Goal: Task Accomplishment & Management: Use online tool/utility

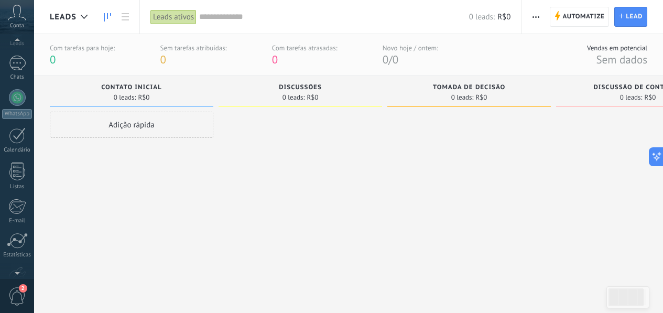
click at [18, 274] on div at bounding box center [17, 271] width 34 height 16
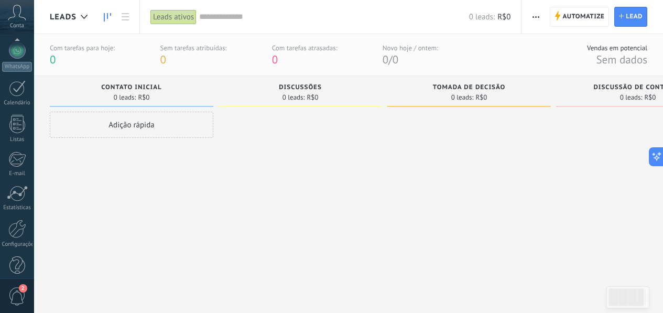
scroll to position [123, 0]
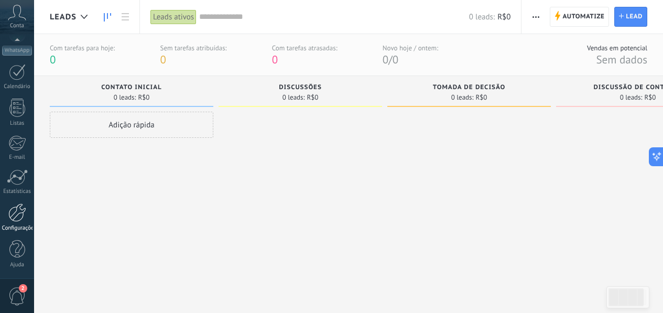
click at [21, 214] on div at bounding box center [17, 212] width 18 height 18
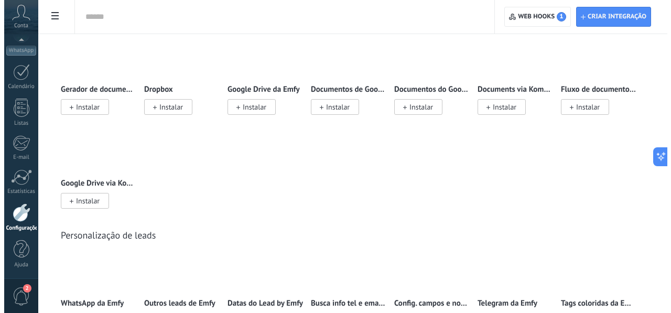
scroll to position [2891, 0]
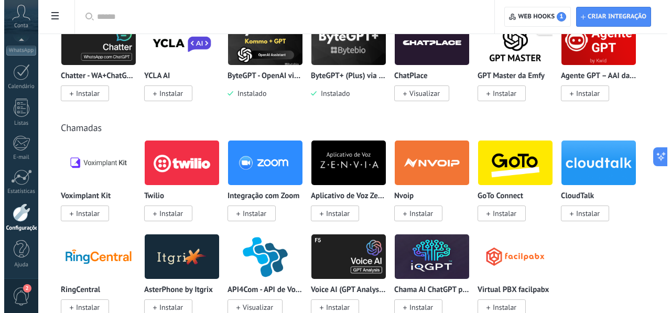
scroll to position [1369, 0]
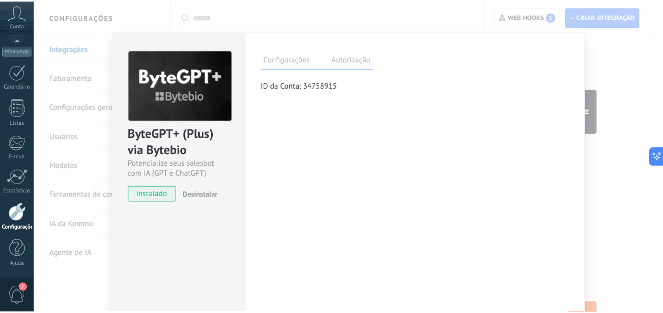
scroll to position [0, 0]
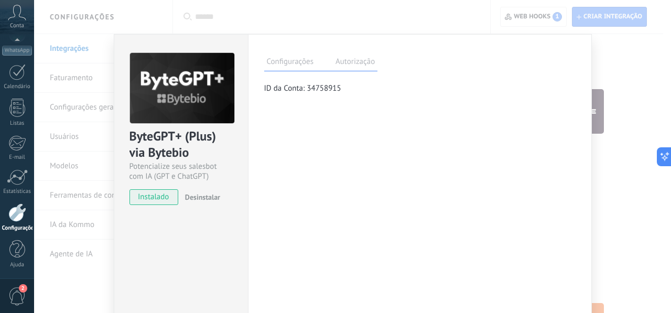
click at [650, 231] on div "ByteGPT+ (Plus) via Bytebio Potencialize seus salesbot com IA (GPT e ChatGPT) i…" at bounding box center [352, 156] width 637 height 313
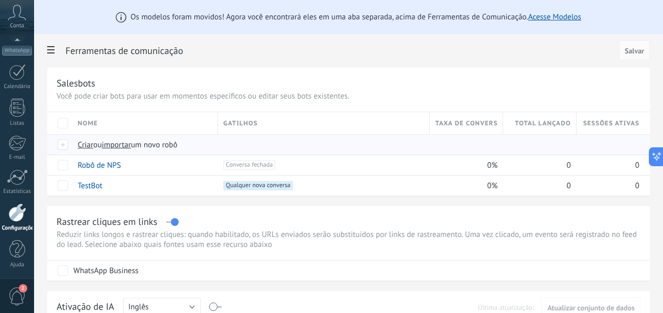
click at [131, 148] on span "importar" at bounding box center [116, 145] width 29 height 10
click at [0, 0] on input "importar um novo robô" at bounding box center [0, 0] width 0 height 0
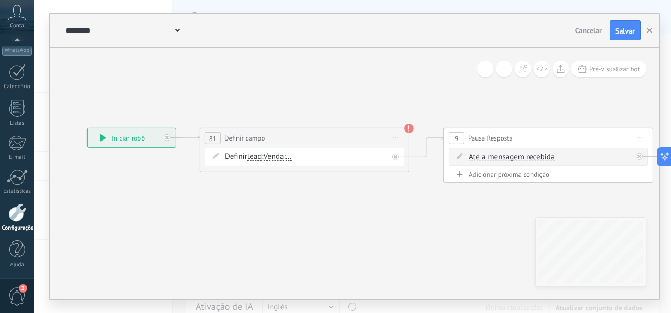
drag, startPoint x: 551, startPoint y: 198, endPoint x: 318, endPoint y: 200, distance: 232.6
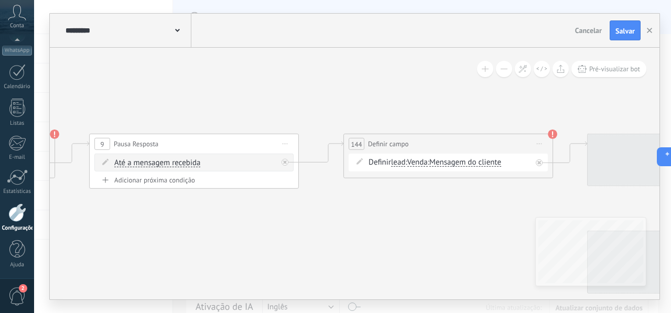
drag, startPoint x: 397, startPoint y: 211, endPoint x: 203, endPoint y: 211, distance: 194.4
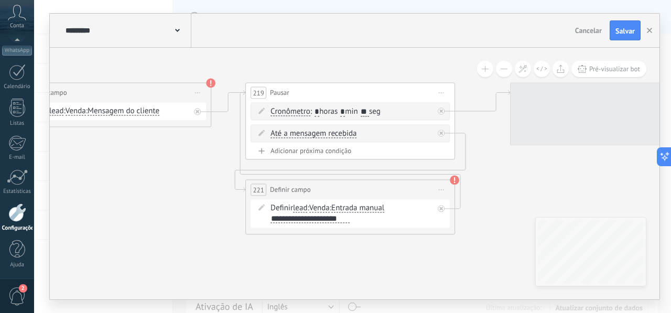
drag, startPoint x: 512, startPoint y: 218, endPoint x: 170, endPoint y: 167, distance: 345.9
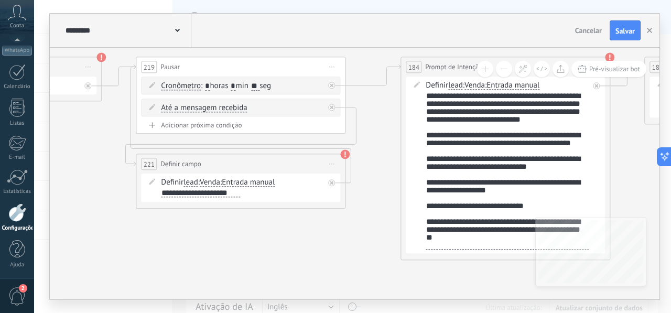
drag, startPoint x: 437, startPoint y: 265, endPoint x: 328, endPoint y: 239, distance: 111.8
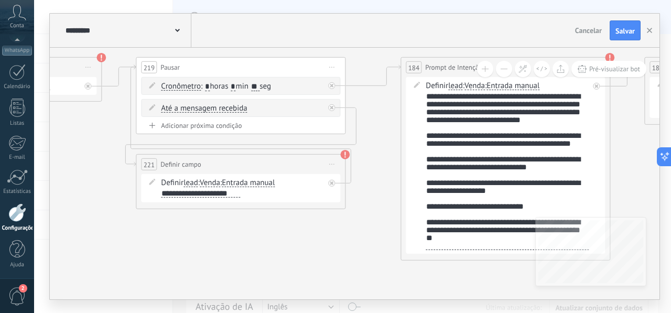
click at [564, 122] on div "**********" at bounding box center [506, 170] width 163 height 157
click at [574, 122] on div "**********" at bounding box center [506, 170] width 163 height 157
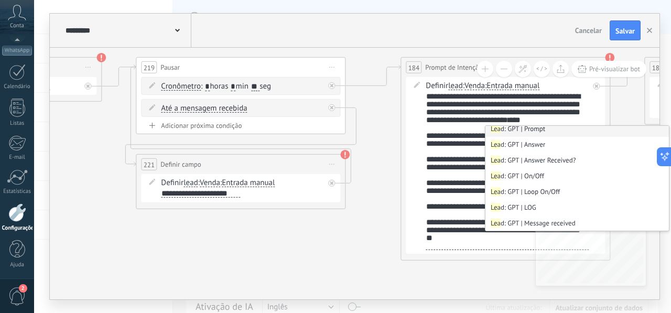
scroll to position [163, 0]
click at [596, 30] on span "Cancelar" at bounding box center [588, 30] width 27 height 9
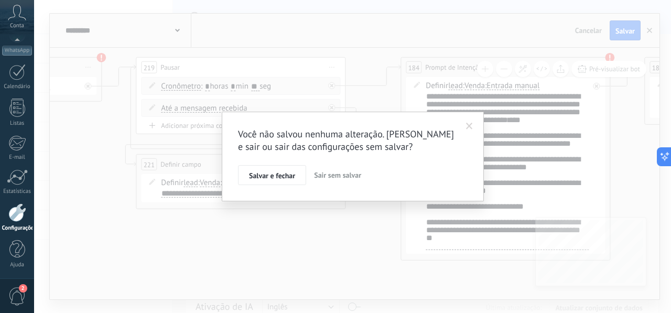
click at [349, 178] on span "Sair sem salvar" at bounding box center [337, 174] width 47 height 9
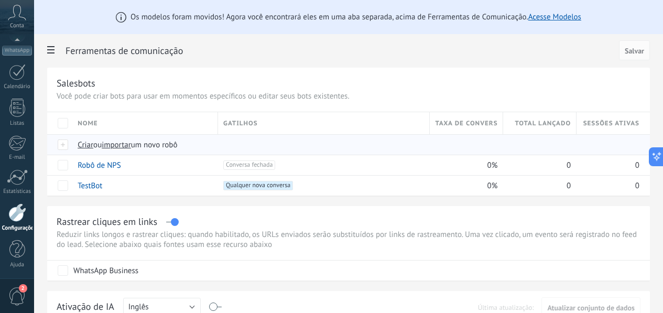
click at [131, 147] on span "importar" at bounding box center [116, 145] width 29 height 10
click at [0, 0] on input "importar um novo robô" at bounding box center [0, 0] width 0 height 0
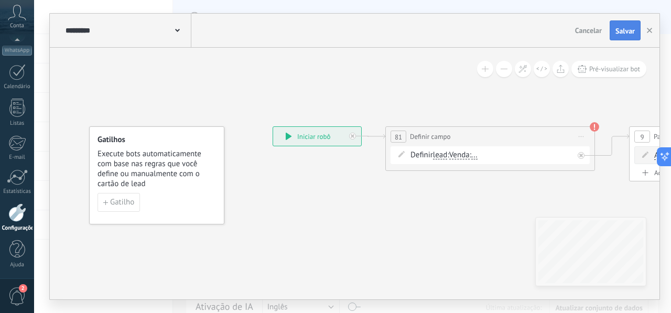
click at [619, 34] on span "Salvar" at bounding box center [624, 30] width 19 height 7
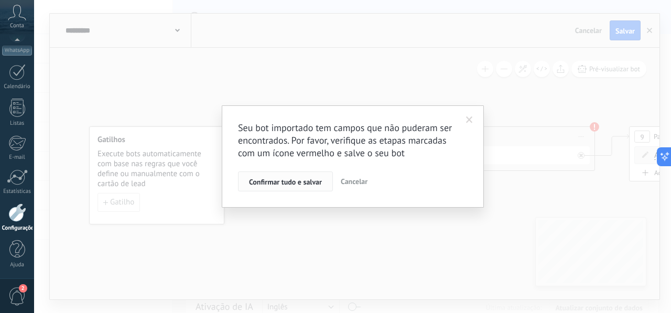
click at [310, 184] on span "Confirmar tudo e salvar" at bounding box center [285, 181] width 73 height 7
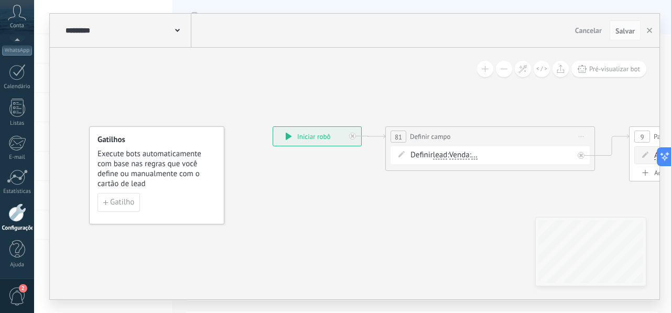
click at [594, 30] on span "Cancelar" at bounding box center [588, 30] width 27 height 9
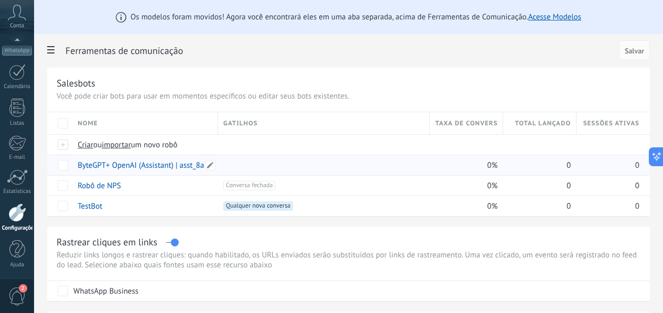
click at [275, 166] on link "ByteGPT+ OpenAI (Assistant) | asst_8aIbdMk7LNdBxdOCzlofvp94" at bounding box center [186, 165] width 216 height 10
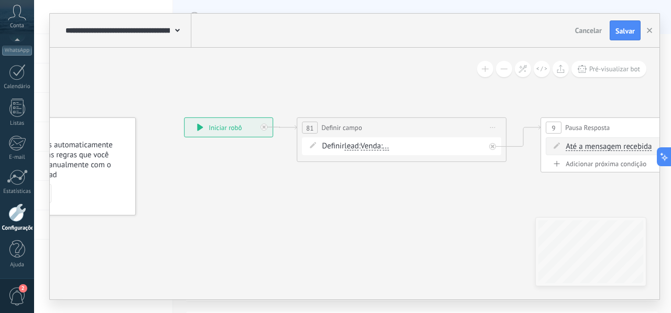
drag, startPoint x: 432, startPoint y: 196, endPoint x: 262, endPoint y: 182, distance: 170.3
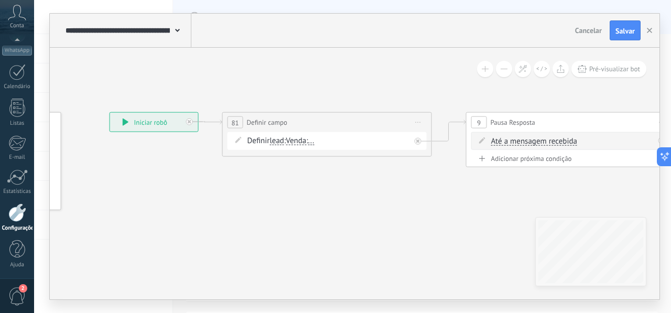
drag, startPoint x: 406, startPoint y: 196, endPoint x: 347, endPoint y: 192, distance: 58.3
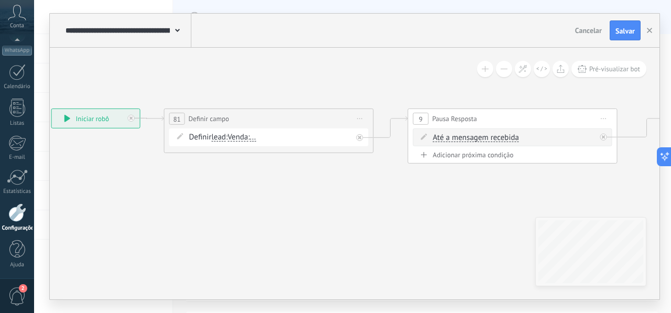
click at [501, 72] on button at bounding box center [504, 69] width 16 height 16
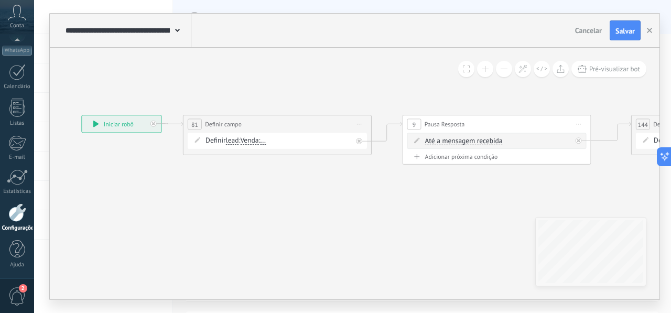
click at [501, 72] on button at bounding box center [504, 69] width 16 height 16
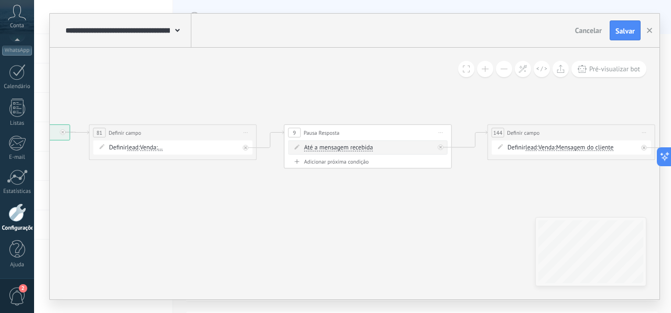
drag, startPoint x: 551, startPoint y: 187, endPoint x: 361, endPoint y: 191, distance: 189.7
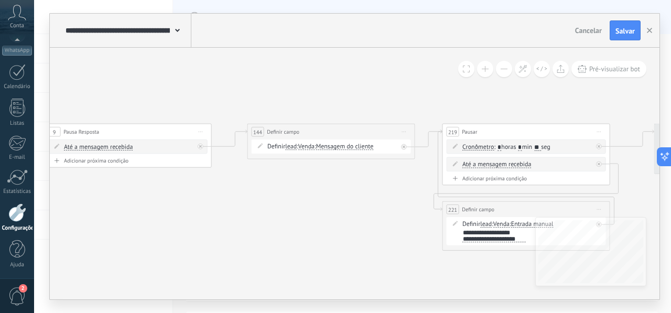
drag, startPoint x: 458, startPoint y: 201, endPoint x: 220, endPoint y: 199, distance: 238.9
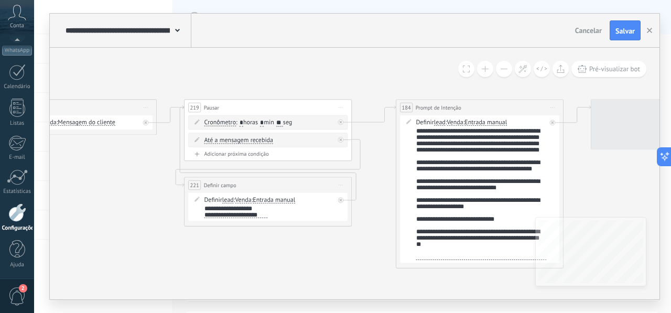
drag, startPoint x: 478, startPoint y: 276, endPoint x: 242, endPoint y: 246, distance: 237.6
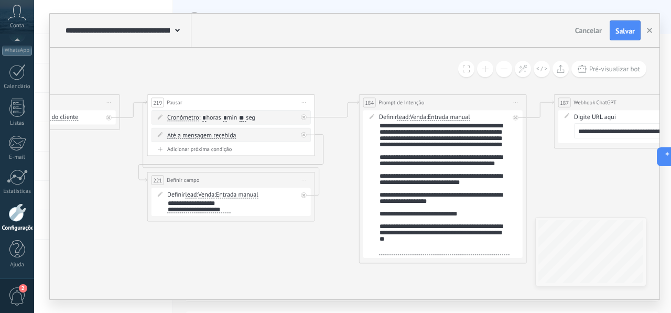
click at [490, 148] on div "**********" at bounding box center [444, 189] width 130 height 132
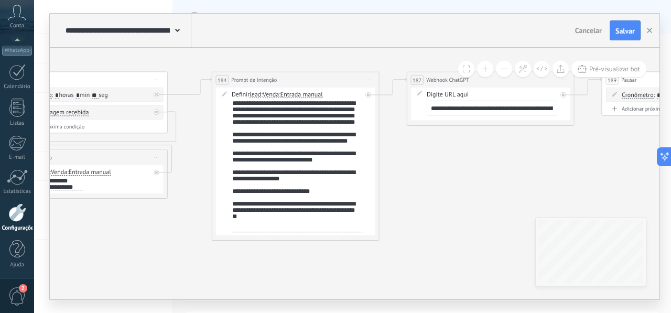
drag, startPoint x: 419, startPoint y: 281, endPoint x: 214, endPoint y: 250, distance: 206.7
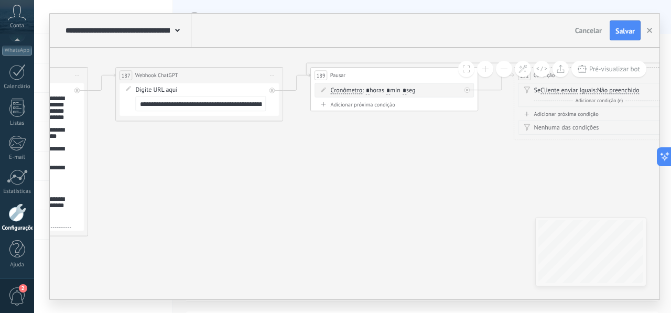
drag, startPoint x: 427, startPoint y: 194, endPoint x: 212, endPoint y: 194, distance: 214.8
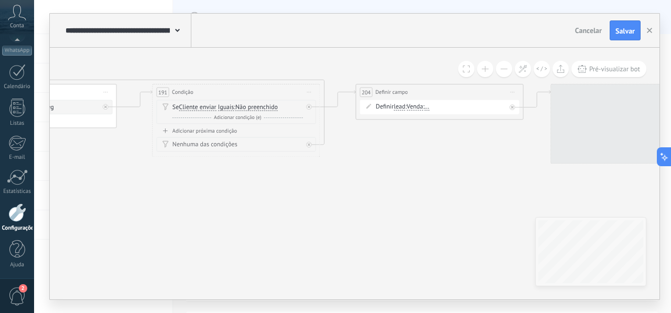
drag, startPoint x: 464, startPoint y: 200, endPoint x: 166, endPoint y: 218, distance: 299.2
click at [168, 218] on icon at bounding box center [673, 204] width 4439 height 765
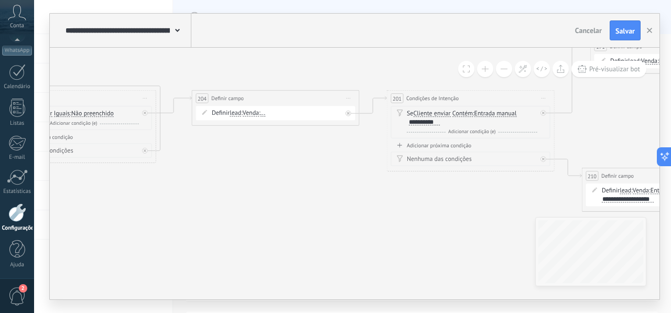
drag, startPoint x: 434, startPoint y: 221, endPoint x: 223, endPoint y: 226, distance: 211.2
click at [225, 226] on icon at bounding box center [510, 211] width 4439 height 765
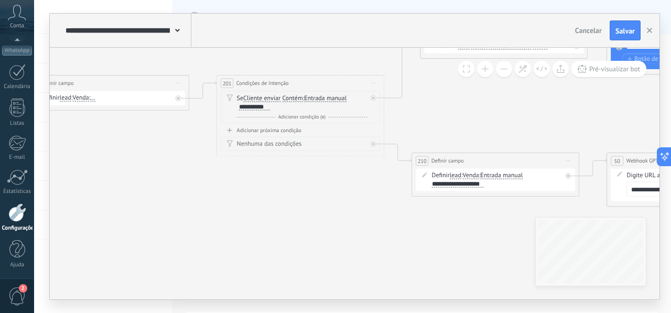
drag, startPoint x: 396, startPoint y: 247, endPoint x: 279, endPoint y: 232, distance: 117.3
click at [279, 232] on icon at bounding box center [340, 195] width 4439 height 765
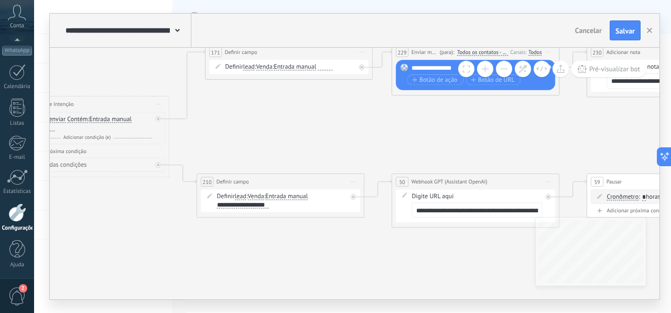
drag, startPoint x: 430, startPoint y: 251, endPoint x: 215, endPoint y: 272, distance: 215.8
click at [215, 272] on icon at bounding box center [125, 216] width 4439 height 765
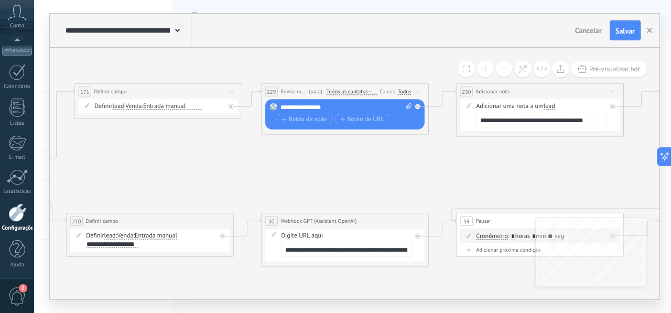
click at [616, 243] on div "**********" at bounding box center [354, 173] width 609 height 251
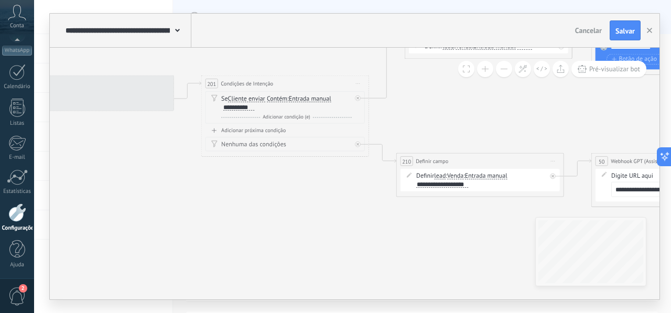
click at [576, 220] on div "**********" at bounding box center [354, 173] width 609 height 251
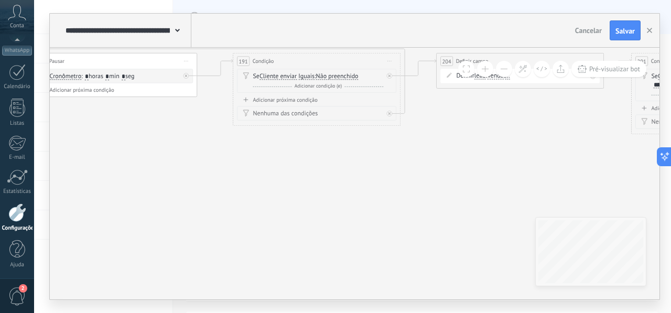
drag, startPoint x: 228, startPoint y: 235, endPoint x: 441, endPoint y: 226, distance: 212.4
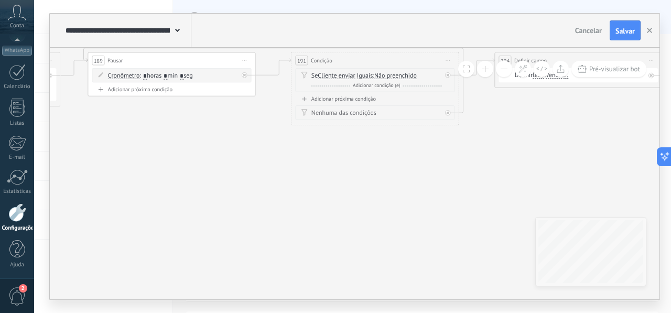
drag, startPoint x: 234, startPoint y: 231, endPoint x: 465, endPoint y: 228, distance: 231.1
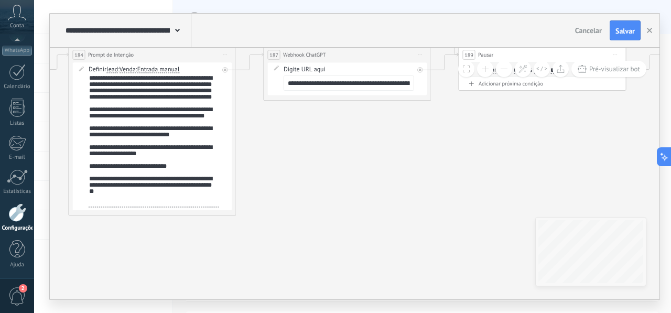
drag, startPoint x: 215, startPoint y: 225, endPoint x: 418, endPoint y: 221, distance: 202.8
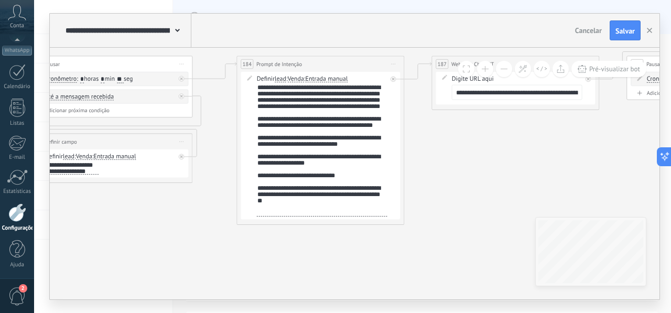
drag, startPoint x: 278, startPoint y: 225, endPoint x: 428, endPoint y: 232, distance: 149.5
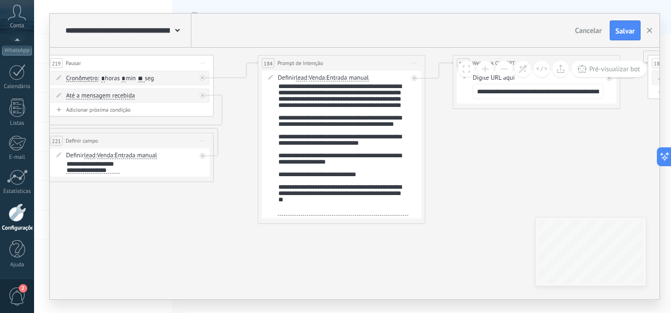
click at [340, 112] on div "**********" at bounding box center [343, 149] width 130 height 132
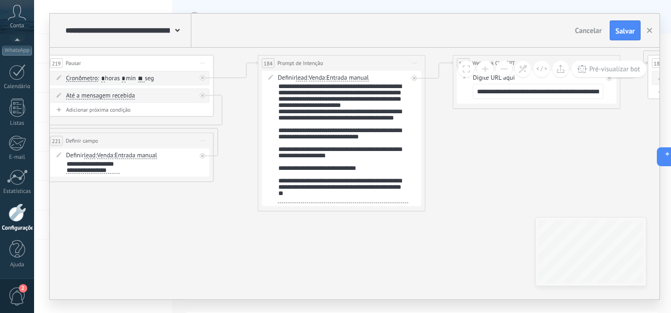
click at [584, 30] on span "Cancelar" at bounding box center [588, 30] width 27 height 9
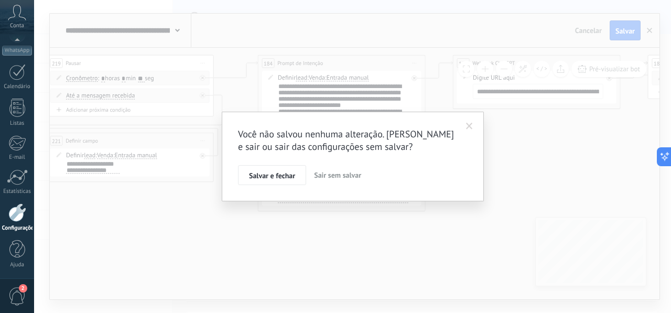
click at [349, 174] on span "Sair sem salvar" at bounding box center [337, 174] width 47 height 9
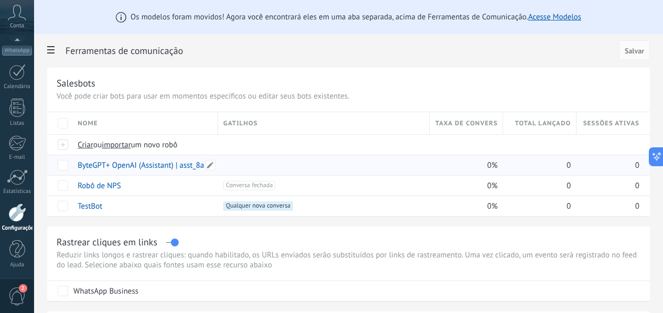
click at [277, 167] on link "ByteGPT+ OpenAI (Assistant) | asst_8aIbdMk7LNdBxdOCzlofvp94" at bounding box center [186, 165] width 216 height 10
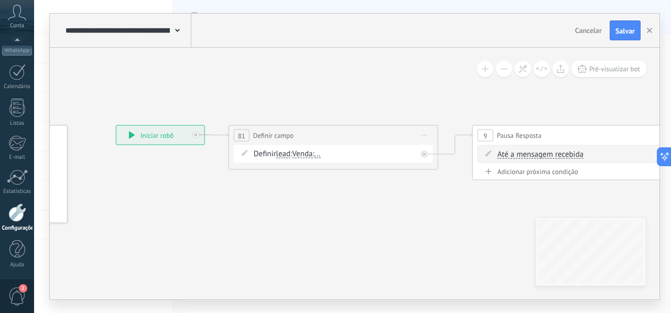
drag, startPoint x: 457, startPoint y: 212, endPoint x: 176, endPoint y: 211, distance: 281.9
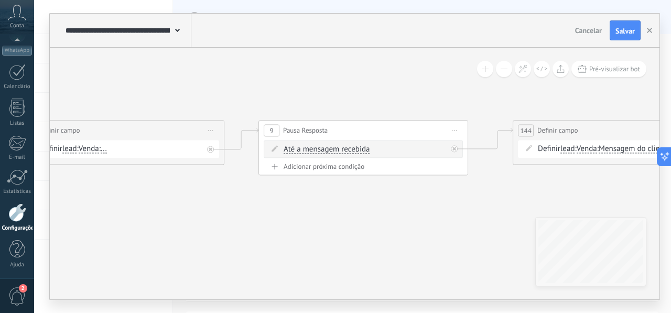
drag, startPoint x: 363, startPoint y: 218, endPoint x: 259, endPoint y: 213, distance: 103.8
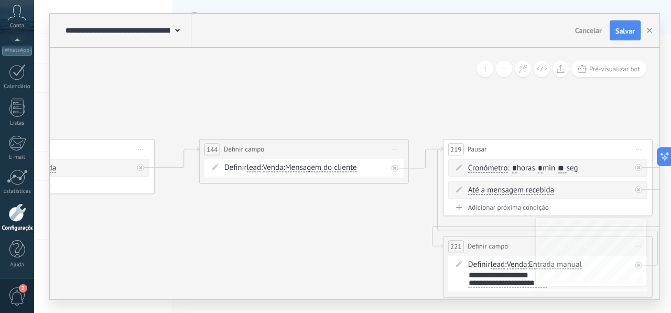
drag, startPoint x: 527, startPoint y: 200, endPoint x: 187, endPoint y: 218, distance: 340.6
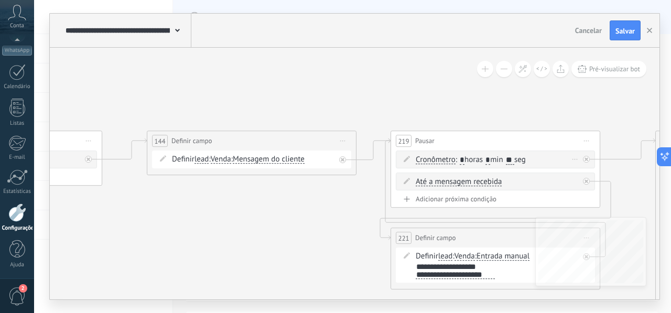
click at [514, 161] on input "**" at bounding box center [510, 160] width 8 height 8
type input "*"
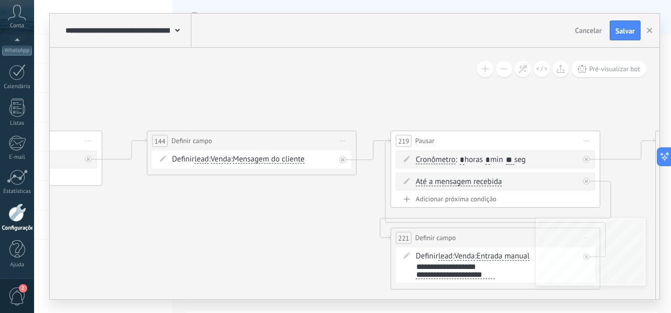
type input "**"
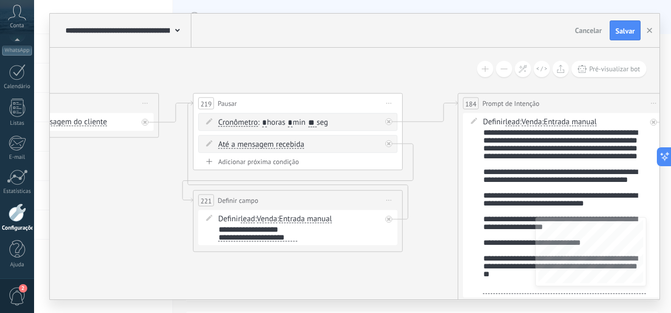
drag, startPoint x: 310, startPoint y: 228, endPoint x: 144, endPoint y: 201, distance: 167.8
click at [566, 163] on div "**********" at bounding box center [564, 210] width 163 height 165
drag, startPoint x: 567, startPoint y: 163, endPoint x: 619, endPoint y: 157, distance: 52.8
click at [619, 157] on div "**********" at bounding box center [564, 210] width 163 height 165
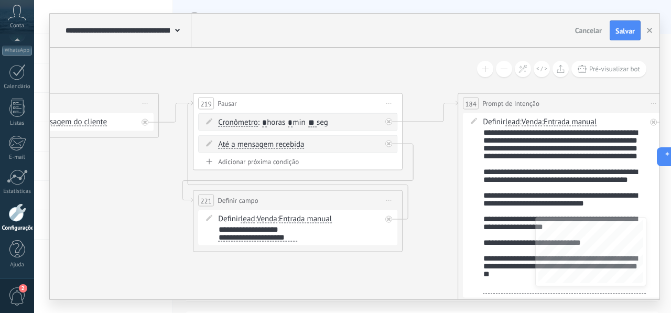
click at [625, 170] on div "**********" at bounding box center [564, 210] width 163 height 165
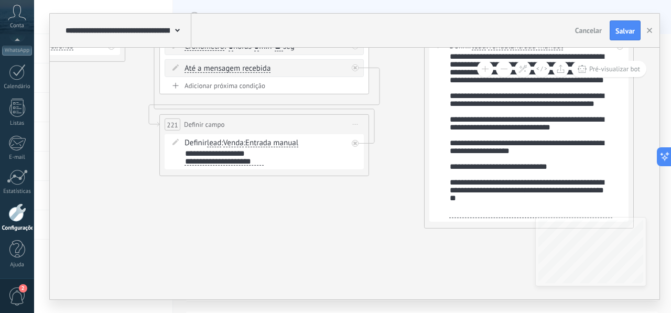
drag, startPoint x: 445, startPoint y: 248, endPoint x: 407, endPoint y: 248, distance: 38.3
click at [621, 70] on span "Pré-visualizar bot" at bounding box center [614, 68] width 51 height 9
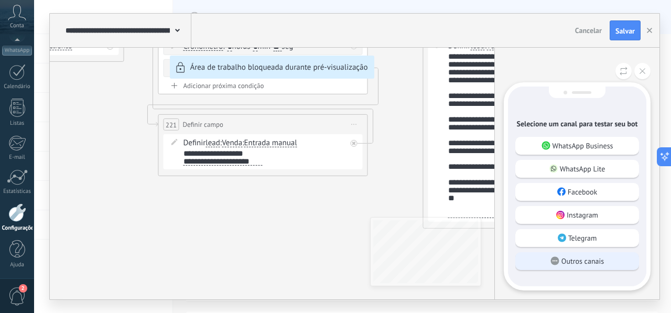
click at [605, 261] on div "Outros canais" at bounding box center [577, 261] width 124 height 18
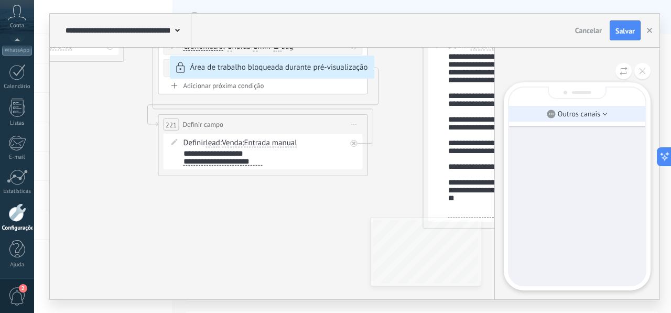
click at [603, 115] on icon at bounding box center [604, 114] width 5 height 3
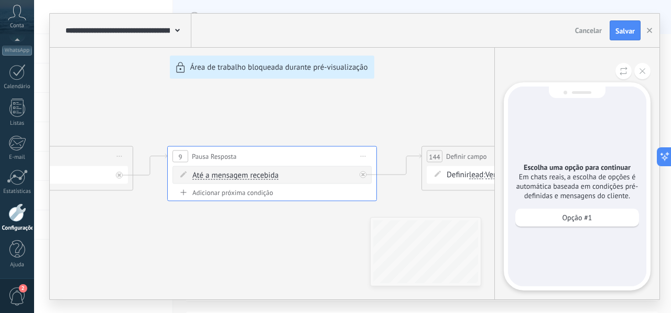
click at [603, 115] on div "Escolha uma opção para continuar Em chats reais, a escolha de opções é automáti…" at bounding box center [577, 186] width 138 height 200
click at [586, 222] on p "Opção #1" at bounding box center [577, 217] width 30 height 9
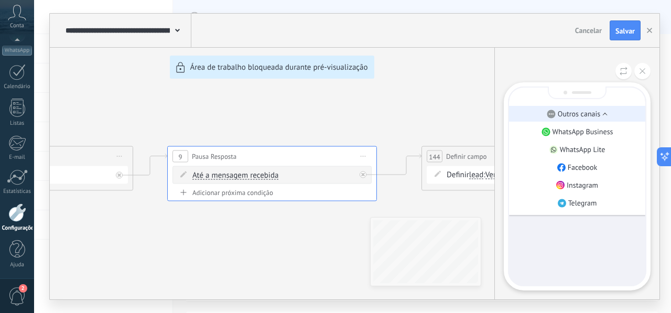
click at [607, 117] on li "Outros canais" at bounding box center [577, 114] width 136 height 16
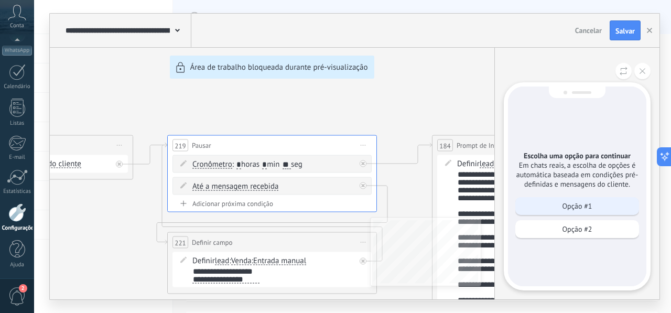
click at [597, 210] on div "Opção #1" at bounding box center [577, 206] width 124 height 18
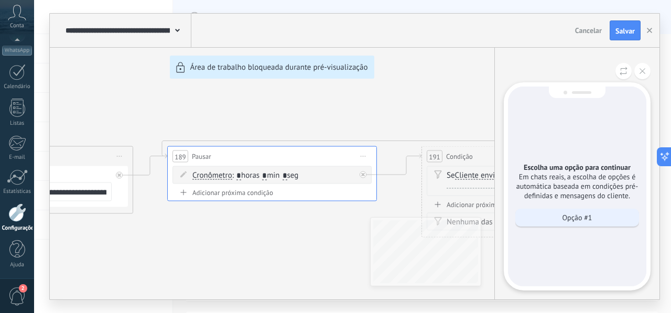
click at [591, 220] on p "Opção #1" at bounding box center [577, 217] width 30 height 9
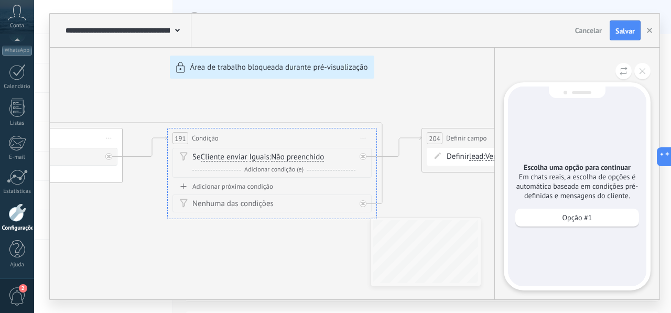
click at [591, 220] on p "Opção #1" at bounding box center [577, 217] width 30 height 9
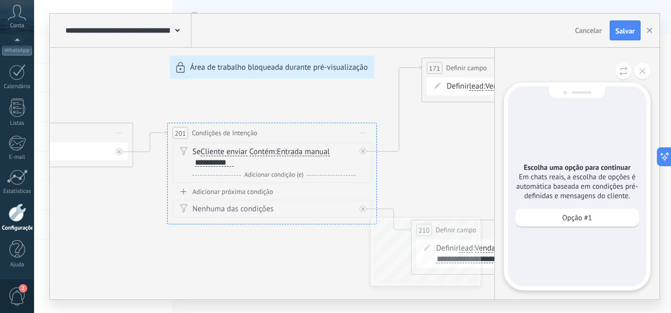
click at [591, 220] on p "Opção #1" at bounding box center [577, 217] width 30 height 9
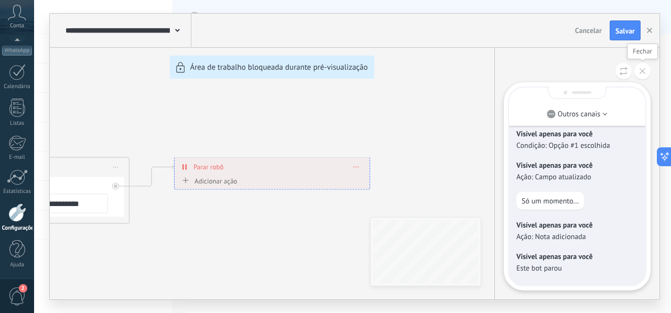
click at [642, 73] on icon at bounding box center [642, 71] width 6 height 6
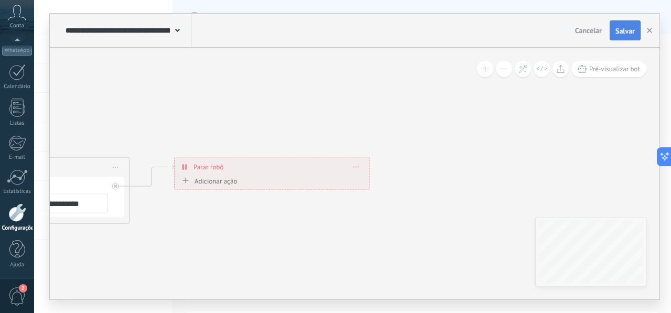
click at [626, 30] on span "Salvar" at bounding box center [624, 30] width 19 height 7
click at [586, 32] on span "Cancelar" at bounding box center [588, 30] width 27 height 9
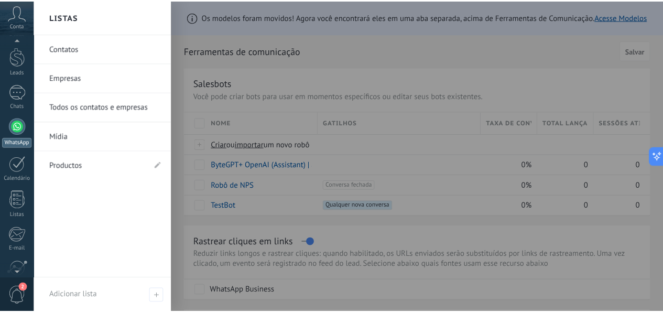
scroll to position [0, 0]
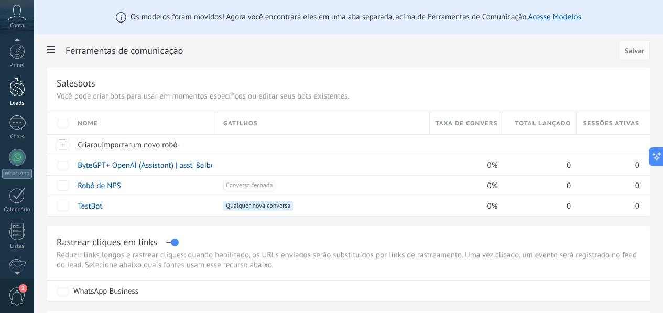
click at [20, 89] on div at bounding box center [17, 87] width 16 height 19
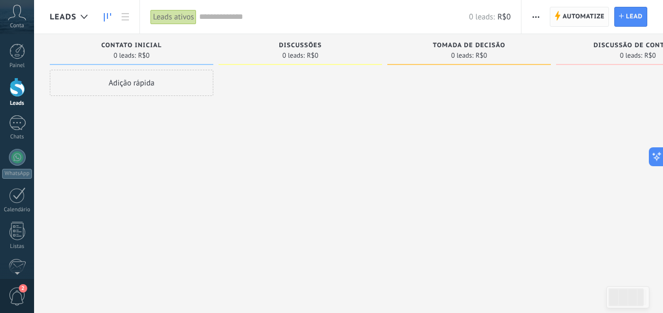
click at [569, 21] on span "Automatize" at bounding box center [583, 16] width 42 height 19
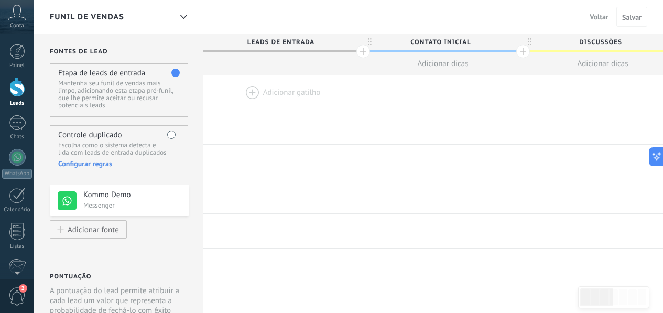
click at [279, 88] on div at bounding box center [282, 92] width 159 height 34
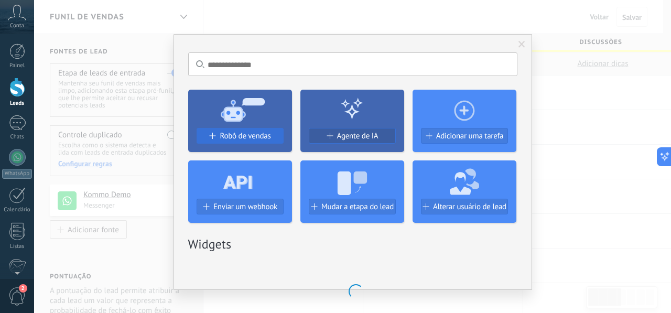
click at [250, 139] on span "Robô de vendas" at bounding box center [245, 136] width 51 height 9
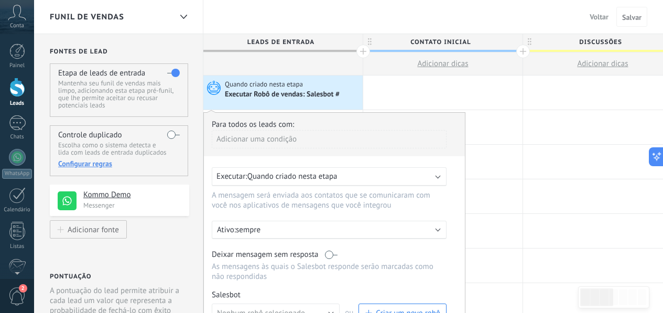
click at [436, 176] on b at bounding box center [437, 175] width 5 height 5
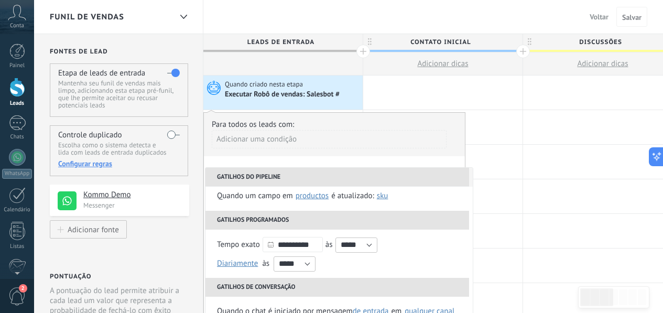
scroll to position [27, 0]
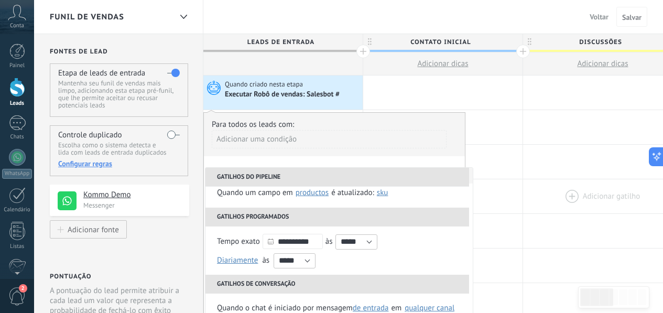
click at [530, 201] on div at bounding box center [602, 196] width 159 height 34
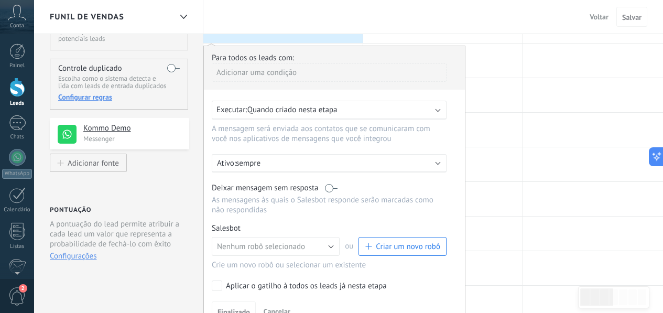
scroll to position [69, 0]
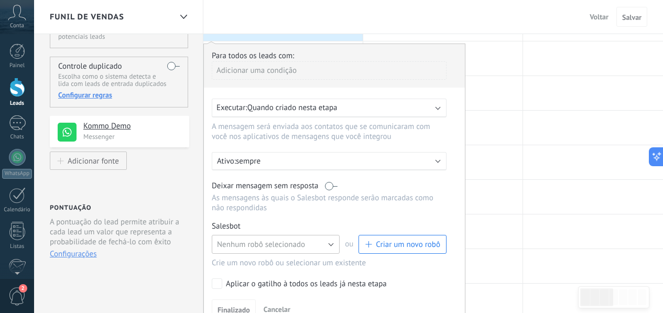
click at [331, 247] on button "Nenhum robô selecionado" at bounding box center [276, 244] width 128 height 19
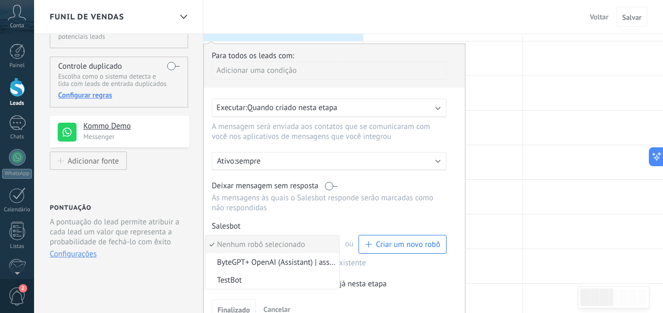
click at [301, 267] on span "ByteGPT+ OpenAI (Assistant) | asst_8aIbdMk7LNdBxdOCzlofvp94" at bounding box center [270, 262] width 130 height 10
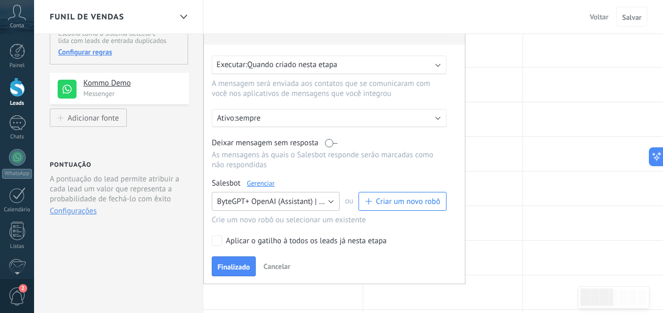
scroll to position [115, 0]
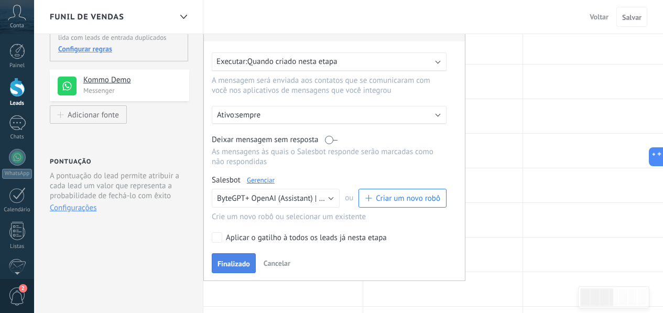
click at [228, 266] on span "Finalizado" at bounding box center [233, 263] width 32 height 7
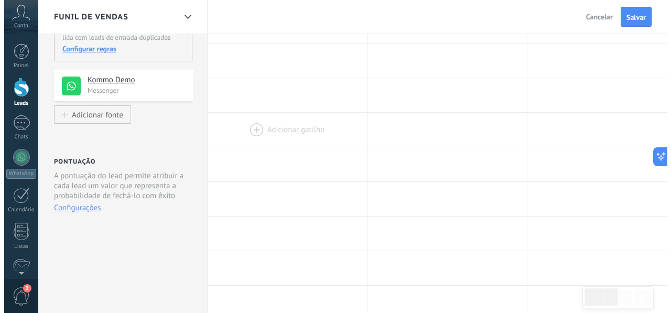
scroll to position [0, 0]
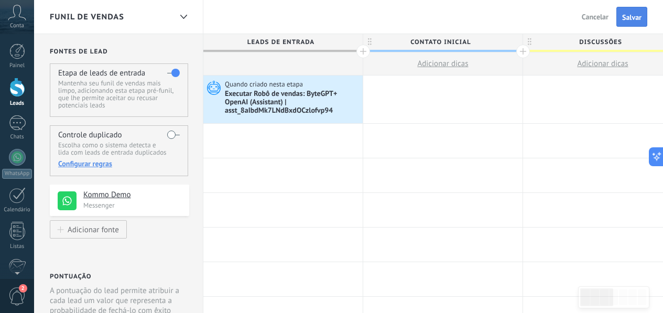
click at [631, 18] on span "Salvar" at bounding box center [631, 17] width 19 height 7
click at [96, 232] on div "Adicionar fonte" at bounding box center [93, 229] width 51 height 9
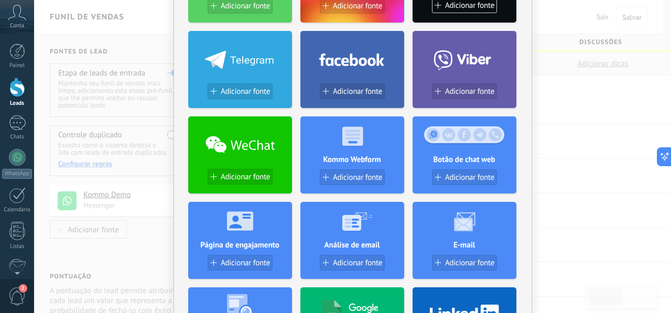
scroll to position [133, 0]
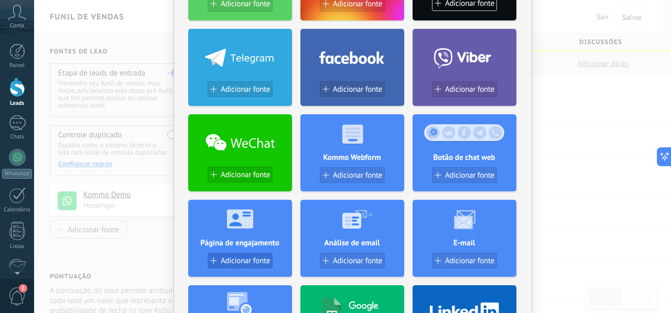
click at [235, 261] on span "Adicionar fonte" at bounding box center [245, 260] width 49 height 9
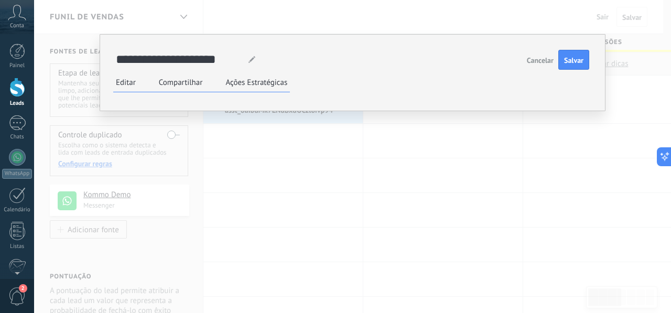
scroll to position [156, 0]
click at [0, 0] on use at bounding box center [0, 0] width 0 height 0
click at [0, 0] on icon at bounding box center [0, 0] width 0 height 0
click at [0, 0] on li "WeChat" at bounding box center [0, 0] width 0 height 0
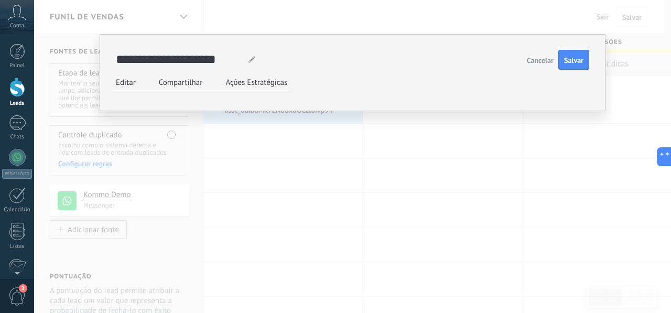
drag, startPoint x: 313, startPoint y: 112, endPoint x: 312, endPoint y: 65, distance: 46.1
click at [178, 83] on label "Compartilhar" at bounding box center [181, 83] width 44 height 10
click at [250, 82] on label "Ações Estratégicas" at bounding box center [256, 83] width 62 height 10
click at [129, 85] on label "Editar" at bounding box center [126, 83] width 20 height 10
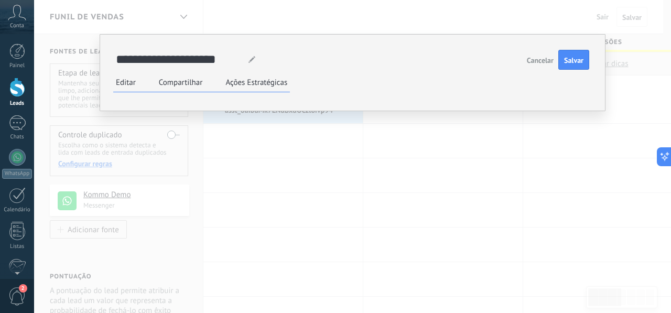
drag, startPoint x: 342, startPoint y: 234, endPoint x: 410, endPoint y: 253, distance: 71.2
click at [0, 0] on div "****** WeChat" at bounding box center [0, 0] width 0 height 0
click at [0, 0] on div "**********" at bounding box center [0, 0] width 0 height 0
click at [0, 0] on li "Bate-papo online" at bounding box center [0, 0] width 0 height 0
drag, startPoint x: 341, startPoint y: 253, endPoint x: 342, endPoint y: 223, distance: 29.9
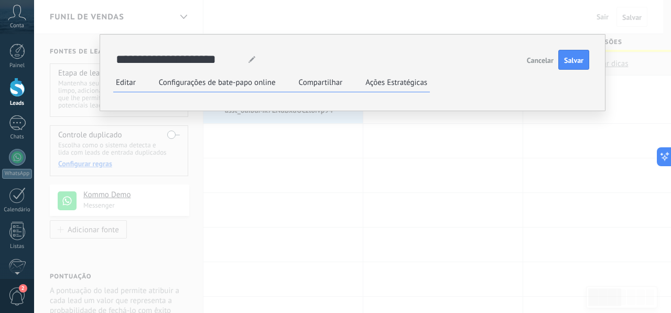
click at [0, 0] on div "**********" at bounding box center [0, 0] width 0 height 0
click at [0, 0] on div "****** WeChat WeChat" at bounding box center [0, 0] width 0 height 0
click at [0, 0] on button "Finalizado" at bounding box center [0, 0] width 0 height 0
click at [0, 0] on li at bounding box center [0, 0] width 0 height 0
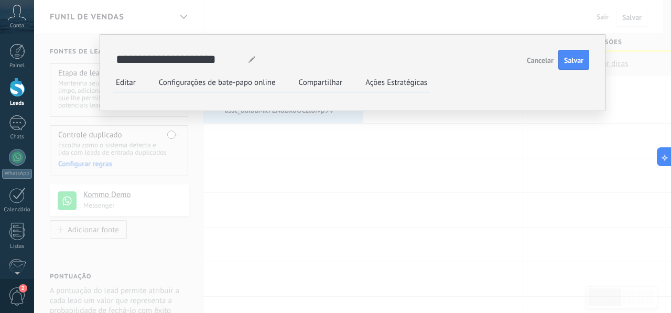
click at [262, 78] on label "Configurações de bate-papo online" at bounding box center [217, 83] width 117 height 10
click at [326, 78] on label "Compartilhar" at bounding box center [321, 83] width 44 height 10
click at [235, 83] on label "Configurações de bate-papo online" at bounding box center [217, 83] width 117 height 10
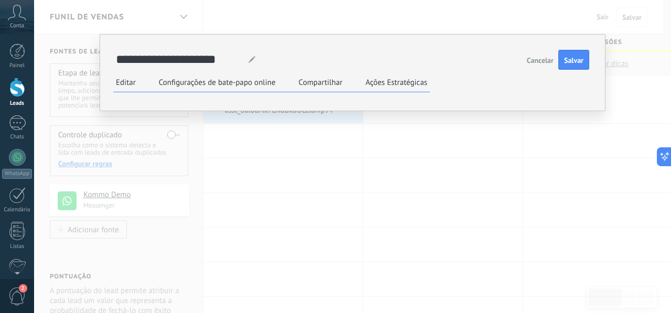
click at [124, 85] on label "Editar" at bounding box center [126, 83] width 20 height 10
click at [563, 50] on button "Salvar" at bounding box center [573, 60] width 31 height 20
click at [259, 78] on label "Configurações de bate-papo online" at bounding box center [217, 83] width 117 height 10
click at [312, 78] on label "Compartilhar" at bounding box center [321, 83] width 44 height 10
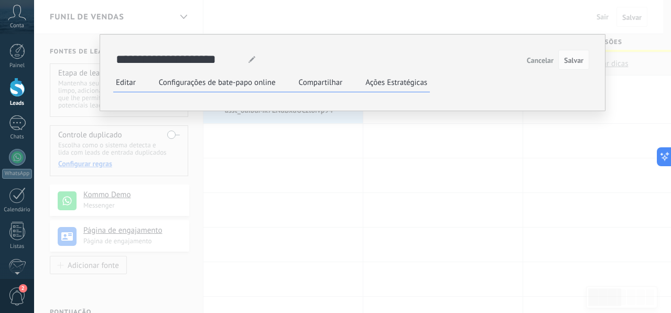
scroll to position [103, 0]
click at [0, 0] on link "[URL][DOMAIN_NAME]" at bounding box center [0, 0] width 0 height 0
click at [624, 103] on div "**********" at bounding box center [352, 156] width 637 height 313
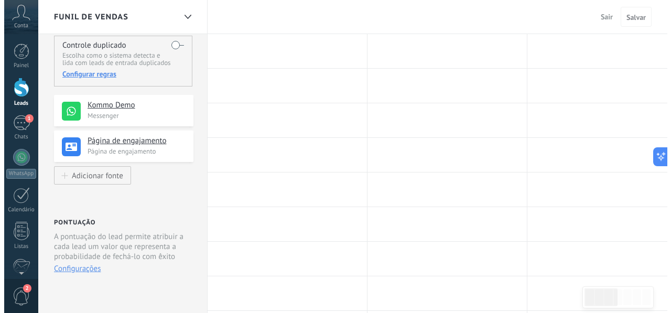
scroll to position [0, 0]
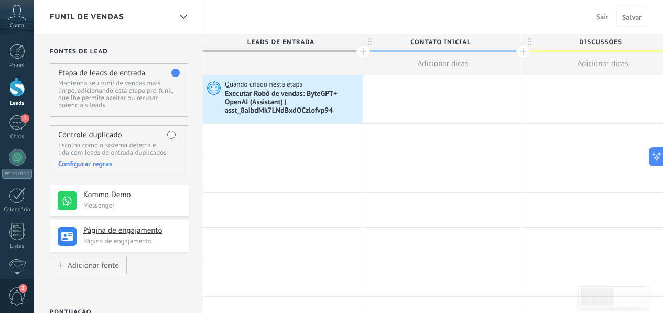
click at [603, 17] on span "Sair" at bounding box center [602, 16] width 12 height 9
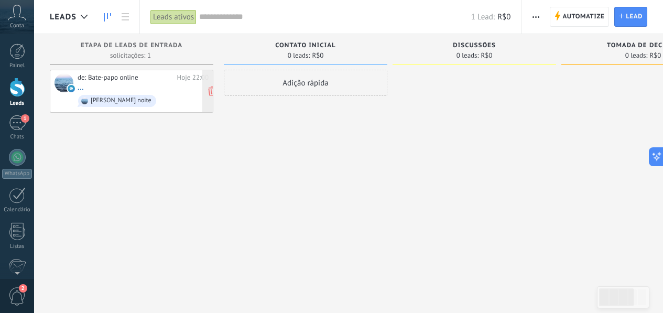
click at [104, 80] on div "de: Bate-papo online" at bounding box center [126, 77] width 96 height 8
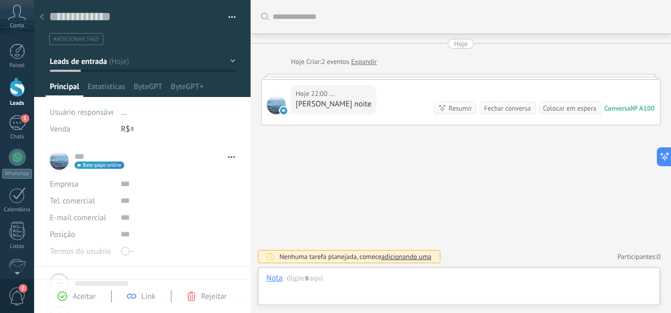
scroll to position [16, 0]
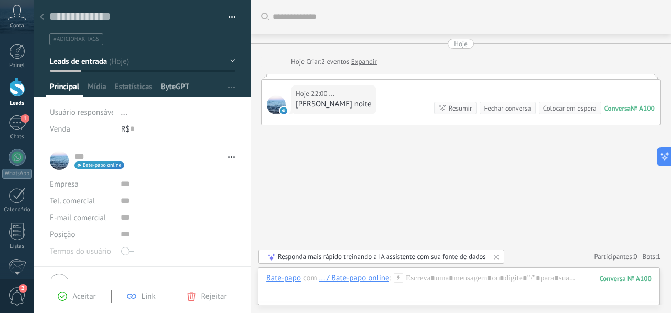
click at [165, 87] on span "ByteGPT" at bounding box center [175, 89] width 29 height 15
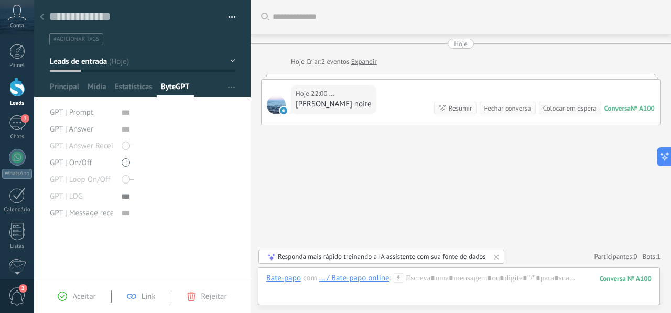
scroll to position [10, 0]
click at [139, 89] on span "Estatísticas" at bounding box center [134, 89] width 38 height 15
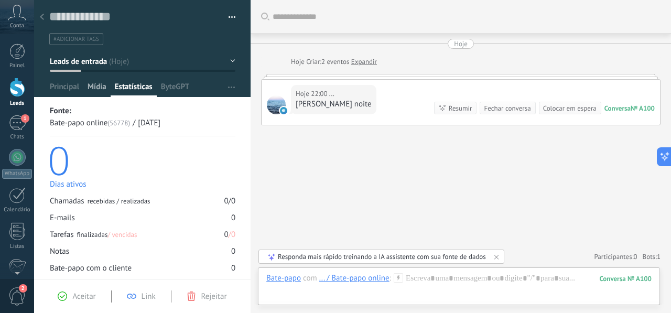
click at [98, 87] on span "Mídia" at bounding box center [96, 89] width 19 height 15
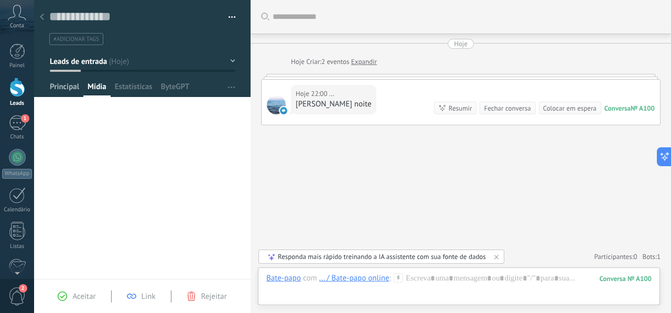
click at [72, 89] on span "Principal" at bounding box center [64, 89] width 29 height 15
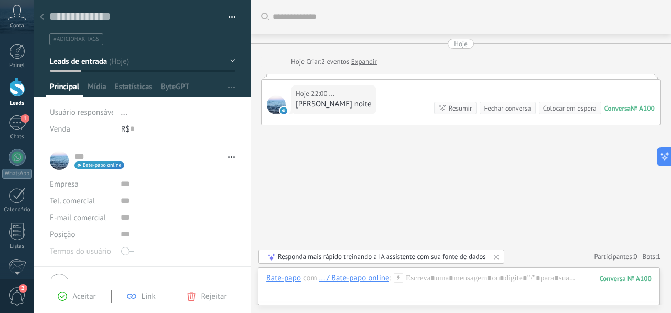
click at [40, 18] on icon at bounding box center [42, 17] width 4 height 6
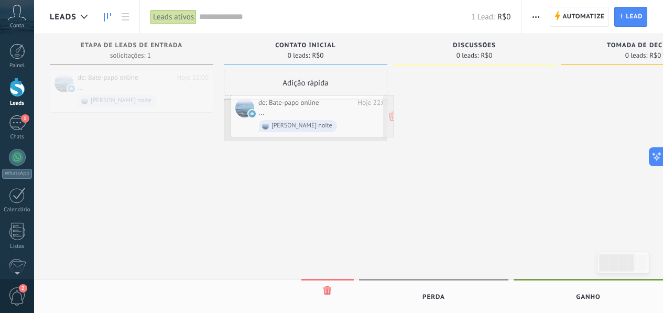
drag, startPoint x: 158, startPoint y: 100, endPoint x: 338, endPoint y: 125, distance: 182.5
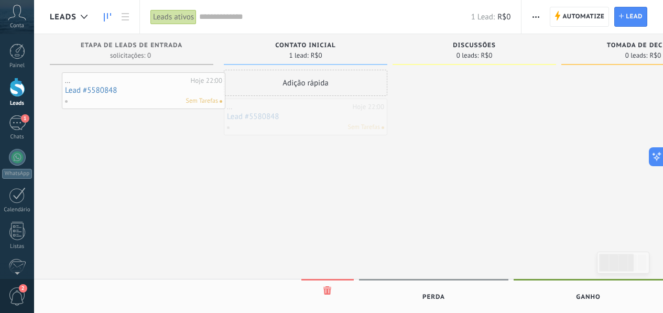
drag, startPoint x: 316, startPoint y: 117, endPoint x: 155, endPoint y: 91, distance: 164.0
drag, startPoint x: 321, startPoint y: 120, endPoint x: 126, endPoint y: 85, distance: 198.6
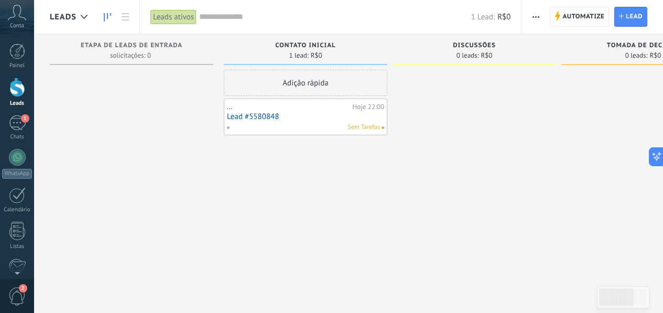
click at [570, 16] on span "Automatize" at bounding box center [583, 16] width 42 height 19
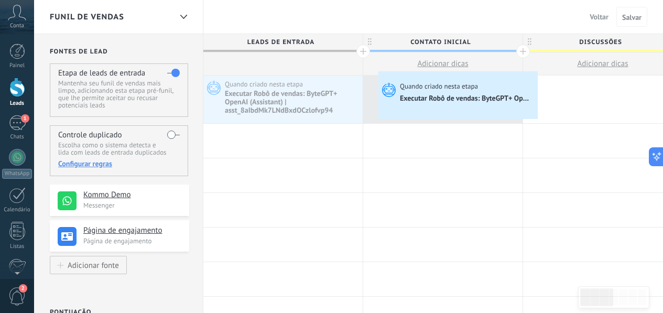
drag, startPoint x: 305, startPoint y: 100, endPoint x: 380, endPoint y: 74, distance: 79.2
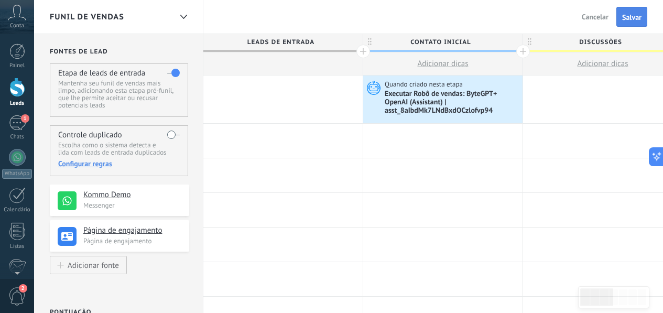
click at [630, 19] on span "Salvar" at bounding box center [631, 17] width 19 height 7
click at [603, 16] on span "Sair" at bounding box center [602, 16] width 12 height 9
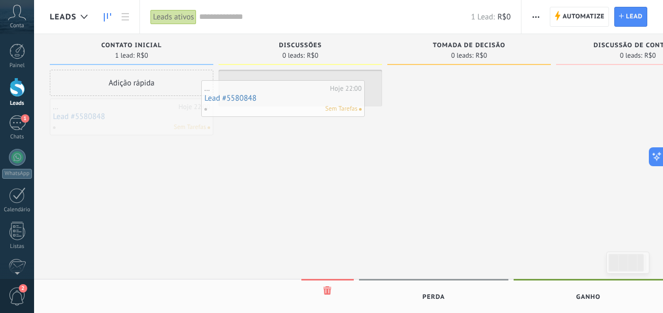
drag, startPoint x: 150, startPoint y: 118, endPoint x: 301, endPoint y: 100, distance: 152.0
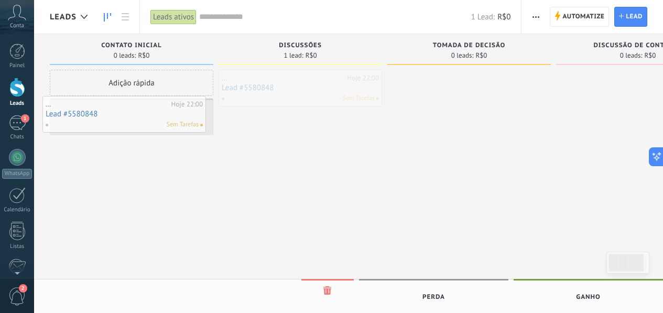
drag, startPoint x: 314, startPoint y: 90, endPoint x: 136, endPoint y: 116, distance: 180.1
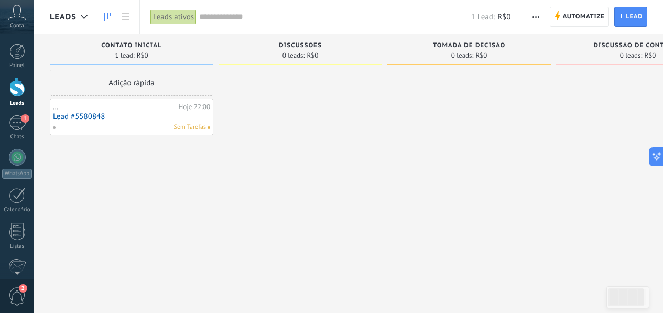
click at [118, 110] on div "..." at bounding box center [114, 107] width 123 height 8
click at [91, 113] on link "Lead #5580848" at bounding box center [131, 116] width 157 height 9
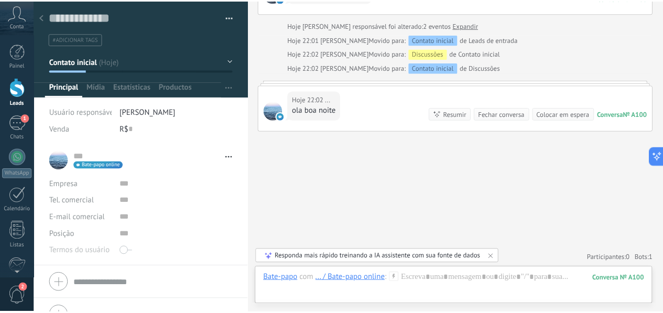
scroll to position [113, 0]
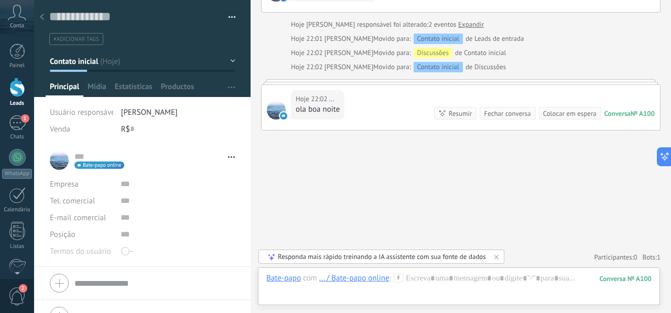
click at [41, 17] on use at bounding box center [42, 17] width 4 height 6
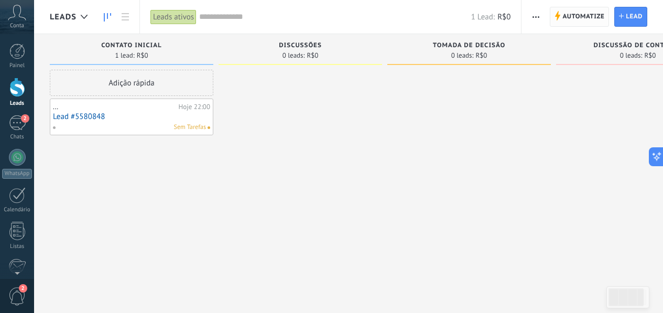
click at [584, 17] on span "Automatize" at bounding box center [583, 16] width 42 height 19
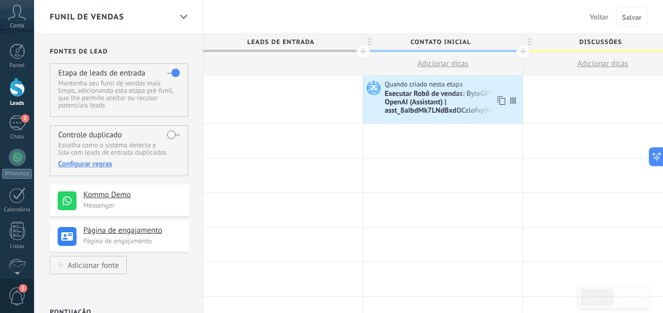
click at [447, 103] on div "Executar Robô de vendas: ByteGPT+ OpenAI (Assistant) | asst_8aIbdMk7LNdBxdOCzlo…" at bounding box center [452, 103] width 135 height 26
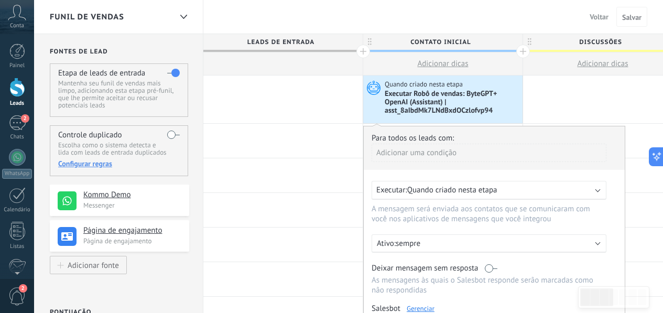
click at [533, 195] on div "Executar: Quando criado nesta etapa" at bounding box center [484, 190] width 217 height 10
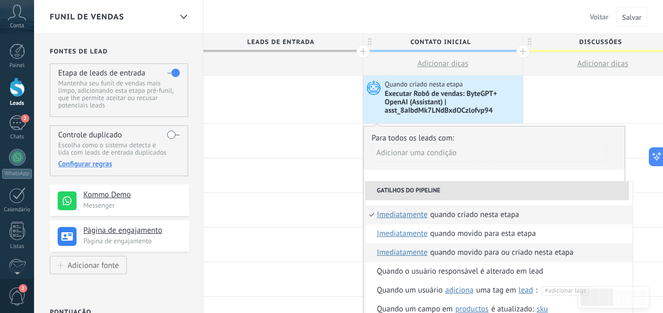
click at [491, 255] on div "Quando movido para ou criado nesta etapa" at bounding box center [501, 252] width 143 height 19
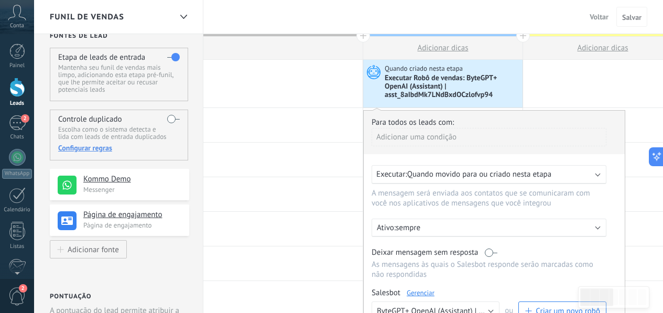
scroll to position [207, 0]
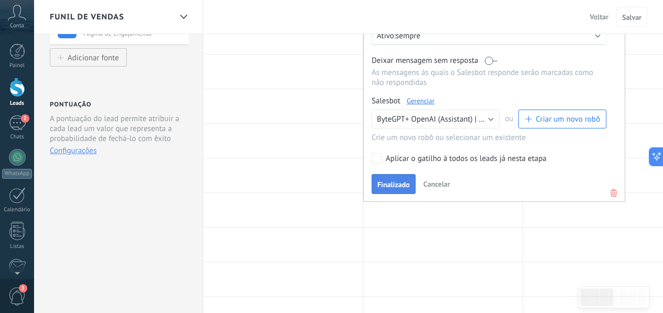
click at [399, 188] on span "Finalizado" at bounding box center [393, 184] width 32 height 7
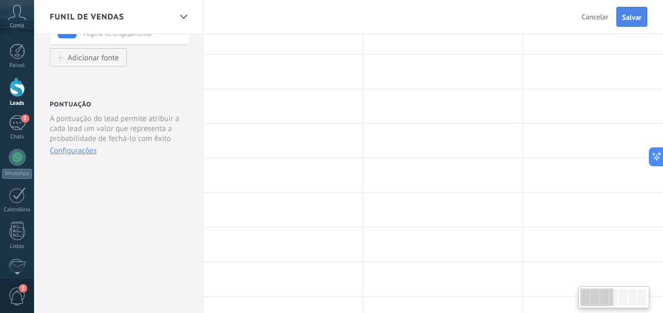
click at [630, 16] on span "Salvar" at bounding box center [631, 17] width 19 height 7
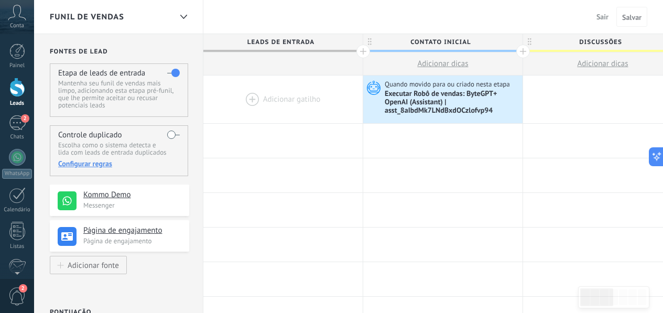
click at [603, 18] on span "Sair" at bounding box center [602, 16] width 12 height 9
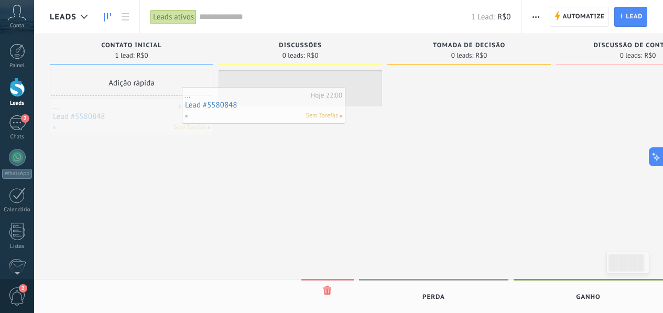
drag, startPoint x: 157, startPoint y: 118, endPoint x: 295, endPoint y: 105, distance: 138.9
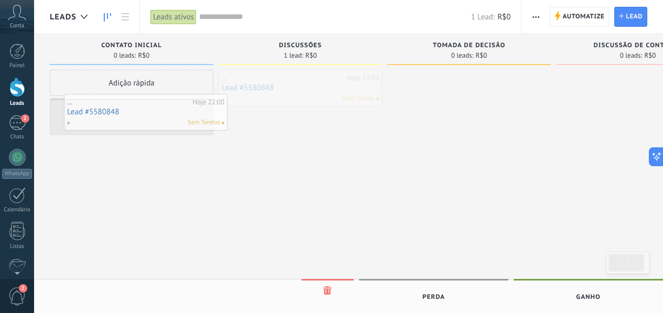
drag, startPoint x: 312, startPoint y: 87, endPoint x: 158, endPoint y: 111, distance: 156.4
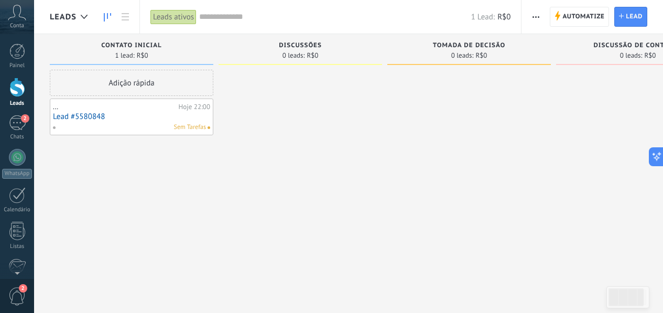
click at [123, 121] on div "... Hoje 22:00 Lead #5580848 Sem Tarefas" at bounding box center [131, 117] width 157 height 30
click at [141, 116] on link "Lead #5580848" at bounding box center [131, 116] width 157 height 9
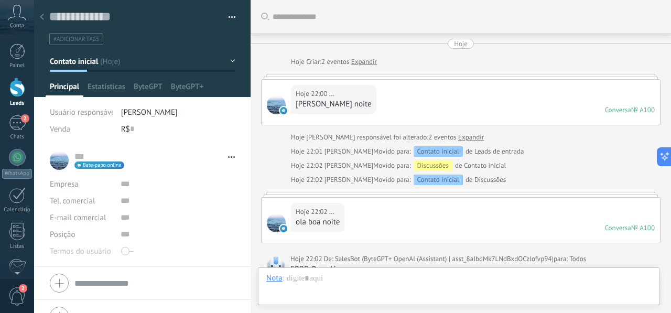
scroll to position [234, 0]
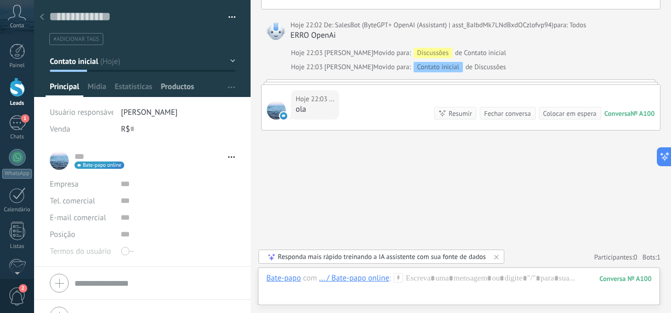
click at [173, 88] on span "Productos" at bounding box center [178, 89] width 34 height 15
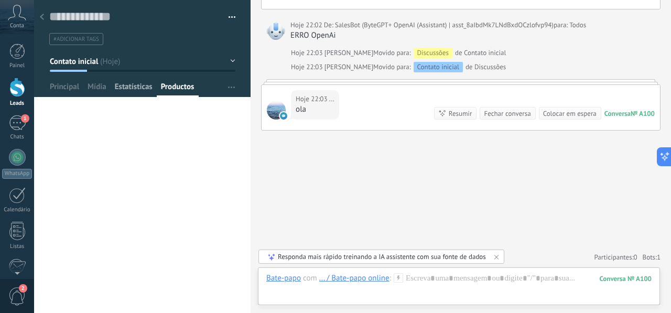
click at [141, 87] on span "Estatísticas" at bounding box center [134, 89] width 38 height 15
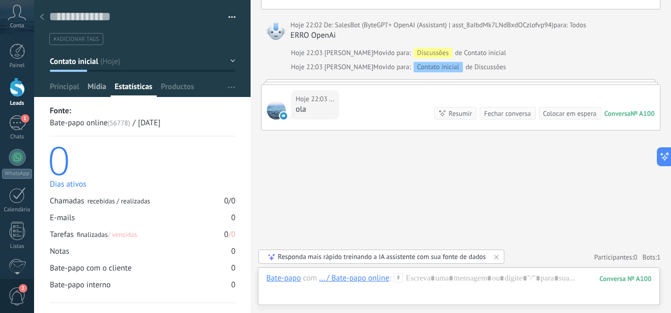
click at [102, 88] on span "Mídia" at bounding box center [96, 89] width 19 height 15
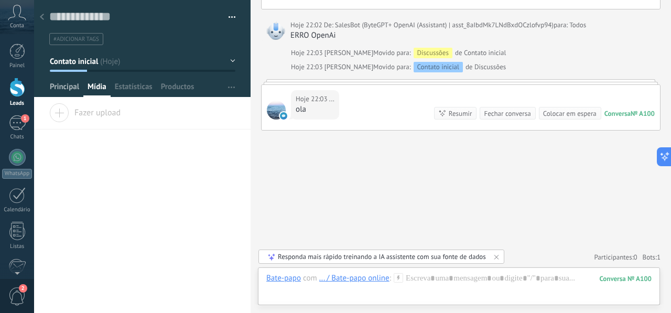
click at [74, 88] on span "Principal" at bounding box center [64, 89] width 29 height 15
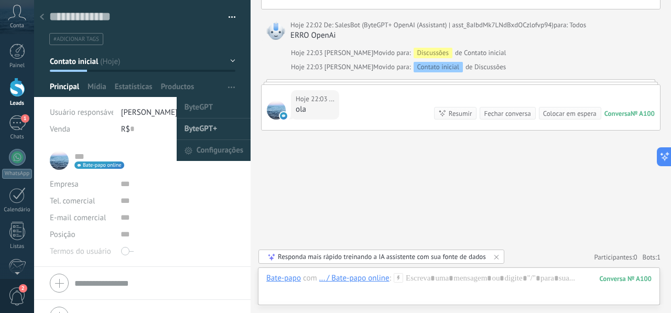
click at [208, 129] on span "ByteGPT+" at bounding box center [200, 128] width 33 height 21
type textarea "***"
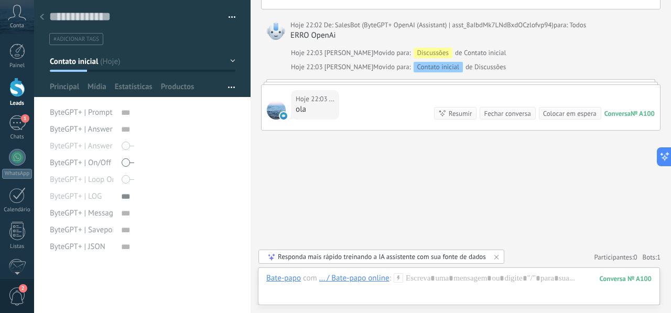
scroll to position [10, 0]
click at [499, 256] on icon at bounding box center [496, 257] width 8 height 8
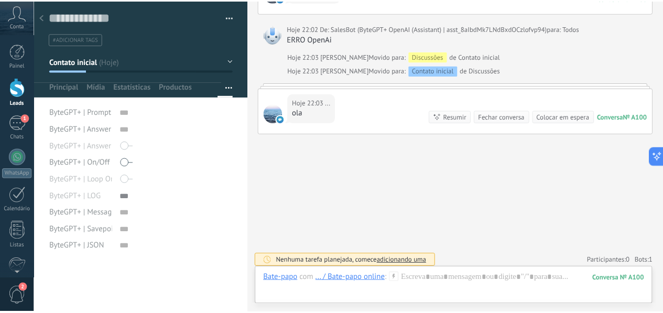
scroll to position [234, 0]
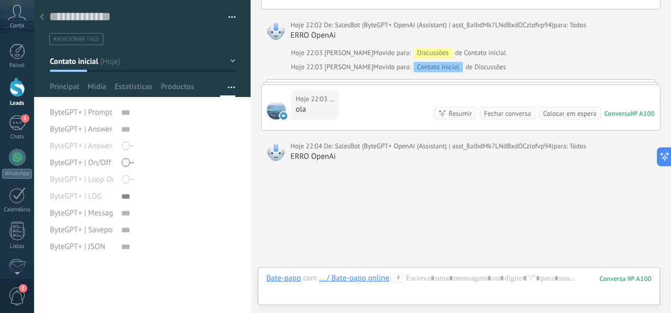
click at [42, 15] on icon at bounding box center [42, 17] width 4 height 6
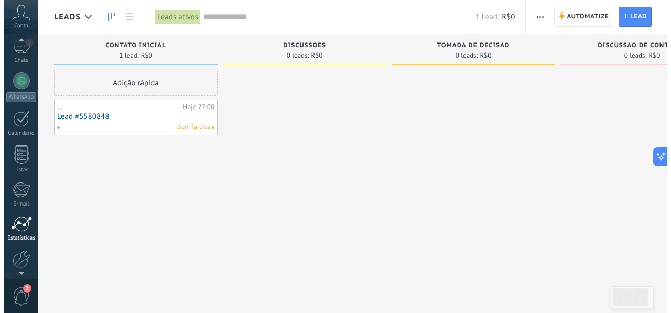
scroll to position [123, 0]
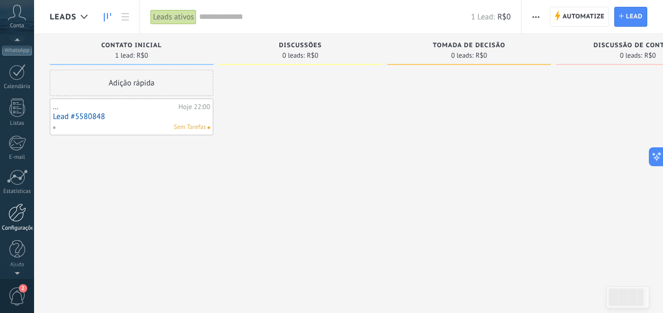
click at [18, 215] on div at bounding box center [17, 212] width 18 height 18
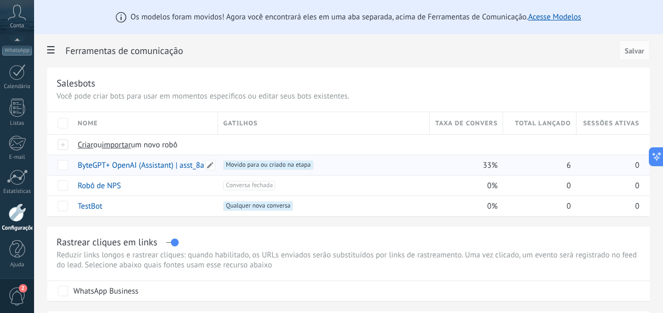
click at [261, 166] on link "ByteGPT+ OpenAI (Assistant) | asst_8aIbdMk7LNdBxdOCzlofvp94" at bounding box center [186, 165] width 216 height 10
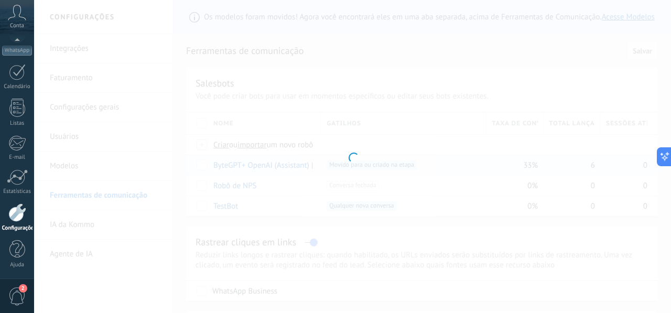
type input "**********"
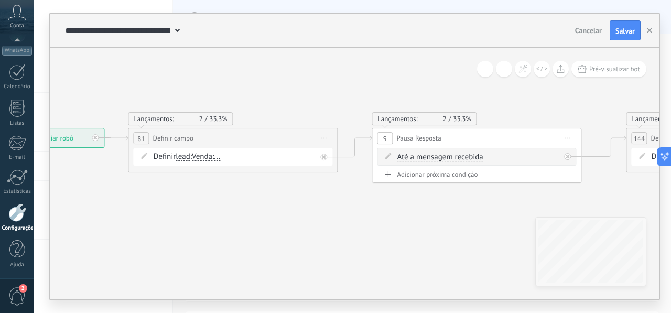
drag, startPoint x: 452, startPoint y: 215, endPoint x: 145, endPoint y: 215, distance: 307.5
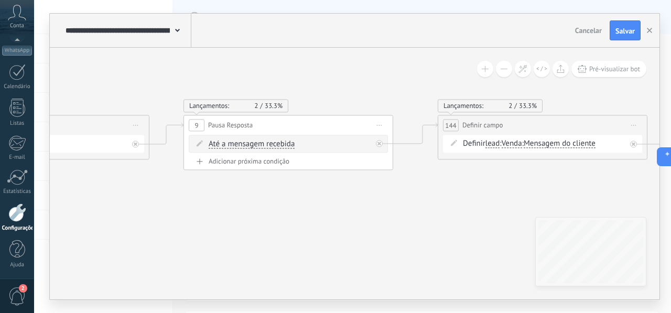
drag, startPoint x: 402, startPoint y: 218, endPoint x: 160, endPoint y: 198, distance: 243.0
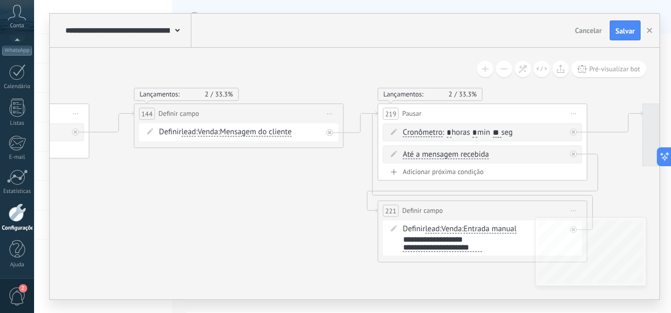
drag, startPoint x: 483, startPoint y: 190, endPoint x: 181, endPoint y: 186, distance: 301.8
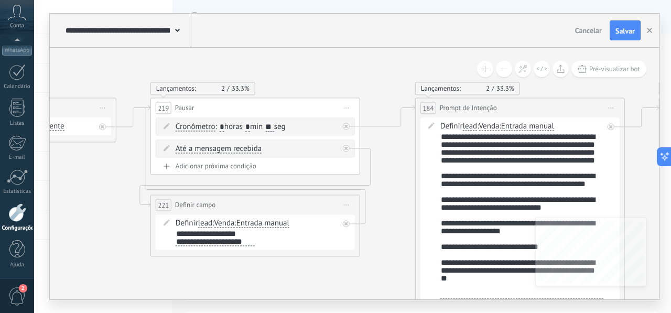
drag, startPoint x: 531, startPoint y: 185, endPoint x: 372, endPoint y: 181, distance: 159.3
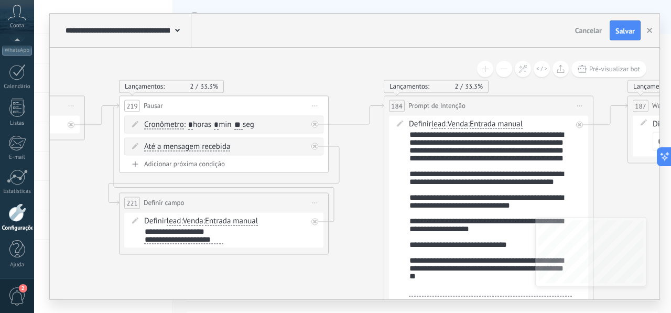
click at [481, 167] on div "**********" at bounding box center [490, 212] width 163 height 165
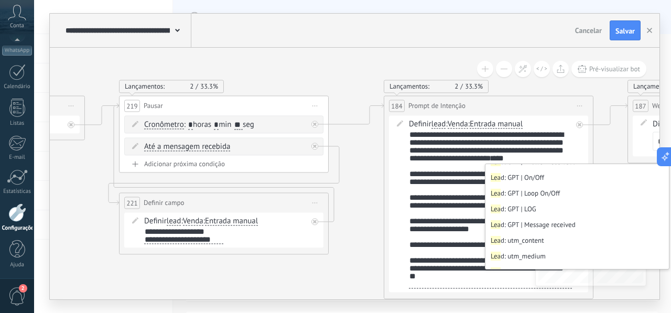
scroll to position [203, 0]
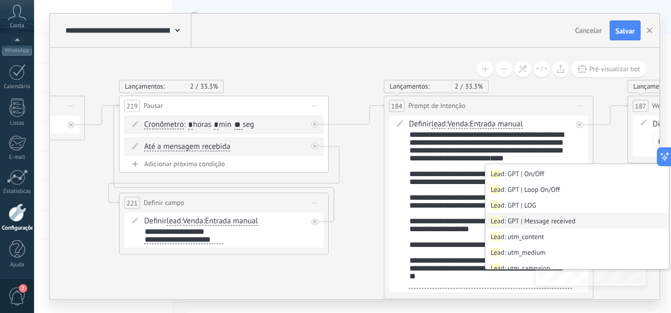
click at [582, 221] on li "Lea d: GPT | Message received" at bounding box center [576, 221] width 183 height 16
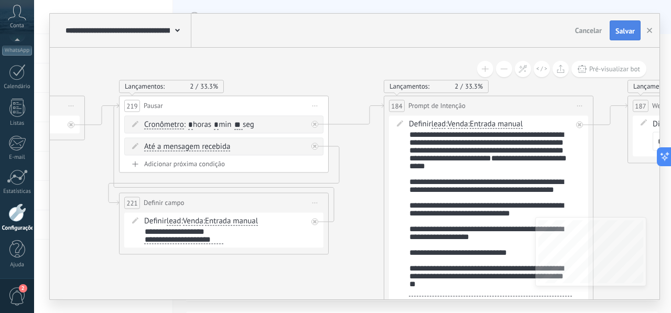
click at [626, 34] on span "Salvar" at bounding box center [624, 30] width 19 height 7
click at [593, 30] on span "Cancelar" at bounding box center [588, 30] width 27 height 9
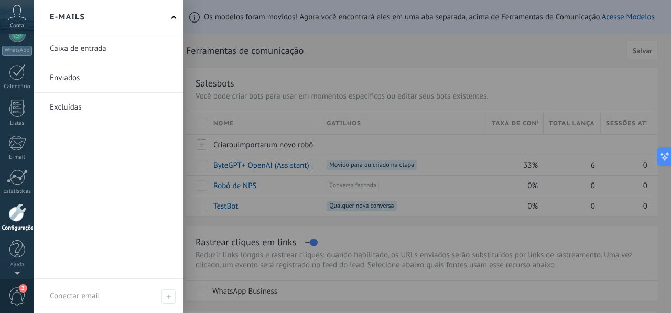
scroll to position [0, 0]
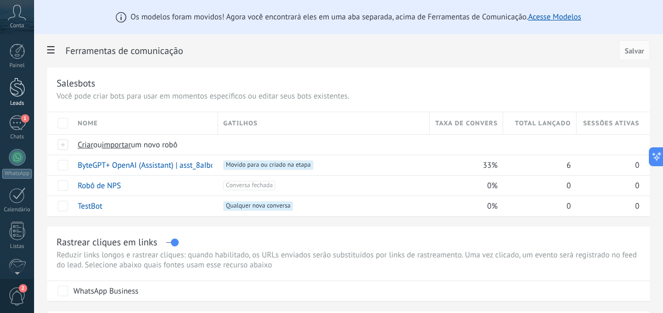
click at [15, 85] on div at bounding box center [17, 87] width 16 height 19
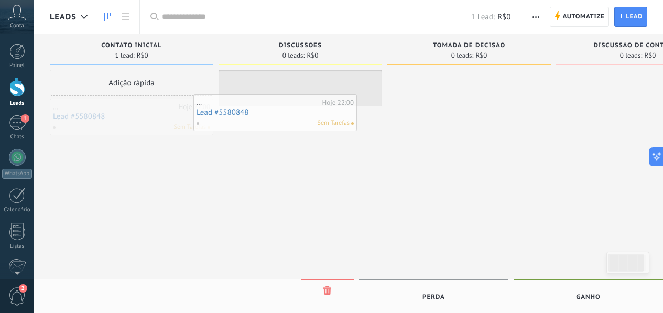
drag, startPoint x: 124, startPoint y: 121, endPoint x: 293, endPoint y: 113, distance: 168.9
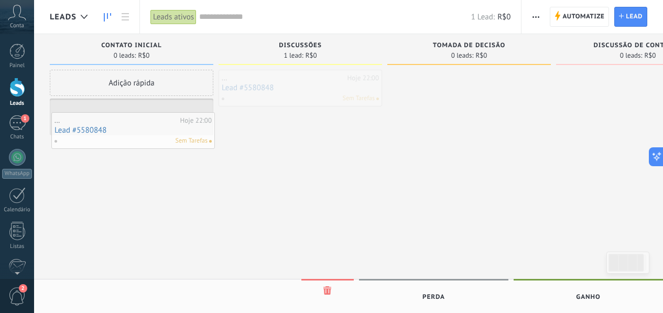
drag, startPoint x: 308, startPoint y: 92, endPoint x: 140, endPoint y: 134, distance: 172.3
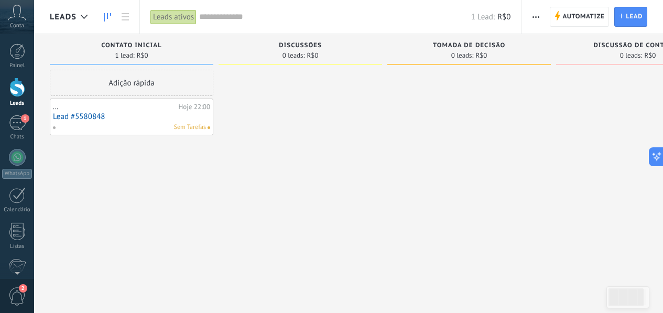
click at [130, 115] on link "Lead #5580848" at bounding box center [131, 116] width 157 height 9
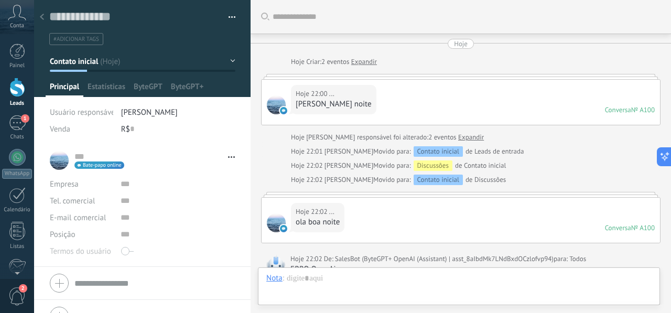
type textarea "**********"
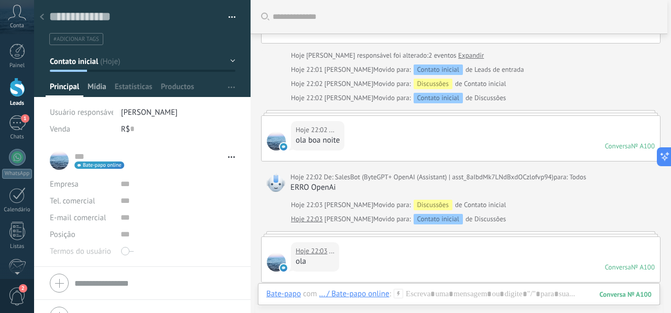
scroll to position [74, 0]
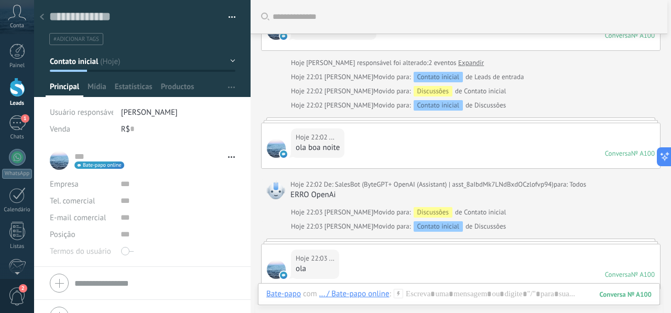
click at [43, 18] on icon at bounding box center [42, 17] width 4 height 6
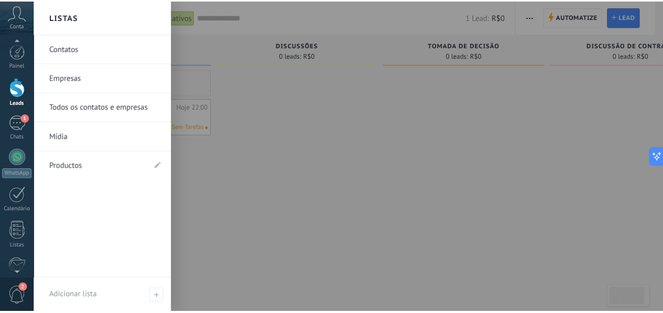
scroll to position [123, 0]
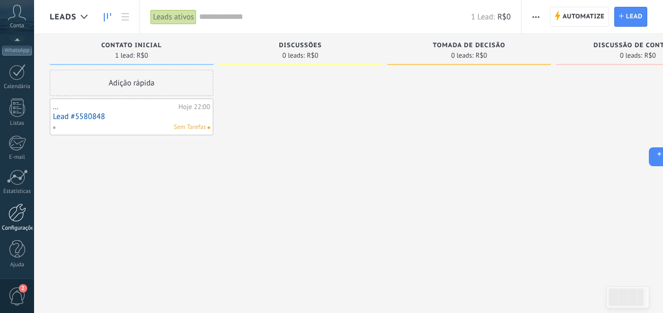
click at [18, 218] on div at bounding box center [17, 212] width 18 height 18
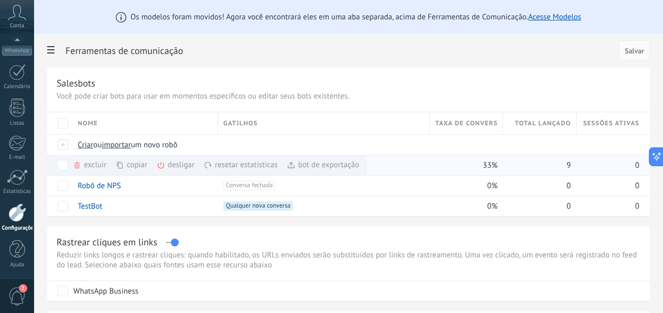
click at [144, 168] on div "excluir mais" at bounding box center [108, 165] width 71 height 20
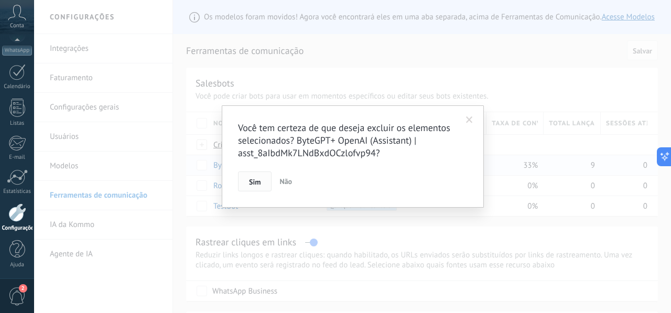
click at [249, 180] on span "Sim" at bounding box center [255, 181] width 12 height 7
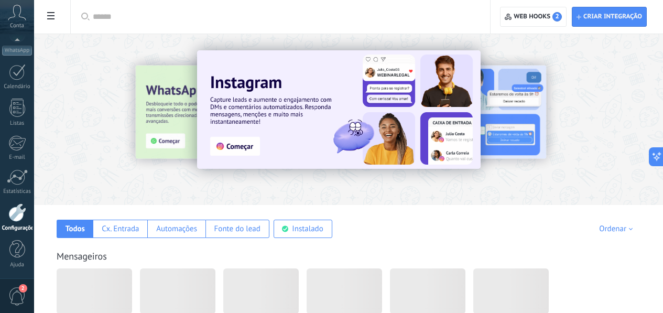
scroll to position [633, 0]
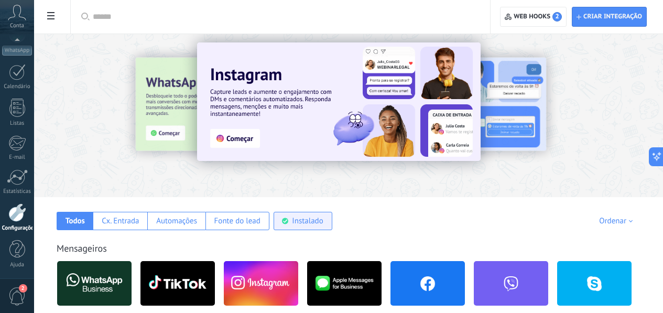
scroll to position [16, 0]
click at [323, 225] on div "Instalado" at bounding box center [307, 221] width 31 height 10
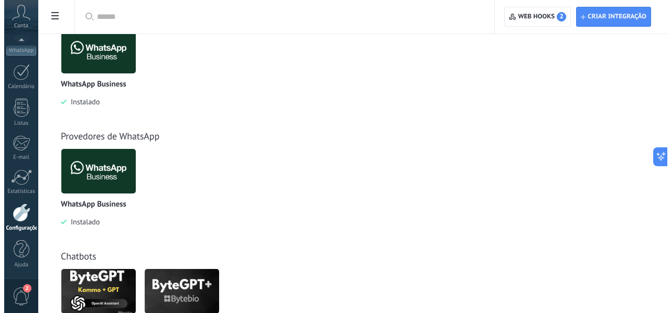
scroll to position [304, 0]
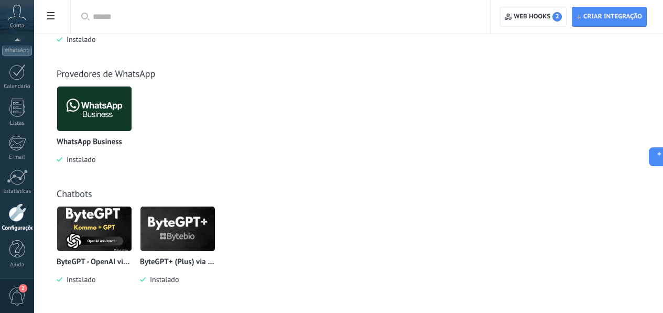
click at [215, 225] on img at bounding box center [177, 228] width 74 height 51
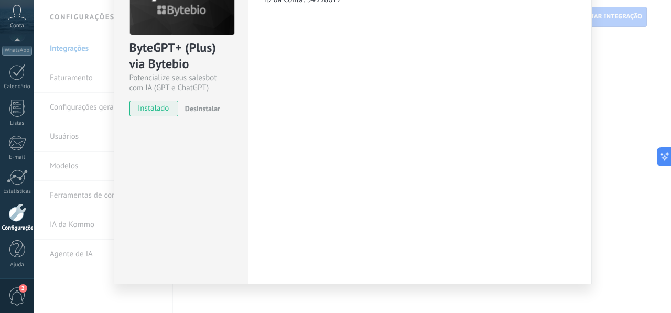
scroll to position [76, 0]
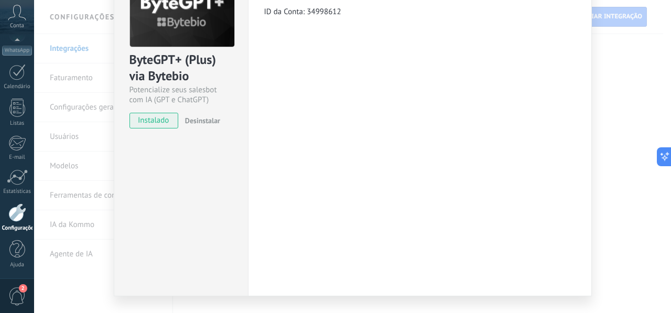
click at [622, 122] on div "ByteGPT+ (Plus) via Bytebio Potencialize seus salesbot com IA (GPT e ChatGPT) i…" at bounding box center [352, 156] width 637 height 313
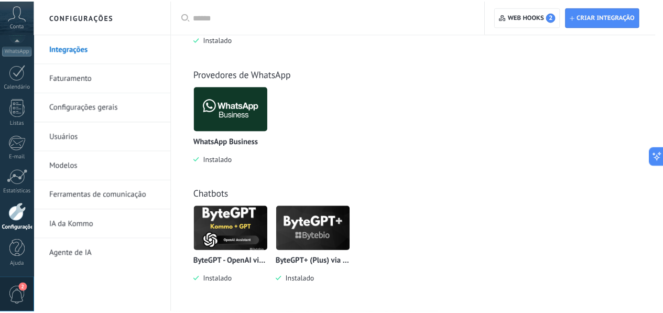
scroll to position [0, 0]
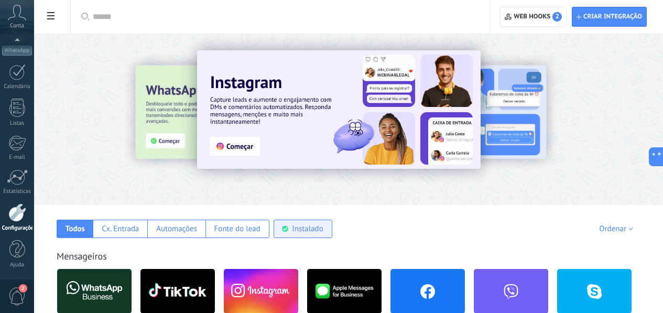
click at [323, 230] on div "Instalado" at bounding box center [307, 229] width 31 height 10
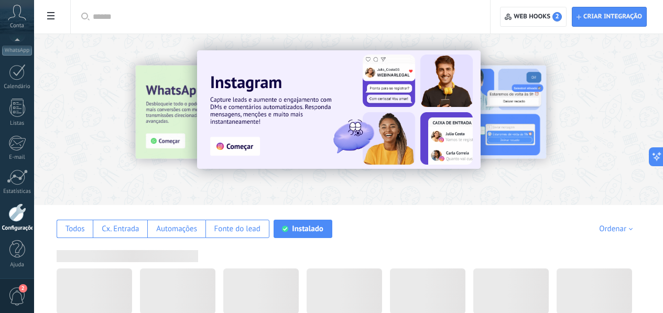
scroll to position [304, 0]
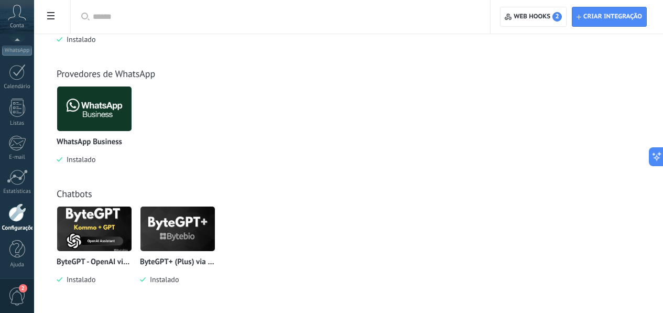
click at [215, 220] on img at bounding box center [177, 228] width 74 height 51
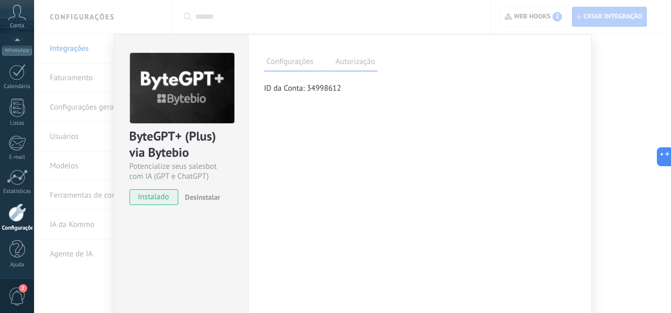
click at [307, 21] on div "ByteGPT+ (Plus) via Bytebio Potencialize seus salesbot com IA (GPT e ChatGPT) i…" at bounding box center [352, 156] width 637 height 313
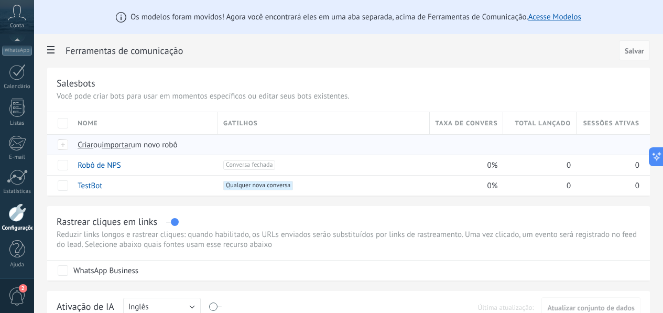
click at [131, 147] on span "importar" at bounding box center [116, 145] width 29 height 10
click at [0, 0] on input "importar um novo robô" at bounding box center [0, 0] width 0 height 0
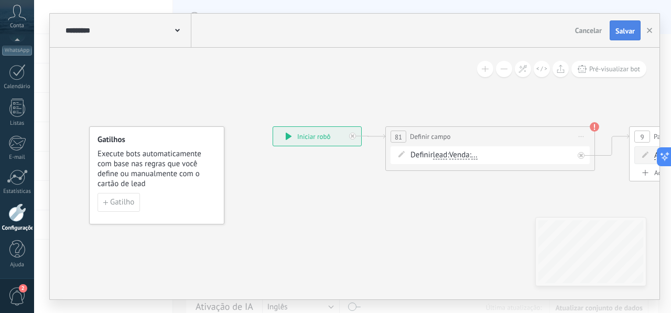
click at [628, 31] on span "Salvar" at bounding box center [624, 30] width 19 height 7
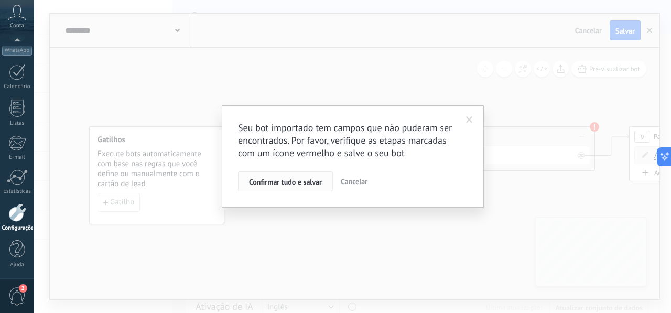
click at [280, 183] on span "Confirmar tudo e salvar" at bounding box center [285, 181] width 73 height 7
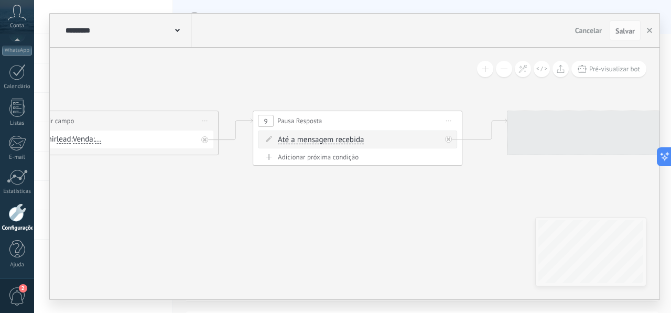
drag, startPoint x: 585, startPoint y: 196, endPoint x: 206, endPoint y: 180, distance: 379.6
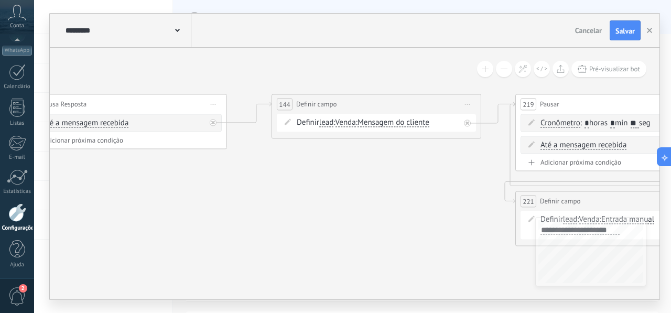
drag, startPoint x: 508, startPoint y: 182, endPoint x: 168, endPoint y: 150, distance: 341.5
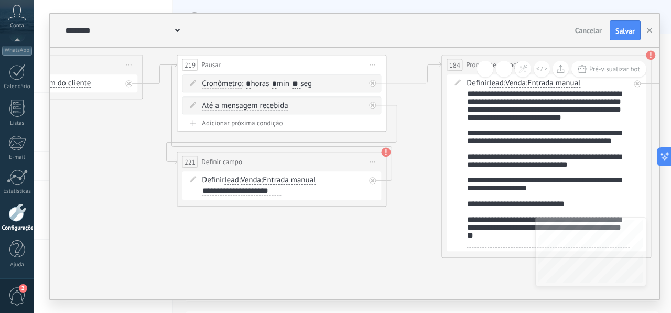
drag, startPoint x: 455, startPoint y: 253, endPoint x: 224, endPoint y: 229, distance: 231.7
click at [629, 35] on span "Salvar" at bounding box center [624, 30] width 19 height 7
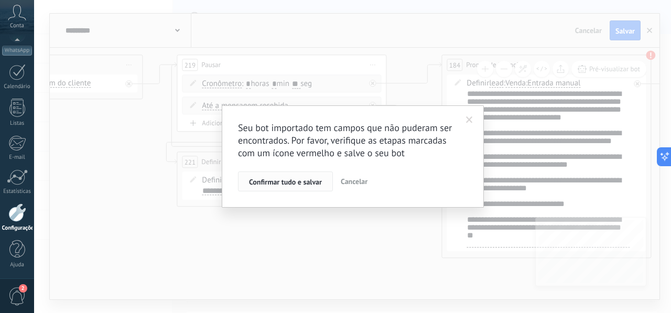
click at [280, 180] on span "Confirmar tudo e salvar" at bounding box center [285, 181] width 73 height 7
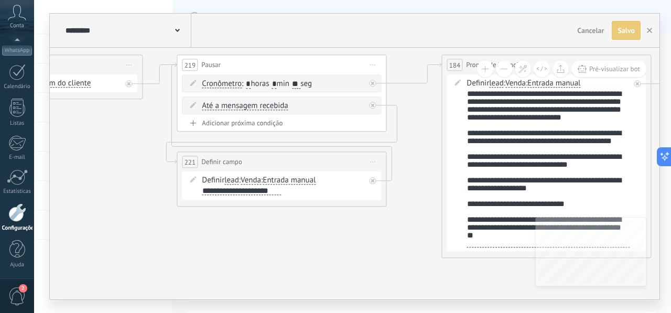
click at [589, 31] on span "Cancelar" at bounding box center [590, 30] width 27 height 9
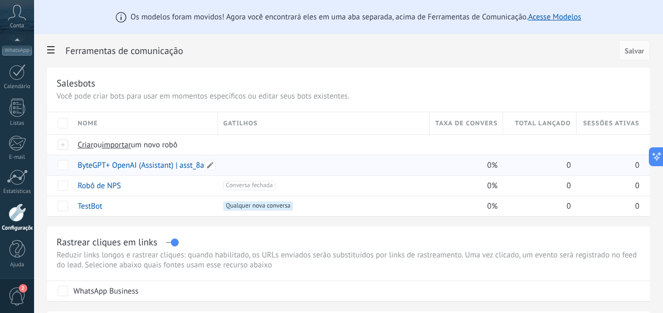
click at [287, 167] on link "ByteGPT+ OpenAI (Assistant) | asst_8aIbdMk7LNdBxdOCzlofvp94" at bounding box center [186, 165] width 216 height 10
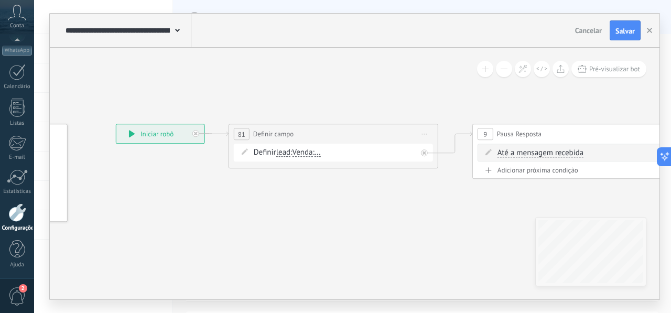
drag, startPoint x: 481, startPoint y: 205, endPoint x: 296, endPoint y: 202, distance: 185.0
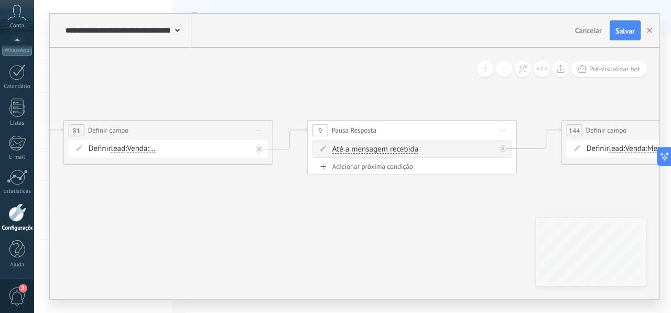
drag, startPoint x: 508, startPoint y: 216, endPoint x: 161, endPoint y: 206, distance: 347.5
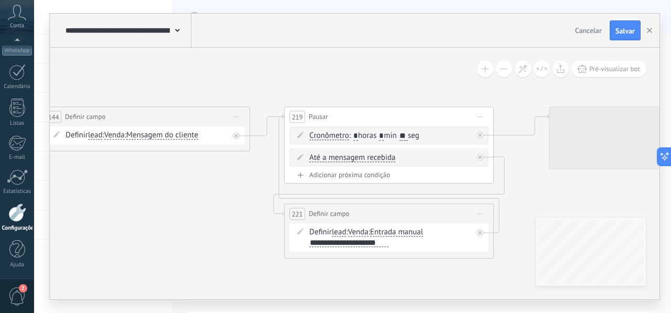
drag, startPoint x: 359, startPoint y: 171, endPoint x: 167, endPoint y: 159, distance: 192.1
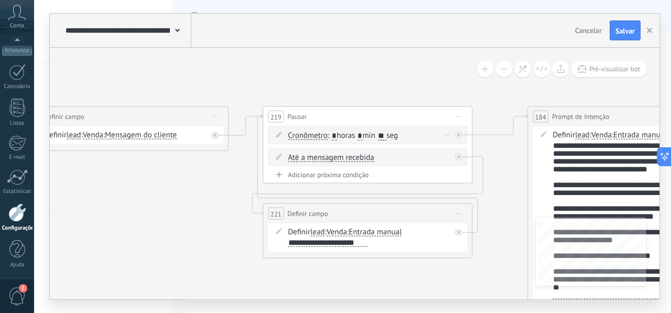
click at [386, 135] on input "**" at bounding box center [382, 136] width 8 height 8
type input "*"
type input "**"
click at [354, 245] on span "**********" at bounding box center [321, 242] width 66 height 8
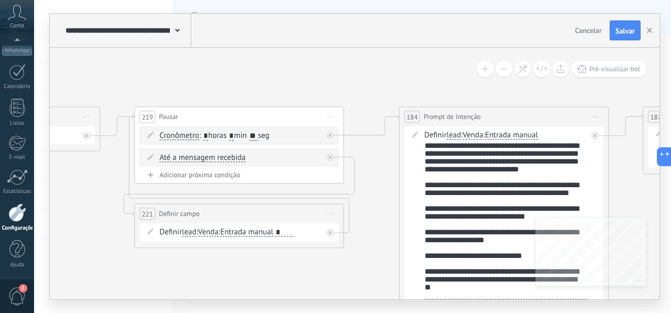
drag, startPoint x: 482, startPoint y: 271, endPoint x: 333, endPoint y: 269, distance: 148.8
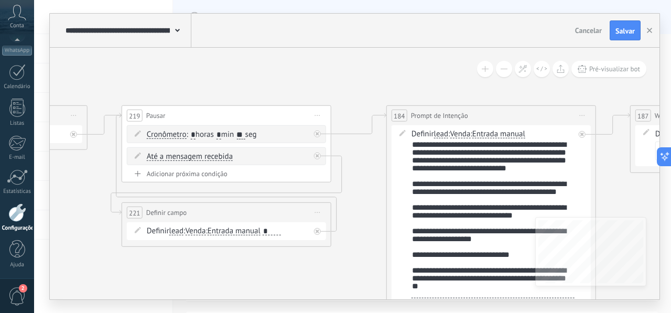
click at [275, 232] on div "*" at bounding box center [271, 231] width 18 height 8
click at [555, 169] on div "**********" at bounding box center [492, 218] width 163 height 157
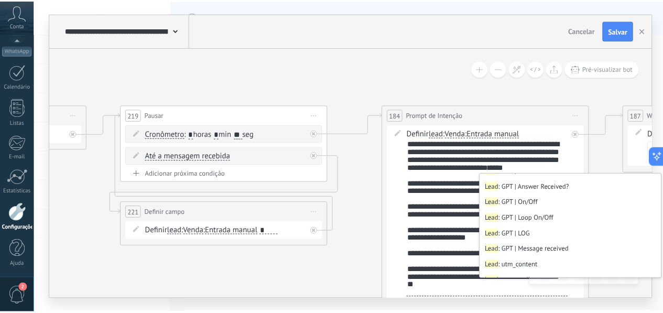
scroll to position [184, 0]
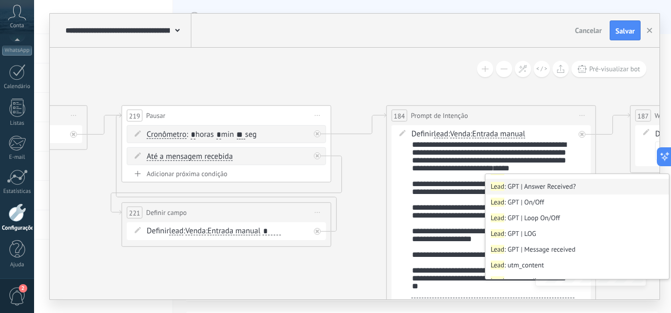
click at [554, 187] on li "Lead : GPT | Answer Received?" at bounding box center [576, 187] width 183 height 16
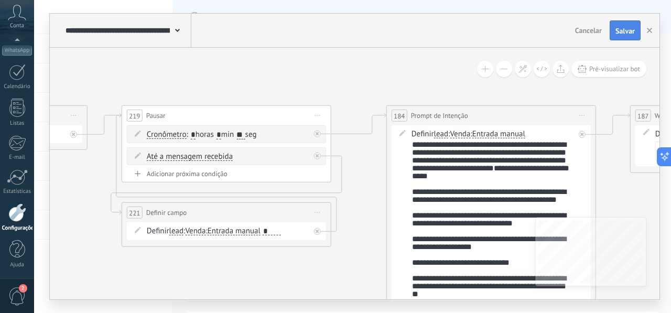
click at [623, 35] on span "Salvar" at bounding box center [624, 30] width 19 height 7
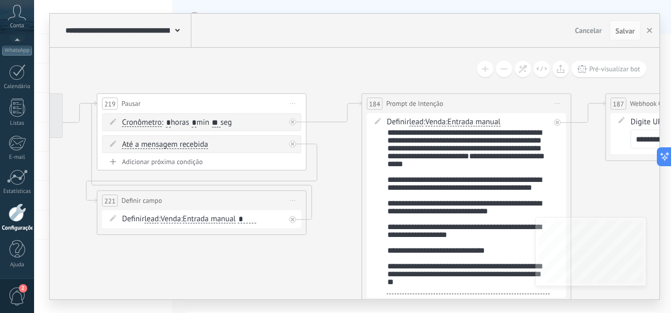
drag, startPoint x: 630, startPoint y: 203, endPoint x: 606, endPoint y: 191, distance: 27.4
click at [233, 221] on span "Entrada manual" at bounding box center [209, 219] width 53 height 8
click at [233, 221] on button "Entrada manual" at bounding box center [243, 219] width 131 height 19
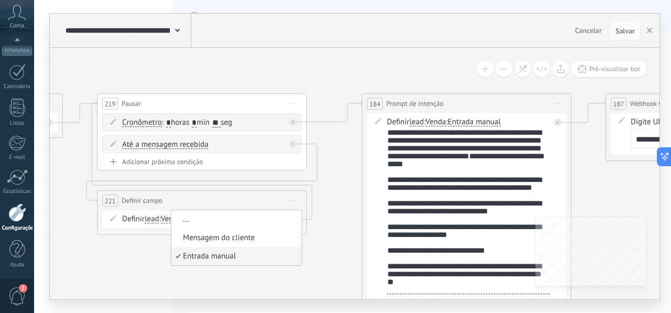
click at [594, 32] on span "Cancelar" at bounding box center [588, 30] width 27 height 9
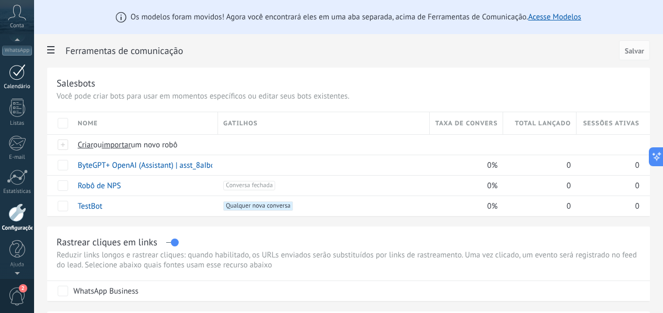
scroll to position [0, 0]
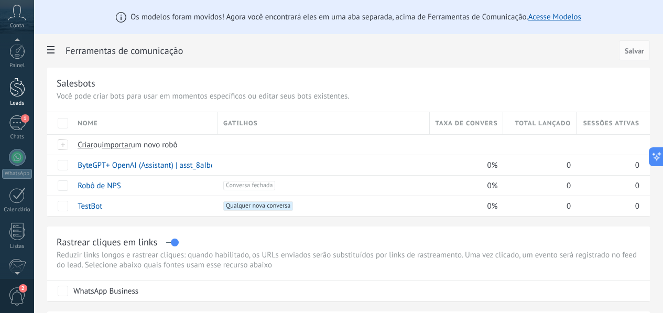
click at [17, 98] on link "Leads" at bounding box center [17, 92] width 34 height 29
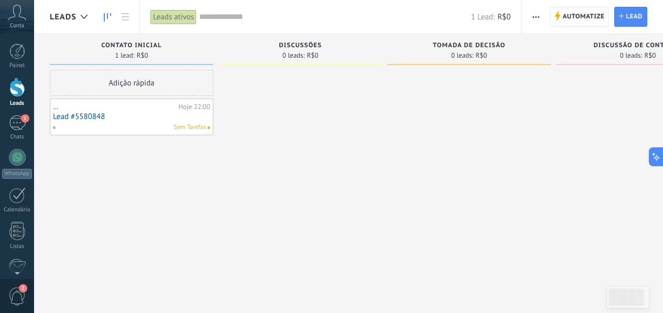
click at [577, 19] on span "Automatize" at bounding box center [583, 16] width 42 height 19
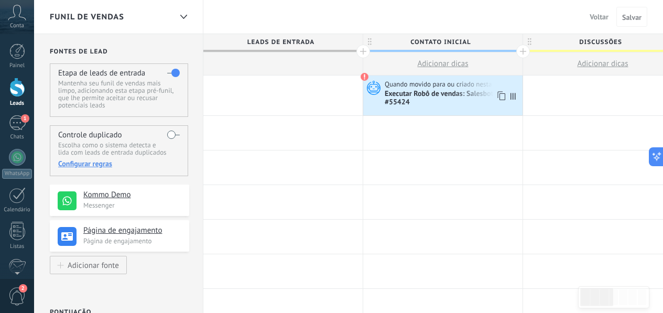
click at [466, 106] on div "Executar Robô de vendas: Salesbot #55424" at bounding box center [452, 99] width 135 height 18
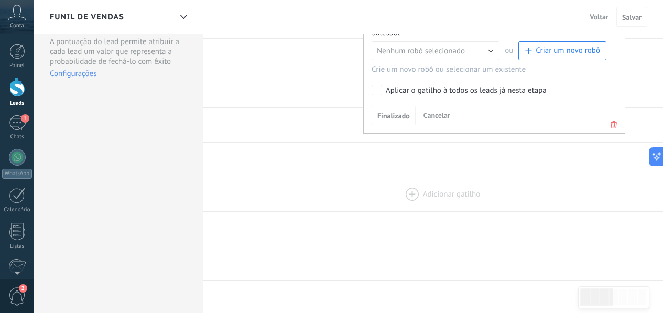
scroll to position [277, 0]
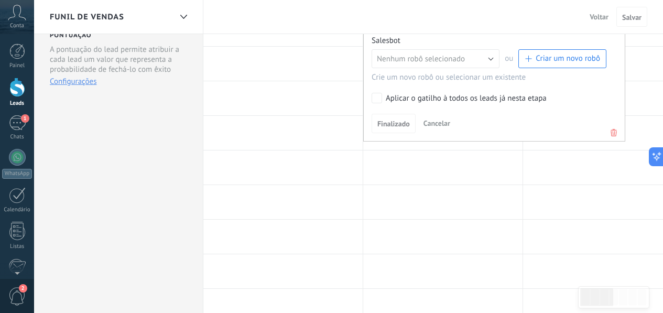
click at [615, 135] on icon at bounding box center [614, 132] width 12 height 13
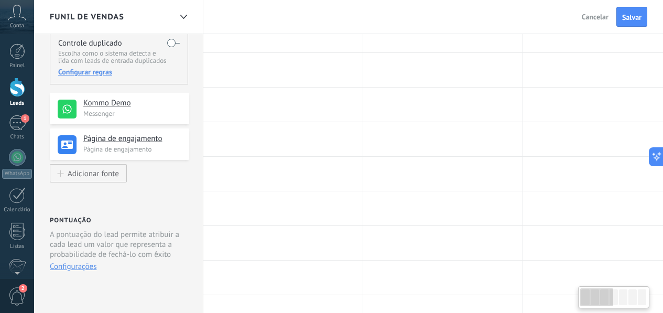
scroll to position [0, 0]
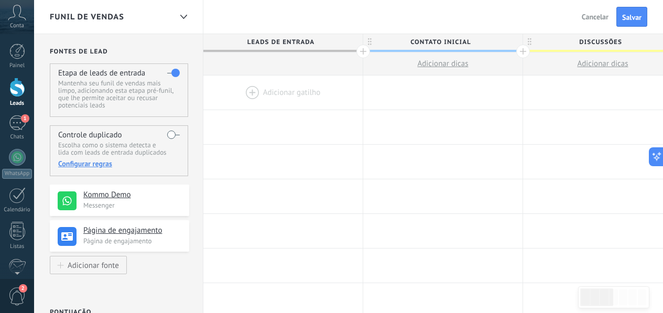
click at [441, 92] on div at bounding box center [442, 92] width 159 height 34
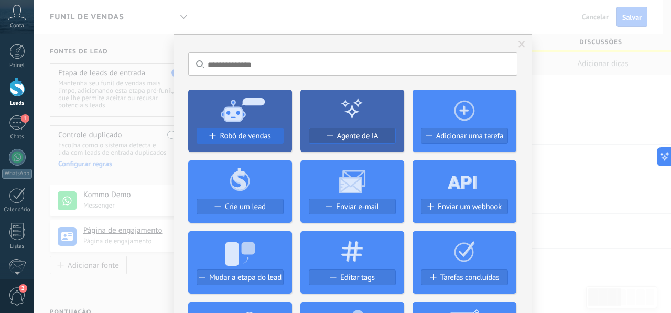
click at [242, 135] on span "Robô de vendas" at bounding box center [245, 136] width 51 height 9
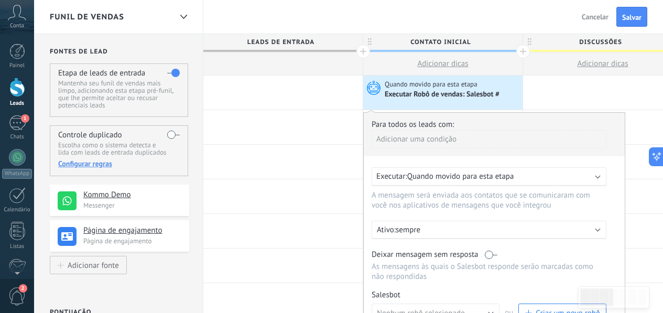
click at [452, 176] on span "Quando movido para esta etapa" at bounding box center [460, 176] width 107 height 10
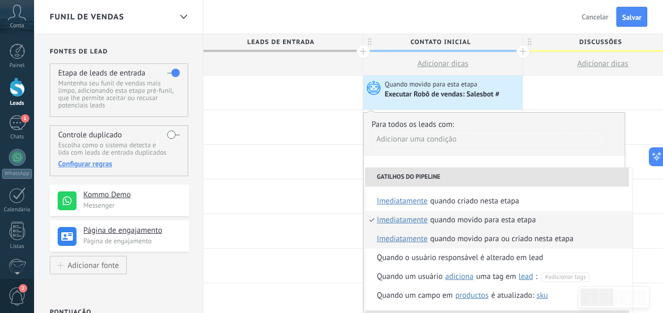
click at [484, 239] on div "Quando movido para ou criado nesta etapa" at bounding box center [501, 238] width 143 height 19
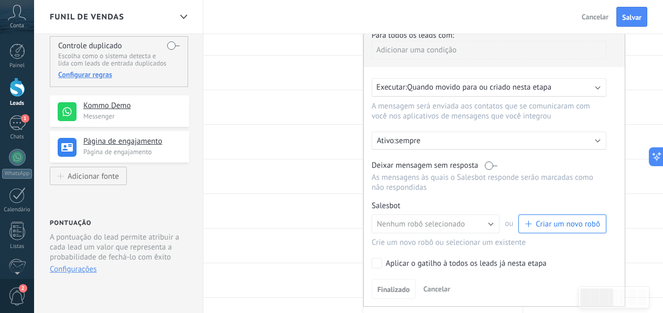
scroll to position [115, 0]
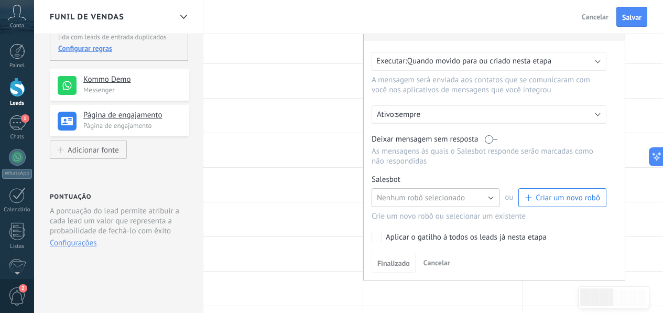
click at [453, 207] on button "Nenhum robô selecionado" at bounding box center [435, 197] width 128 height 19
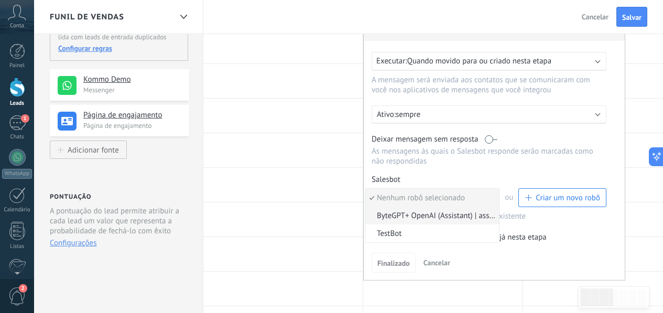
click at [437, 221] on span "ByteGPT+ OpenAI (Assistant) | asst_8aIbdMk7LNdBxdOCzlofvp94" at bounding box center [430, 216] width 130 height 10
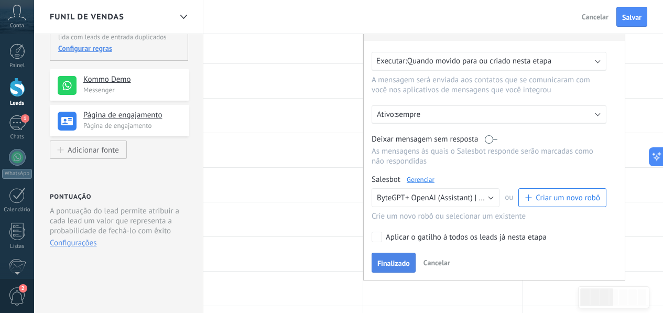
click at [392, 266] on span "Finalizado" at bounding box center [393, 262] width 32 height 7
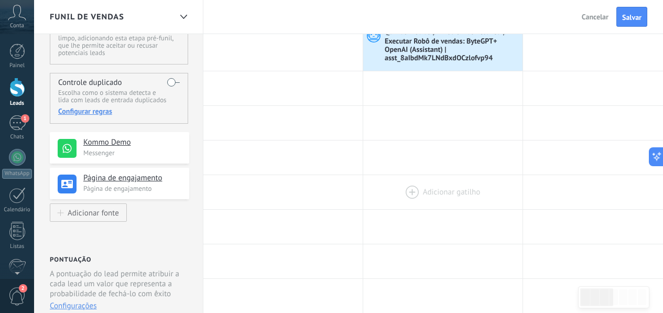
scroll to position [69, 0]
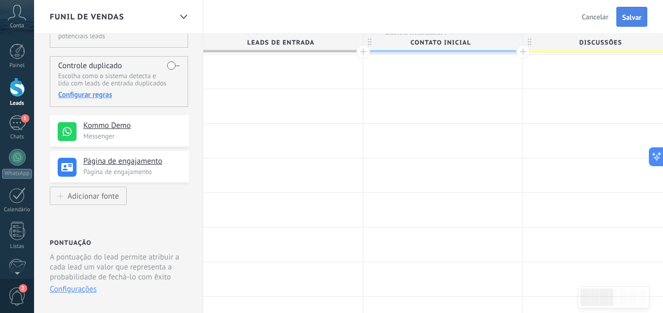
click at [631, 21] on span "Salvar" at bounding box center [631, 17] width 19 height 7
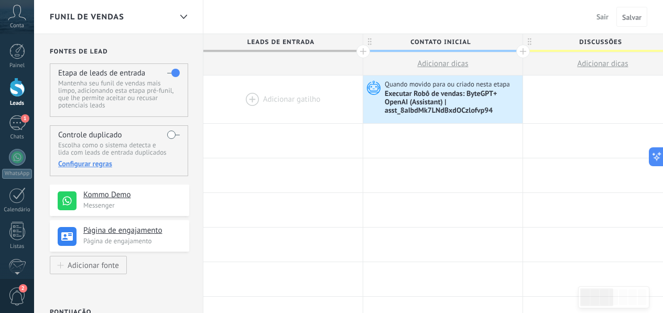
click at [603, 18] on span "Sair" at bounding box center [602, 16] width 12 height 9
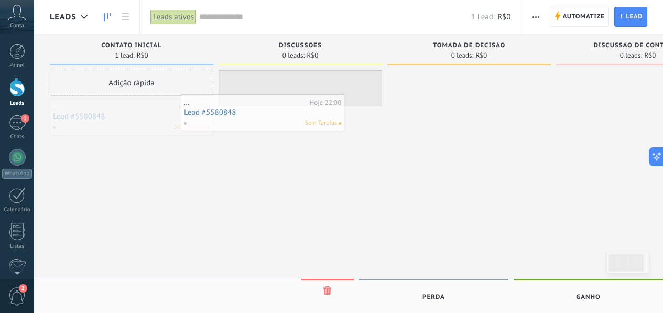
drag, startPoint x: 139, startPoint y: 110, endPoint x: 277, endPoint y: 105, distance: 138.4
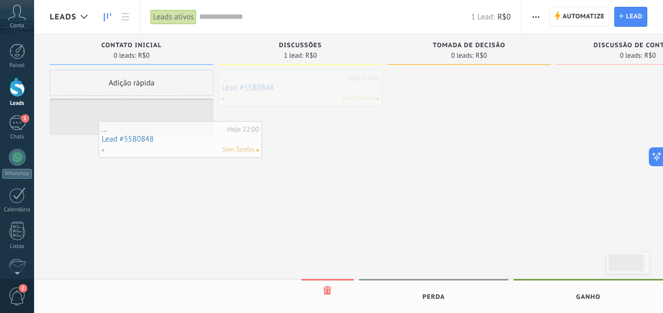
drag, startPoint x: 313, startPoint y: 87, endPoint x: 181, endPoint y: 135, distance: 139.9
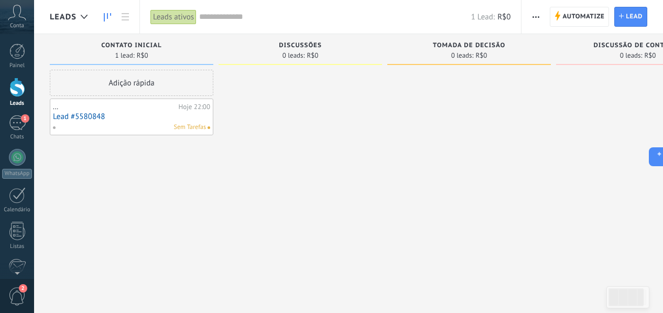
click at [125, 113] on link "Lead #5580848" at bounding box center [131, 116] width 157 height 9
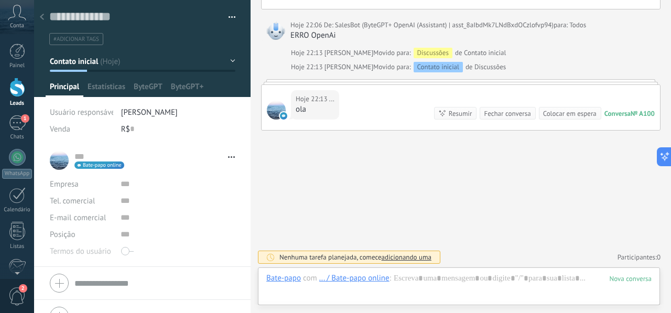
scroll to position [16, 0]
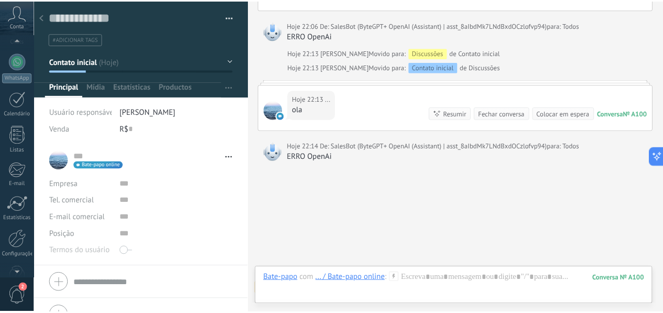
scroll to position [123, 0]
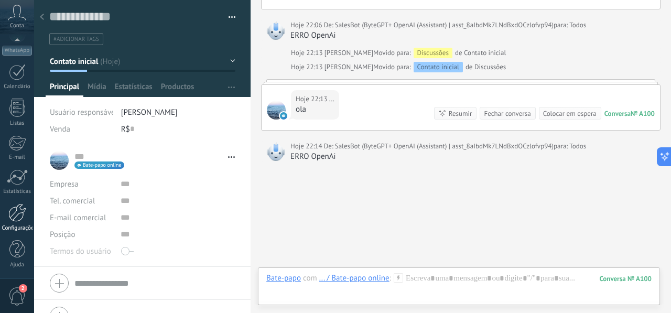
click at [19, 214] on div at bounding box center [17, 212] width 18 height 18
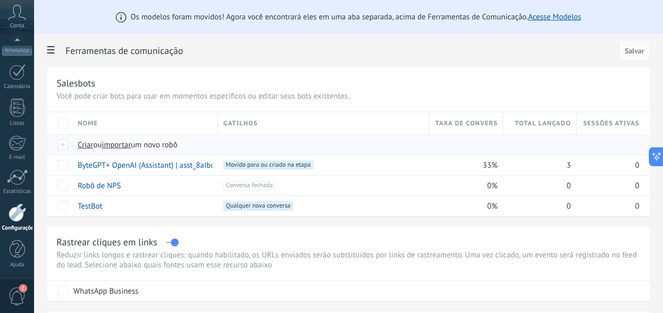
click at [131, 147] on span "importar" at bounding box center [116, 145] width 29 height 10
click at [0, 0] on input "importar um novo robô" at bounding box center [0, 0] width 0 height 0
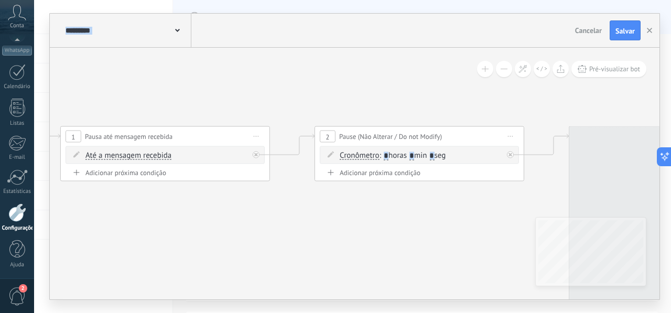
drag, startPoint x: 516, startPoint y: 229, endPoint x: 158, endPoint y: 228, distance: 358.4
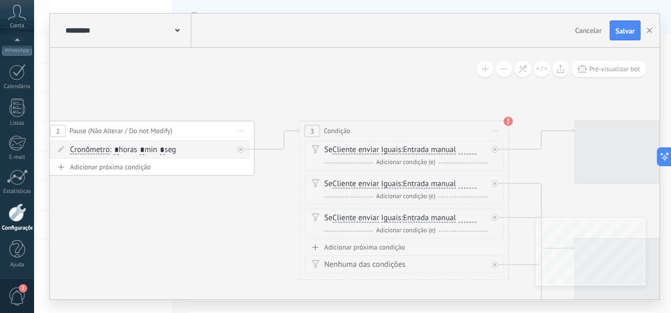
drag, startPoint x: 399, startPoint y: 232, endPoint x: 162, endPoint y: 226, distance: 236.9
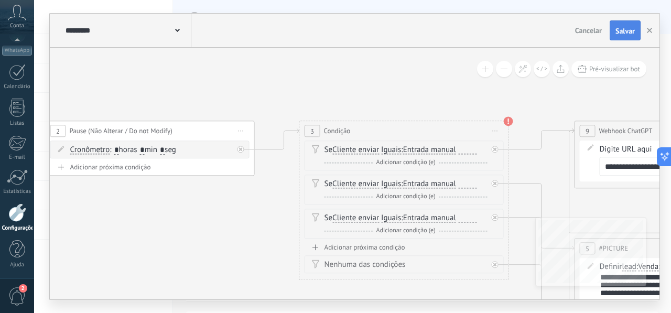
click at [618, 31] on span "Salvar" at bounding box center [624, 30] width 19 height 7
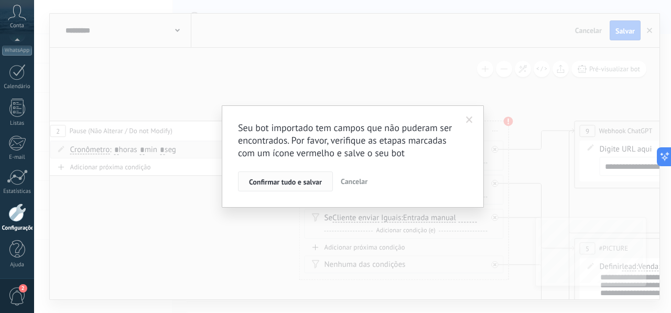
click at [289, 183] on span "Confirmar tudo e salvar" at bounding box center [285, 181] width 73 height 7
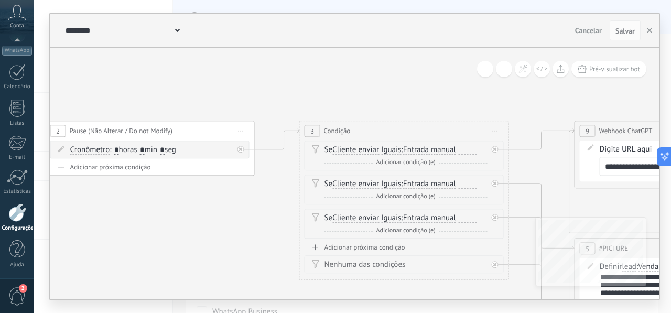
click at [508, 70] on button at bounding box center [504, 69] width 16 height 16
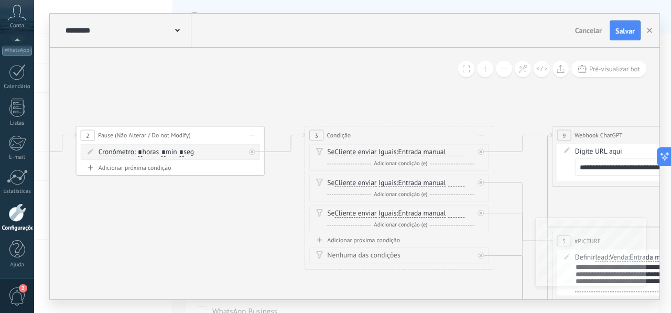
click at [508, 70] on button at bounding box center [504, 69] width 16 height 16
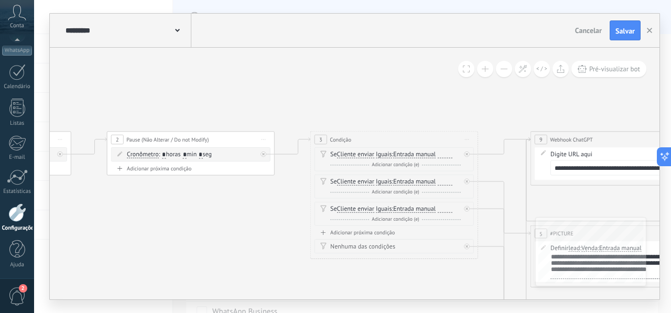
click at [508, 70] on button at bounding box center [504, 69] width 16 height 16
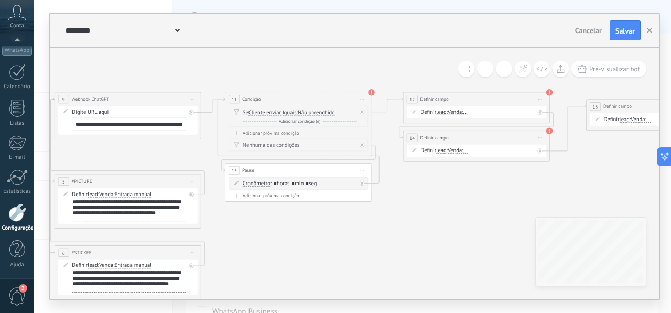
drag, startPoint x: 519, startPoint y: 114, endPoint x: 65, endPoint y: 70, distance: 455.9
click at [626, 33] on span "Salvar" at bounding box center [624, 30] width 19 height 7
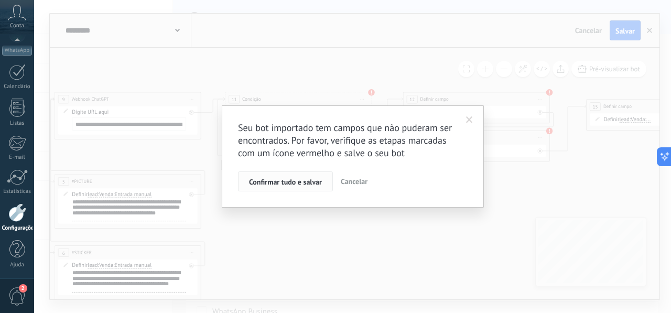
click at [300, 182] on span "Confirmar tudo e salvar" at bounding box center [285, 181] width 73 height 7
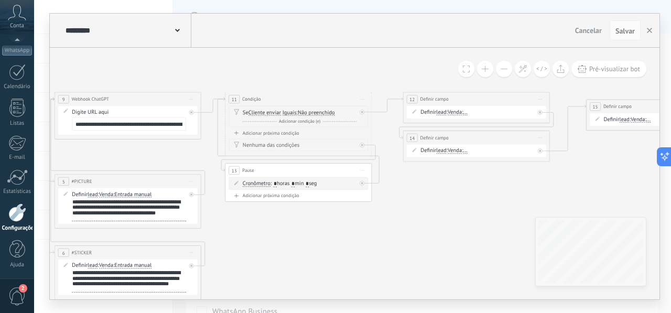
click at [581, 33] on span "Cancelar" at bounding box center [588, 30] width 27 height 9
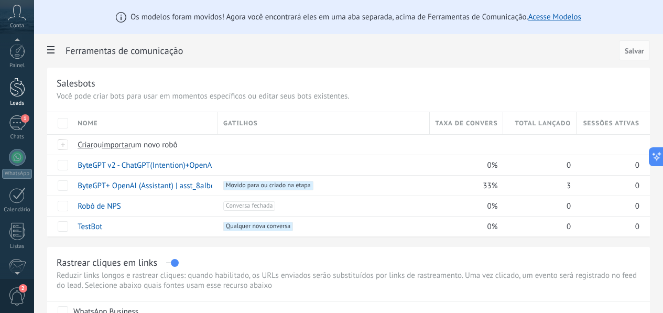
click at [19, 90] on div at bounding box center [17, 87] width 16 height 19
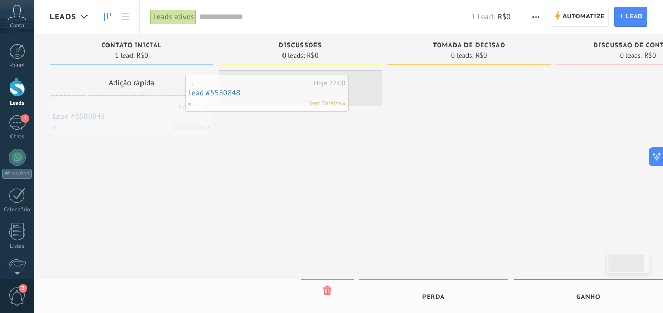
drag, startPoint x: 148, startPoint y: 114, endPoint x: 287, endPoint y: 89, distance: 141.5
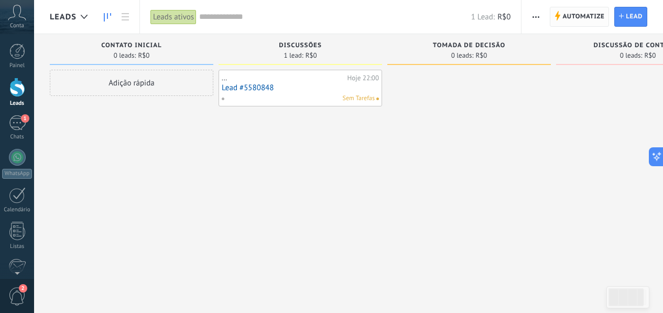
click at [582, 17] on span "Automatize" at bounding box center [583, 16] width 42 height 19
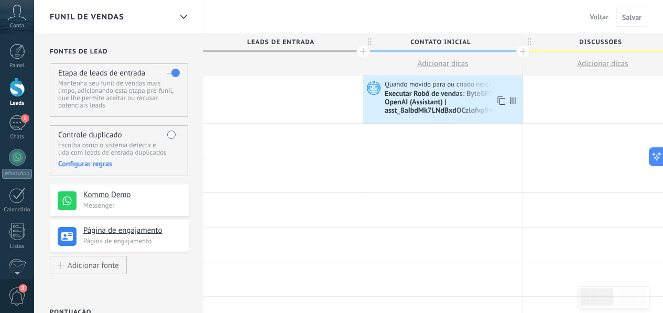
click at [498, 115] on div "Executar Robô de vendas: ByteGPT+ OpenAI (Assistant) | asst_8aIbdMk7LNdBxdOCzlo…" at bounding box center [452, 103] width 135 height 26
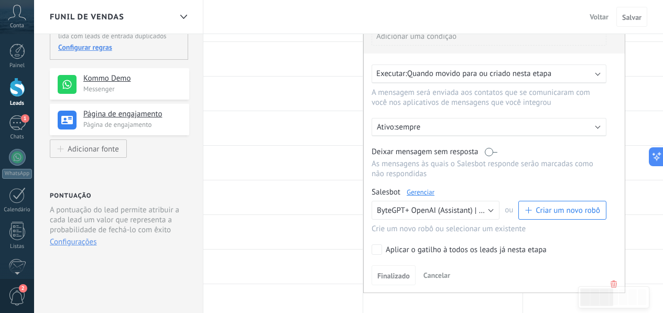
scroll to position [121, 0]
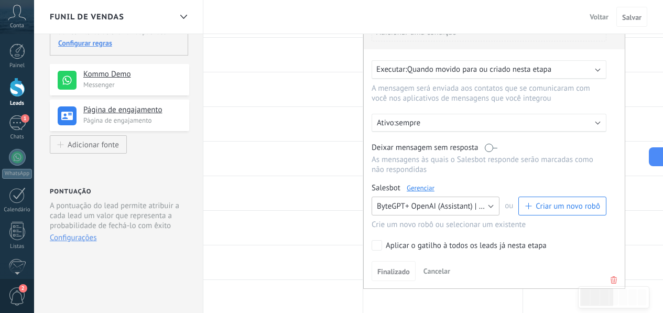
click at [474, 211] on span "ByteGPT+ OpenAI (Assistant) | asst_8aIbdMk7LNdBxdOCzlofvp94" at bounding box center [485, 206] width 216 height 10
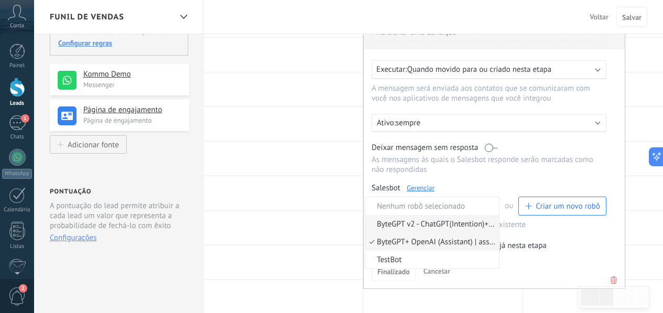
click at [430, 229] on span "ByteGPT v2 - ChatGPT(Intention)+OpenAI (Assistant) | asst_8aIbdMk7LNdBxdOCzlofv…" at bounding box center [430, 224] width 130 height 10
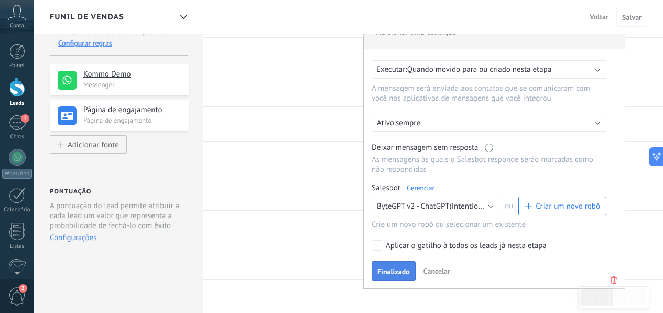
click at [393, 275] on span "Finalizado" at bounding box center [393, 271] width 32 height 7
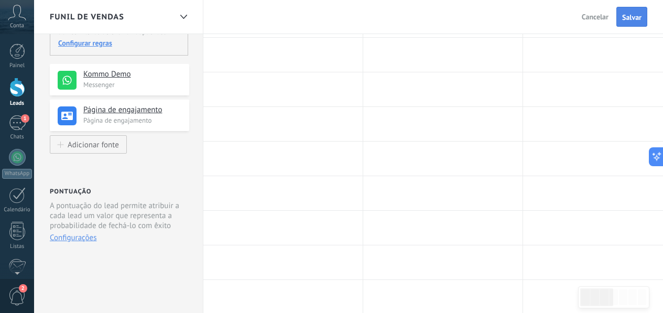
click at [634, 20] on span "Salvar" at bounding box center [631, 17] width 19 height 7
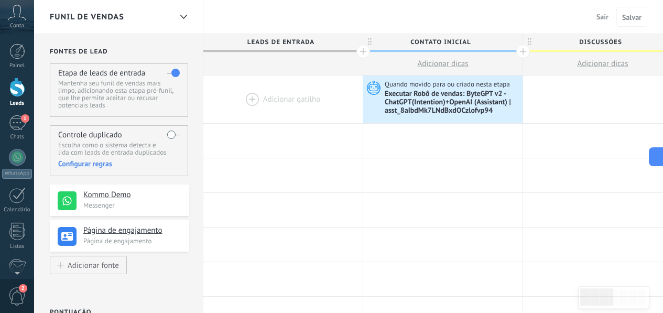
click at [605, 17] on span "Sair" at bounding box center [602, 16] width 12 height 9
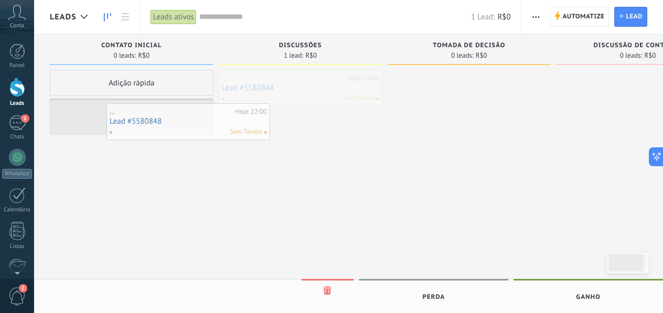
drag, startPoint x: 294, startPoint y: 91, endPoint x: 176, endPoint y: 125, distance: 123.1
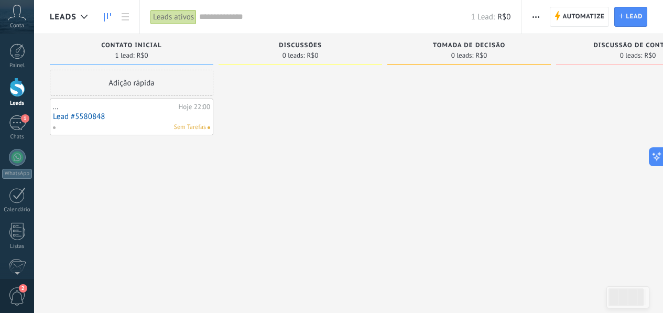
click at [126, 116] on link "Lead #5580848" at bounding box center [131, 116] width 157 height 9
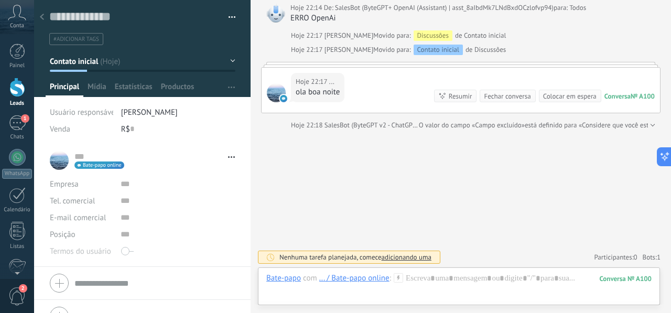
scroll to position [628, 0]
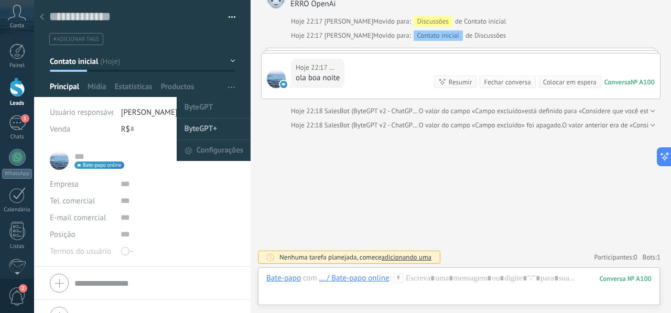
click at [218, 128] on li "ByteGPT+" at bounding box center [214, 128] width 74 height 21
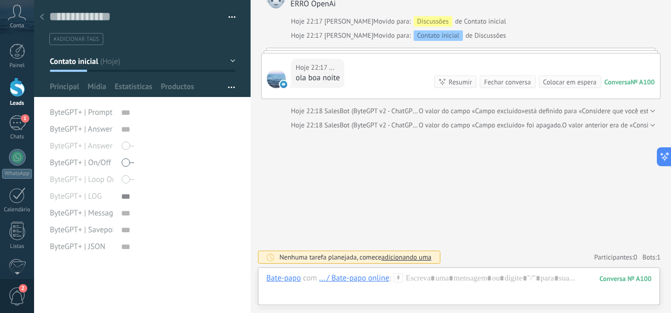
scroll to position [10, 0]
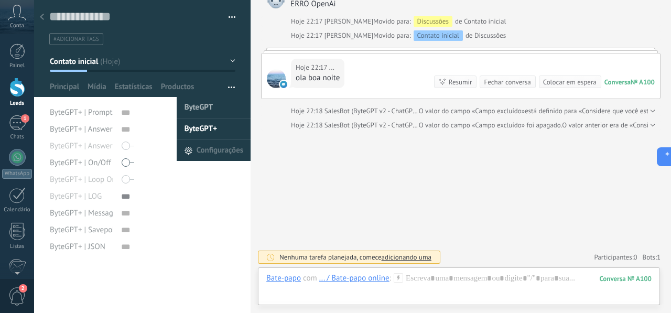
click at [198, 108] on span "ByteGPT" at bounding box center [198, 107] width 29 height 21
type textarea "***"
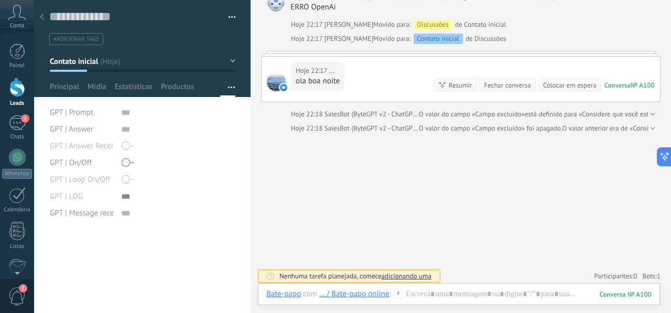
scroll to position [624, 0]
click at [650, 129] on div at bounding box center [651, 129] width 7 height 10
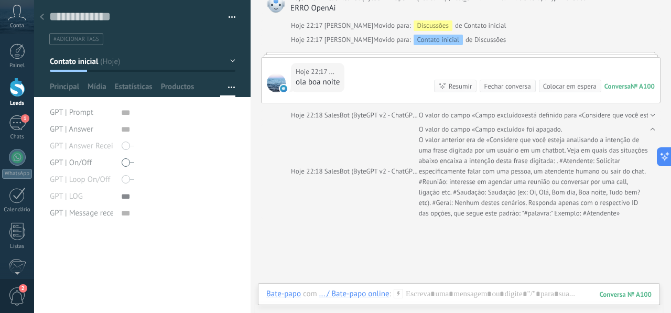
click at [650, 111] on div at bounding box center [651, 115] width 7 height 10
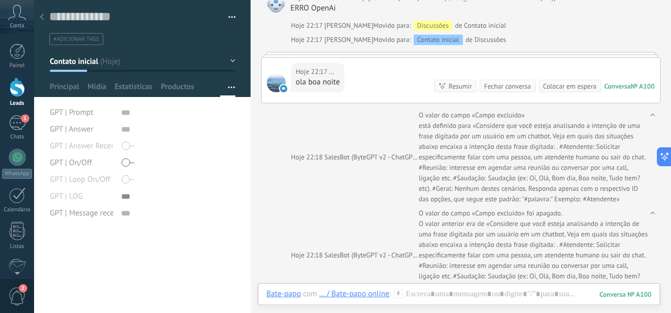
click at [650, 116] on div at bounding box center [651, 157] width 7 height 94
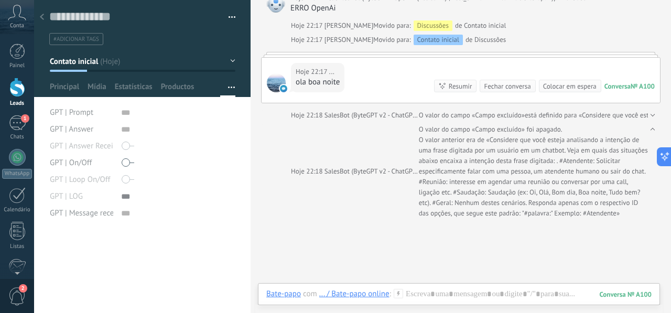
click at [650, 126] on div at bounding box center [651, 171] width 7 height 94
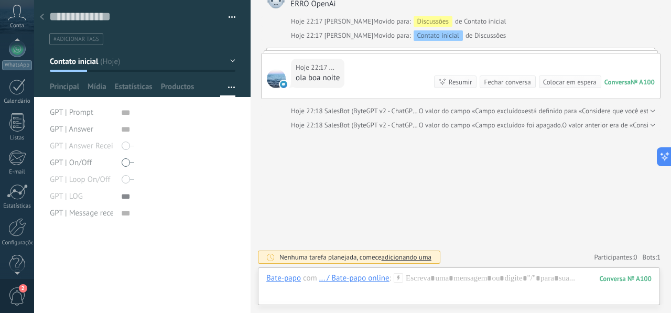
scroll to position [123, 0]
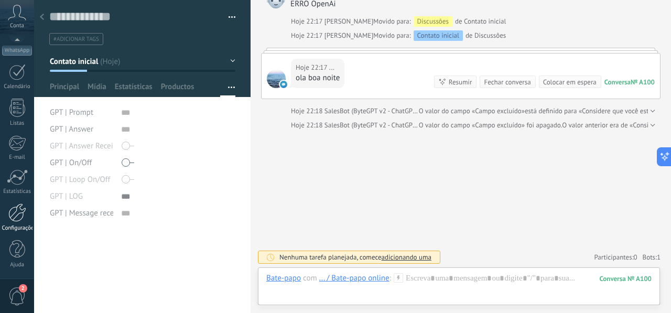
click at [21, 221] on div at bounding box center [17, 212] width 18 height 18
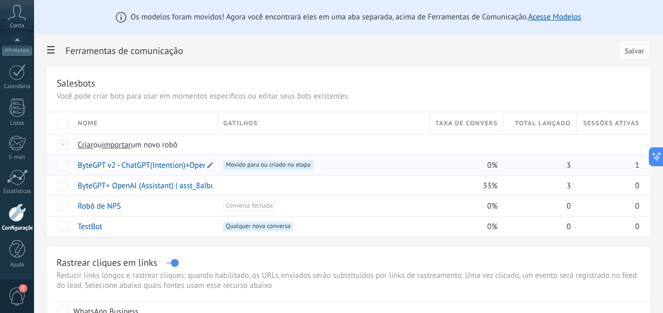
click at [291, 169] on link "ByteGPT v2 - ChatGPT(Intention)+OpenAI (Assistant) | asst_8aIbdMk7LNdBxdOCzlofv…" at bounding box center [225, 165] width 294 height 10
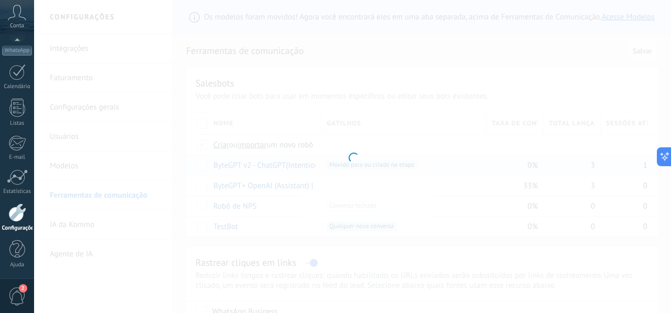
type input "**********"
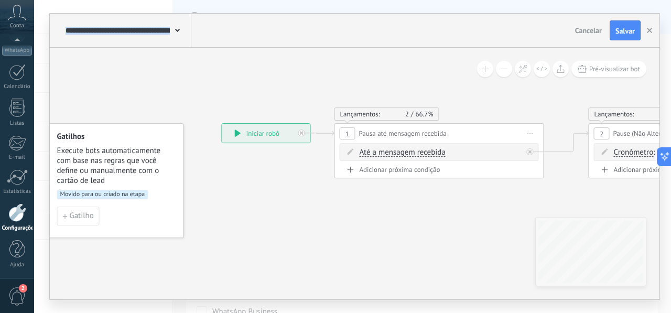
drag, startPoint x: 411, startPoint y: 221, endPoint x: 360, endPoint y: 218, distance: 51.4
click at [429, 168] on div "Adicionar próxima condição" at bounding box center [438, 169] width 199 height 9
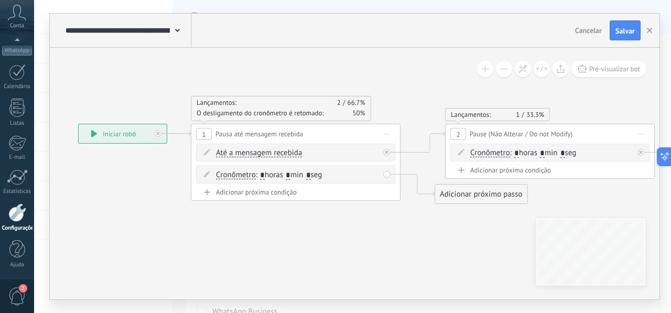
drag, startPoint x: 505, startPoint y: 223, endPoint x: 352, endPoint y: 223, distance: 153.0
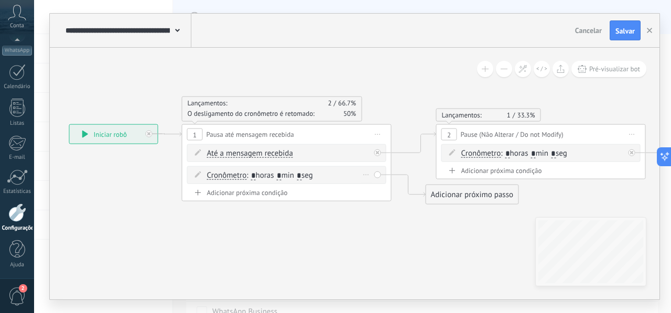
click at [378, 176] on div "Cronômetro Cronômetro Exceto durante o expediente Até o vídeo ser aberto Até o …" at bounding box center [286, 175] width 199 height 18
click at [369, 173] on div "Excluir" at bounding box center [366, 174] width 12 height 15
click at [385, 191] on div "Excluir" at bounding box center [383, 190] width 49 height 18
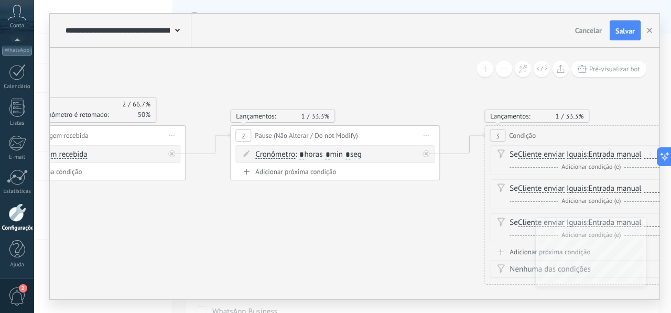
drag, startPoint x: 440, startPoint y: 211, endPoint x: 171, endPoint y: 212, distance: 269.3
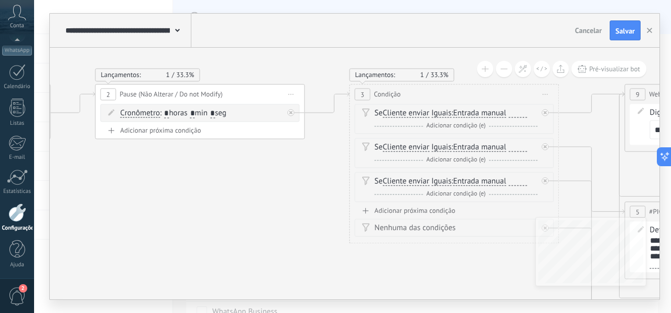
drag, startPoint x: 271, startPoint y: 242, endPoint x: 207, endPoint y: 207, distance: 72.7
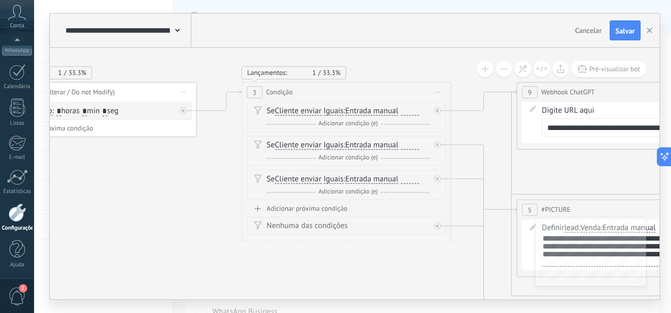
drag, startPoint x: 440, startPoint y: 261, endPoint x: 331, endPoint y: 259, distance: 108.5
click at [351, 125] on span "Adicionar condição (e)" at bounding box center [347, 123] width 64 height 8
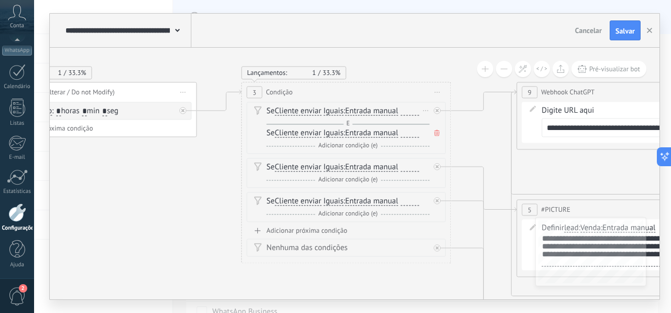
click at [437, 130] on icon at bounding box center [436, 132] width 5 height 6
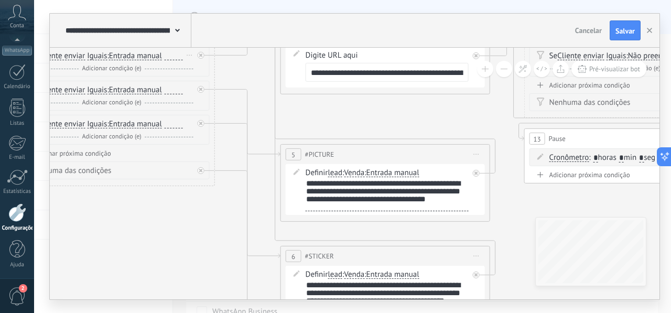
drag, startPoint x: 421, startPoint y: 246, endPoint x: 182, endPoint y: 191, distance: 244.8
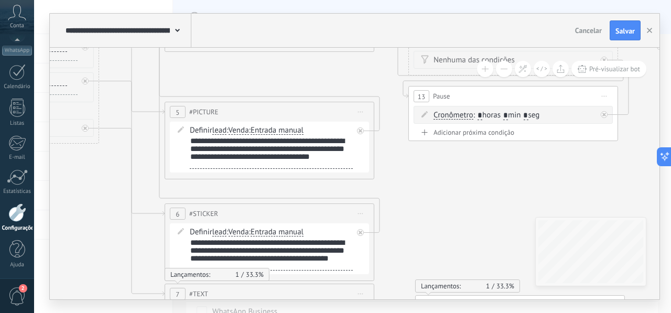
drag, startPoint x: 561, startPoint y: 203, endPoint x: 448, endPoint y: 160, distance: 121.0
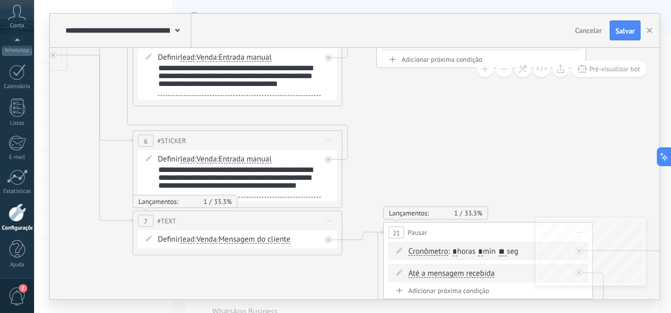
drag, startPoint x: 537, startPoint y: 173, endPoint x: 506, endPoint y: 99, distance: 80.4
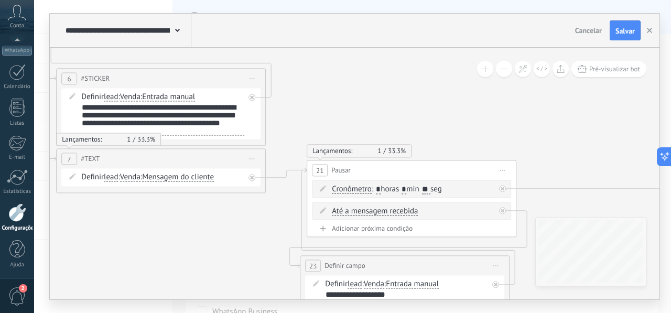
drag, startPoint x: 615, startPoint y: 166, endPoint x: 538, endPoint y: 106, distance: 98.2
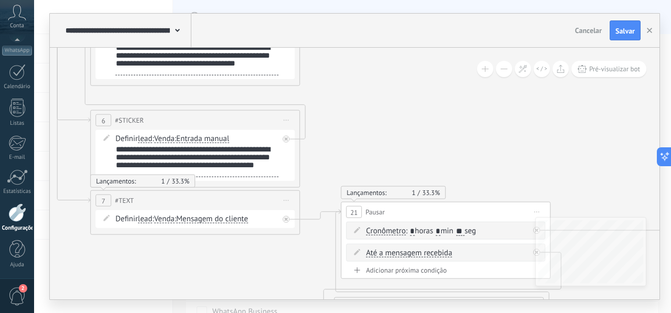
drag, startPoint x: 553, startPoint y: 129, endPoint x: 590, endPoint y: 174, distance: 58.4
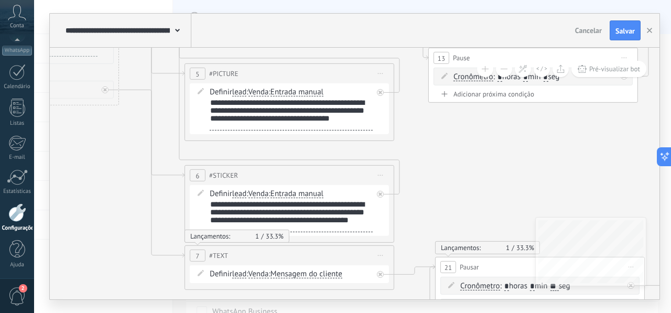
drag, startPoint x: 412, startPoint y: 172, endPoint x: 529, endPoint y: 235, distance: 132.9
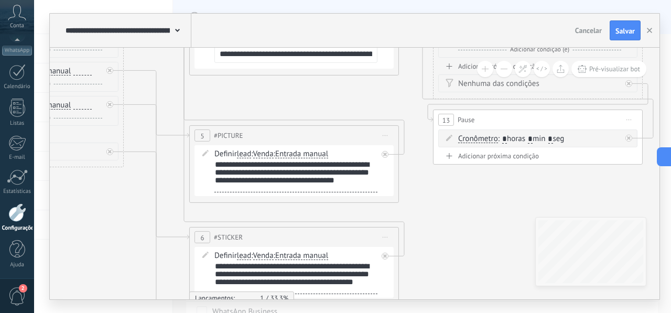
drag, startPoint x: 510, startPoint y: 212, endPoint x: 488, endPoint y: 263, distance: 55.4
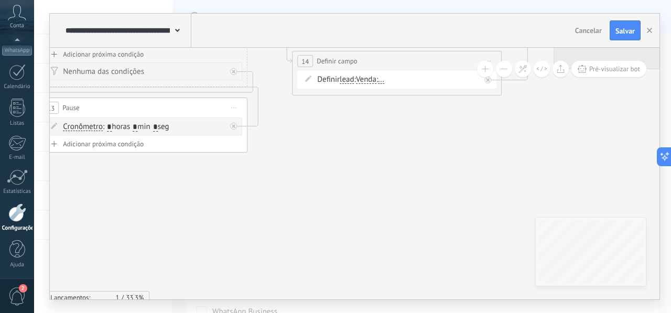
drag, startPoint x: 508, startPoint y: 203, endPoint x: 121, endPoint y: 179, distance: 388.5
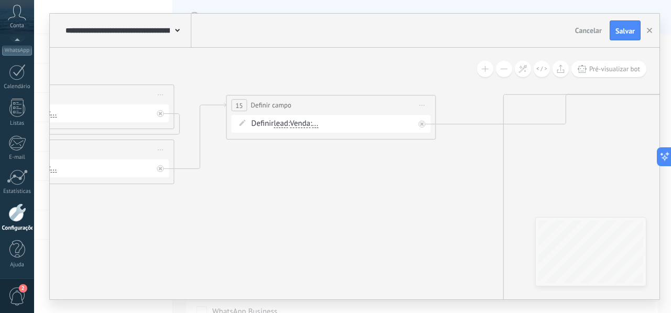
drag, startPoint x: 415, startPoint y: 177, endPoint x: 101, endPoint y: 264, distance: 326.2
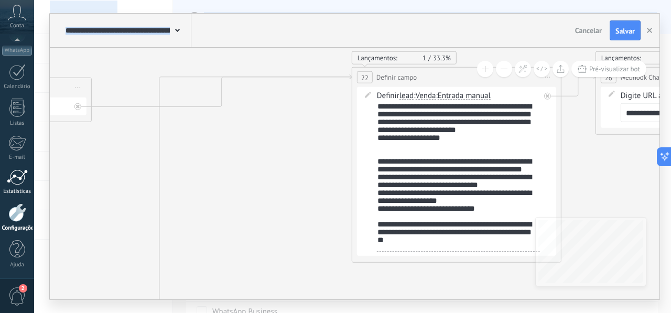
drag, startPoint x: 248, startPoint y: 168, endPoint x: 26, endPoint y: 190, distance: 222.8
click at [26, 190] on body ".abccls-1,.abccls-2{fill-rule:evenodd}.abccls-2{fill:#fff} .abfcls-1{fill:none}…" at bounding box center [335, 156] width 671 height 313
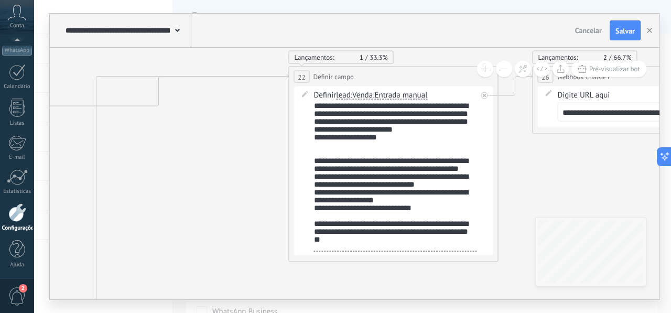
drag, startPoint x: 311, startPoint y: 167, endPoint x: 248, endPoint y: 166, distance: 63.4
click at [248, 166] on icon at bounding box center [374, 301] width 4945 height 992
click at [344, 140] on div "**********" at bounding box center [394, 176] width 163 height 149
click at [405, 138] on div "**********" at bounding box center [394, 176] width 163 height 149
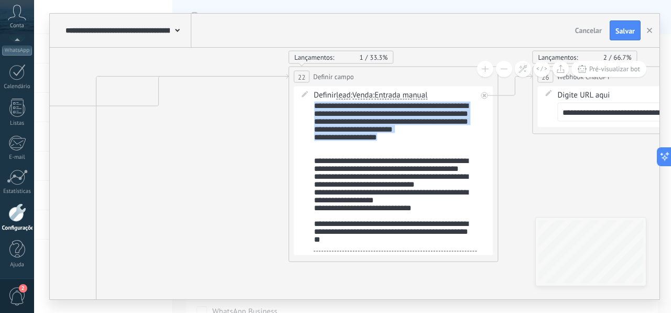
drag, startPoint x: 405, startPoint y: 138, endPoint x: 448, endPoint y: 130, distance: 43.7
click at [448, 130] on div "**********" at bounding box center [394, 176] width 163 height 149
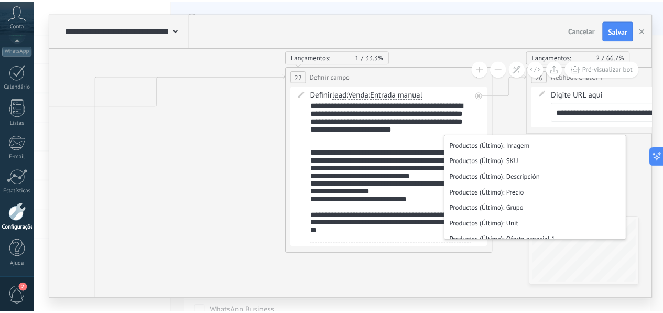
scroll to position [1231, 0]
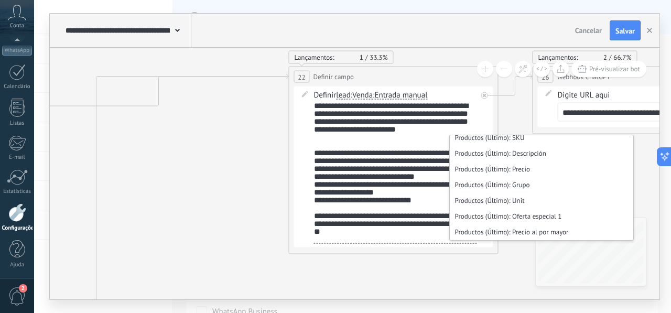
click at [406, 288] on icon at bounding box center [374, 301] width 4945 height 992
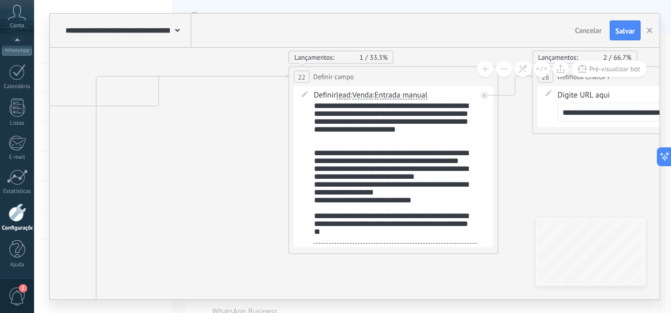
click at [592, 30] on span "Cancelar" at bounding box center [588, 30] width 27 height 9
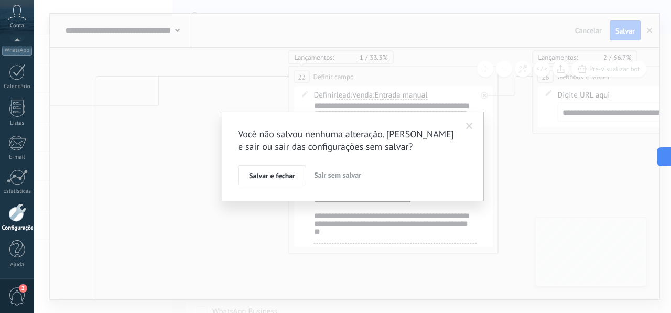
click at [333, 176] on span "Sair sem salvar" at bounding box center [337, 174] width 47 height 9
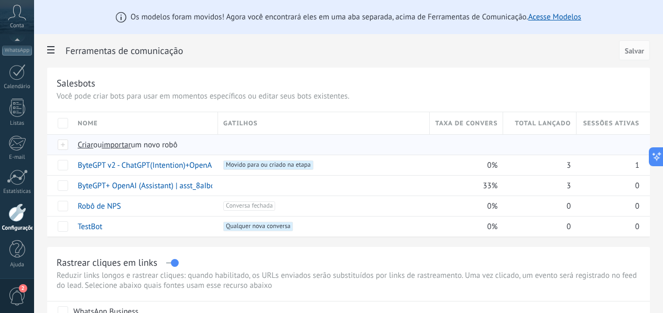
click at [131, 147] on span "importar" at bounding box center [116, 145] width 29 height 10
click at [0, 0] on input "importar um novo robô" at bounding box center [0, 0] width 0 height 0
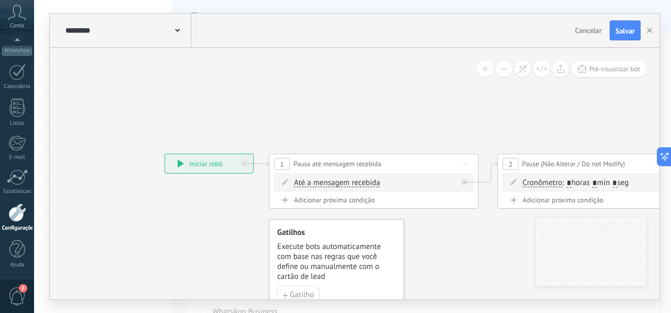
drag, startPoint x: 513, startPoint y: 236, endPoint x: 435, endPoint y: 229, distance: 78.3
click at [177, 28] on span at bounding box center [177, 30] width 5 height 10
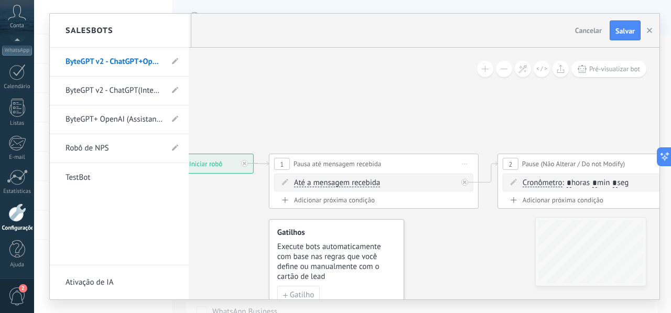
click at [389, 103] on div at bounding box center [354, 157] width 609 height 286
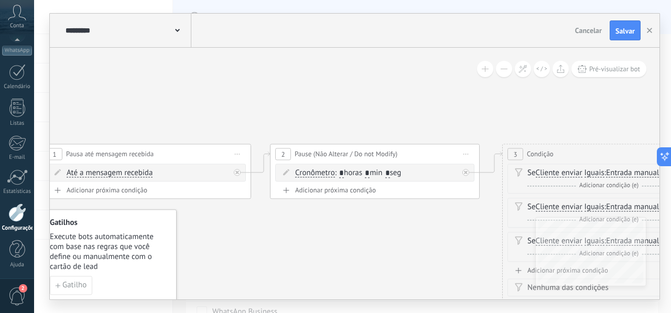
drag, startPoint x: 463, startPoint y: 234, endPoint x: 230, endPoint y: 223, distance: 232.9
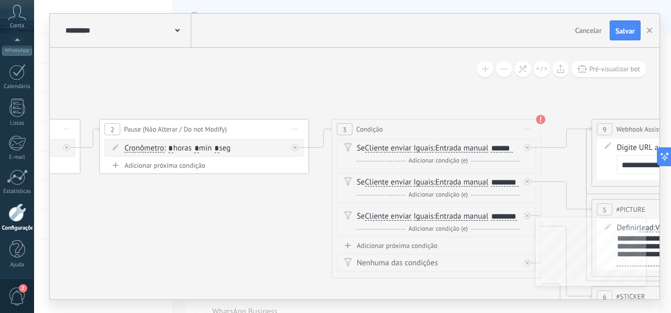
drag, startPoint x: 353, startPoint y: 239, endPoint x: 187, endPoint y: 215, distance: 168.3
click at [622, 32] on span "Salvar" at bounding box center [624, 30] width 19 height 7
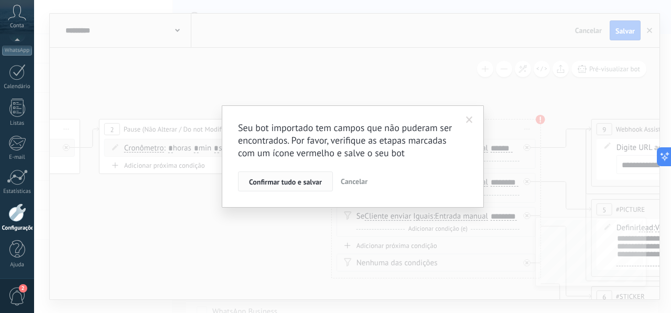
click at [314, 185] on span "Confirmar tudo e salvar" at bounding box center [285, 181] width 73 height 7
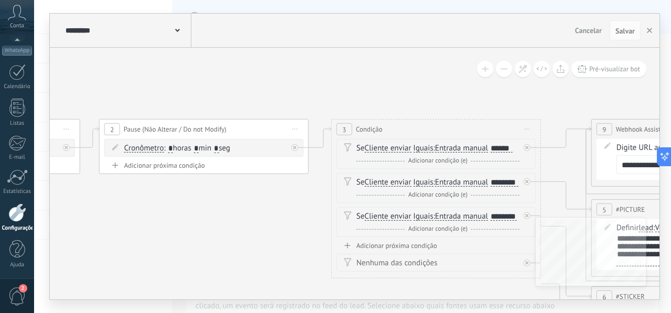
click at [587, 32] on span "Cancelar" at bounding box center [588, 30] width 27 height 9
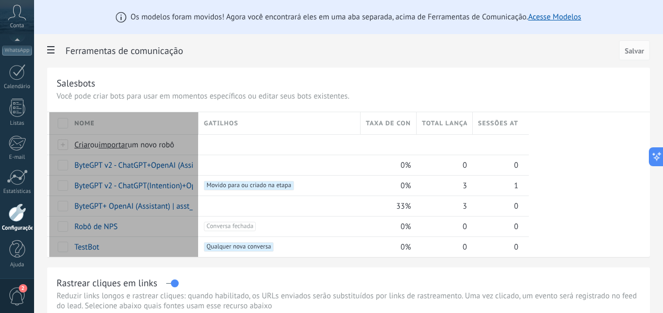
type textarea "***"
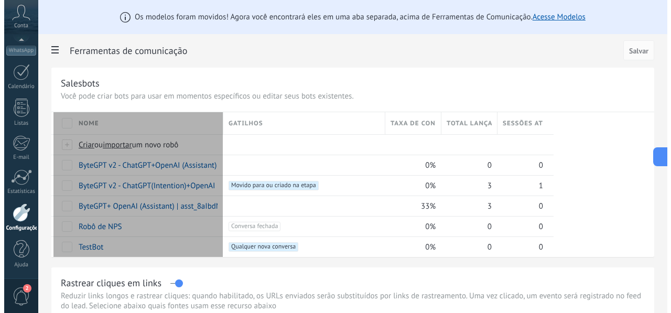
scroll to position [10, 0]
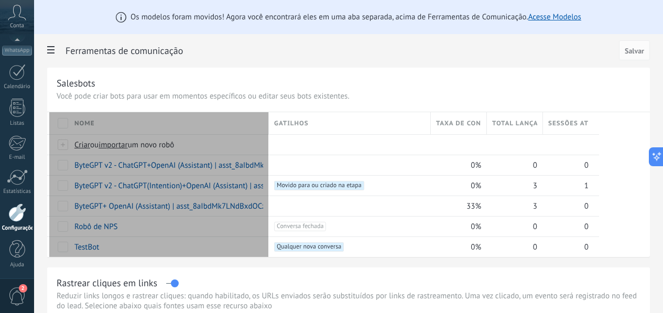
drag, startPoint x: 318, startPoint y: 126, endPoint x: 406, endPoint y: 128, distance: 88.1
click at [269, 128] on div "Nome" at bounding box center [169, 123] width 200 height 22
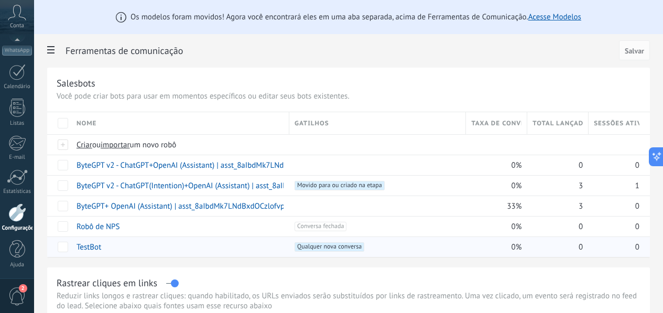
click at [271, 247] on div "TestBot" at bounding box center [177, 247] width 213 height 20
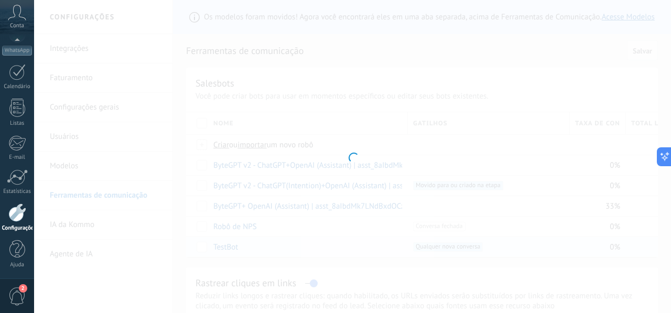
type input "*******"
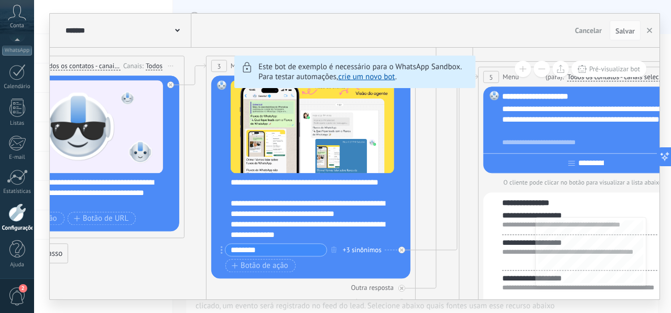
drag, startPoint x: 251, startPoint y: 247, endPoint x: 147, endPoint y: 248, distance: 104.8
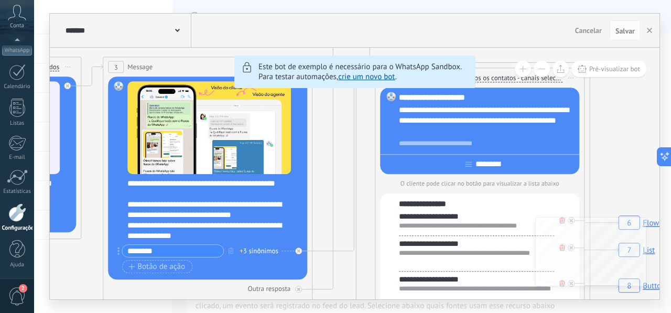
drag, startPoint x: 417, startPoint y: 211, endPoint x: 314, endPoint y: 212, distance: 102.7
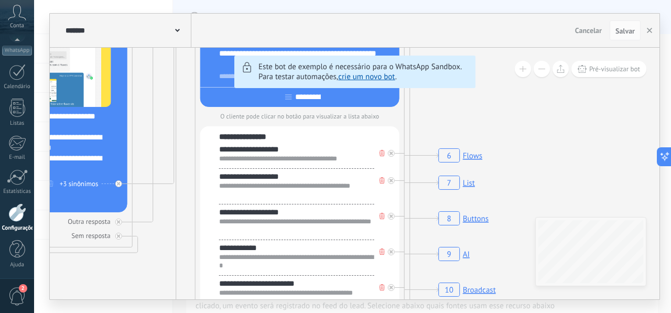
drag, startPoint x: 579, startPoint y: 192, endPoint x: 399, endPoint y: 108, distance: 199.0
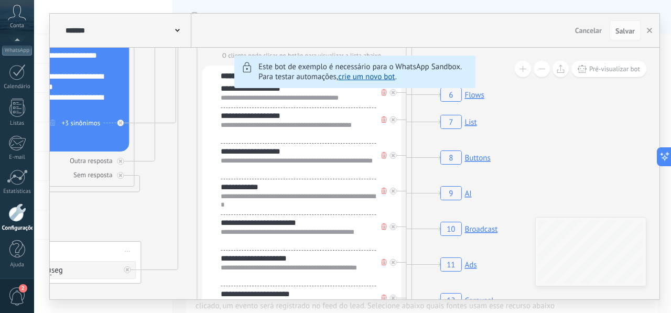
drag, startPoint x: 568, startPoint y: 144, endPoint x: 572, endPoint y: 99, distance: 44.6
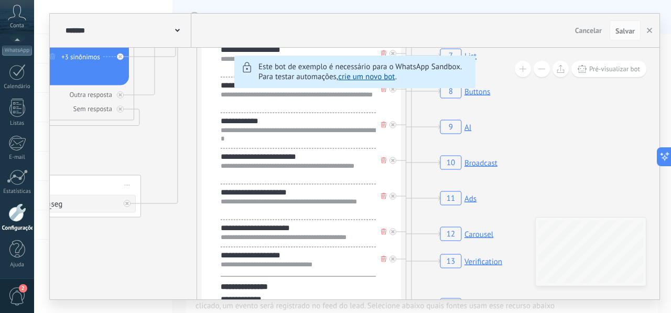
drag, startPoint x: 575, startPoint y: 158, endPoint x: 574, endPoint y: 142, distance: 16.3
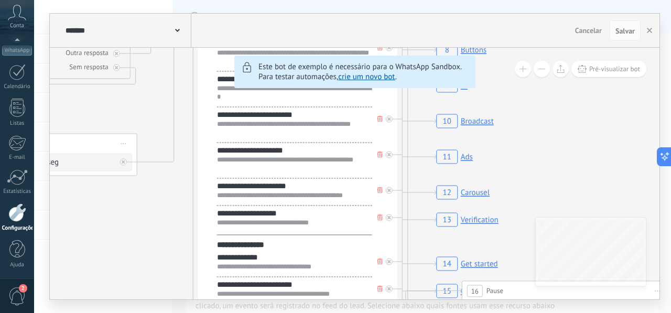
drag, startPoint x: 575, startPoint y: 169, endPoint x: 572, endPoint y: 124, distance: 45.2
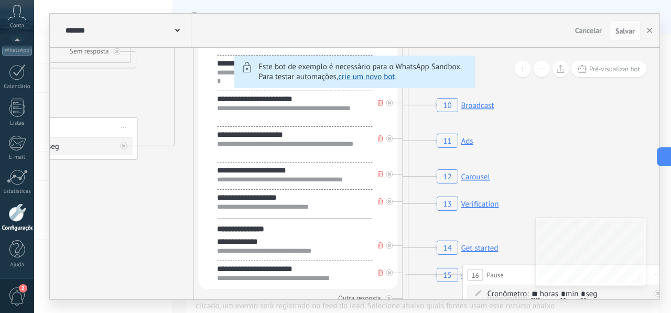
drag, startPoint x: 571, startPoint y: 140, endPoint x: 571, endPoint y: 123, distance: 17.8
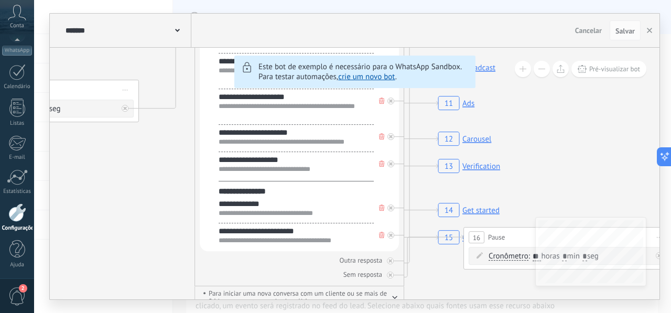
drag, startPoint x: 578, startPoint y: 143, endPoint x: 580, endPoint y: 133, distance: 9.6
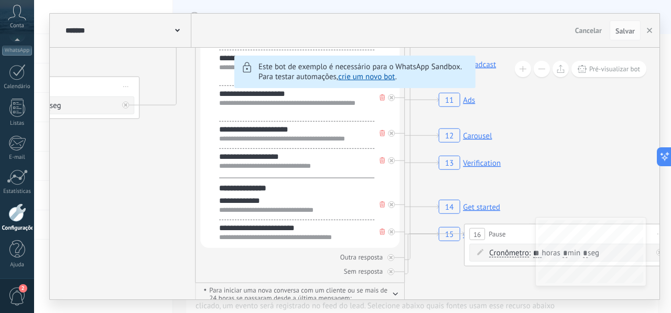
click at [547, 71] on button at bounding box center [541, 69] width 16 height 16
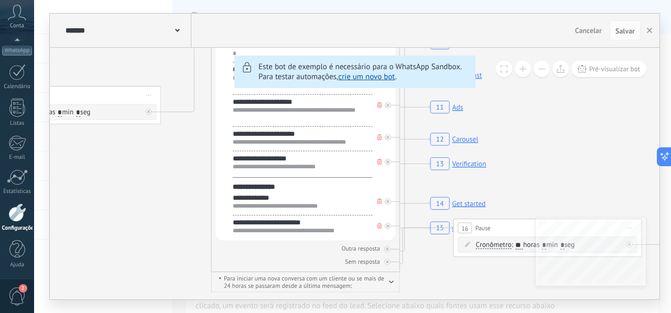
click at [547, 71] on button at bounding box center [541, 69] width 16 height 16
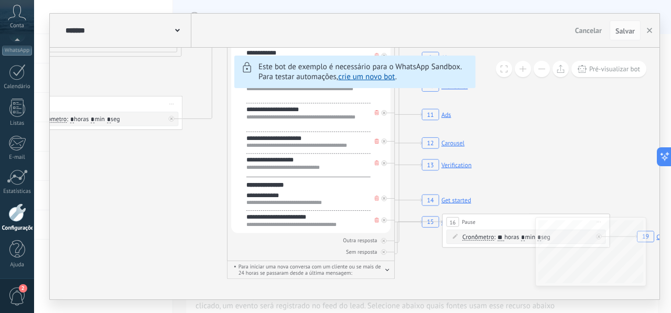
click at [547, 71] on button at bounding box center [541, 69] width 16 height 16
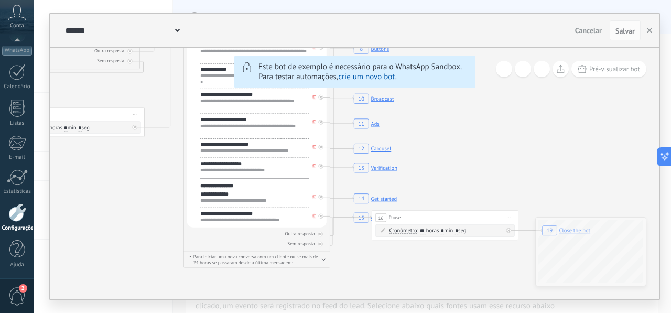
drag, startPoint x: 573, startPoint y: 135, endPoint x: 422, endPoint y: 145, distance: 150.7
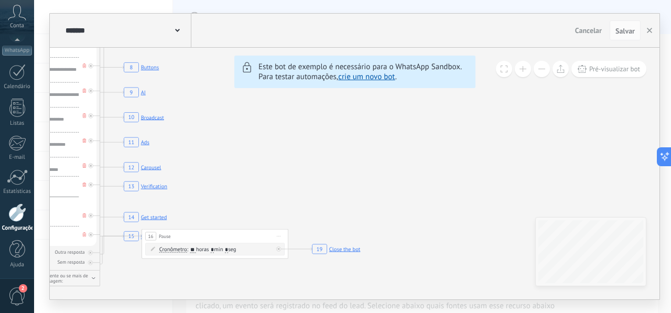
drag, startPoint x: 522, startPoint y: 150, endPoint x: 235, endPoint y: 154, distance: 287.1
click at [236, 152] on icon "6 Flows 7 List 8 Buttons 9 AI 10 Broadcast 11 Ads 12 Carousel 13 Verification 1…" at bounding box center [414, 7] width 2513 height 2282
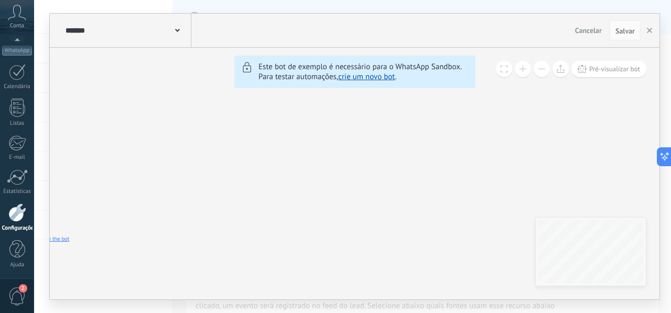
drag, startPoint x: 353, startPoint y: 165, endPoint x: 348, endPoint y: 160, distance: 5.9
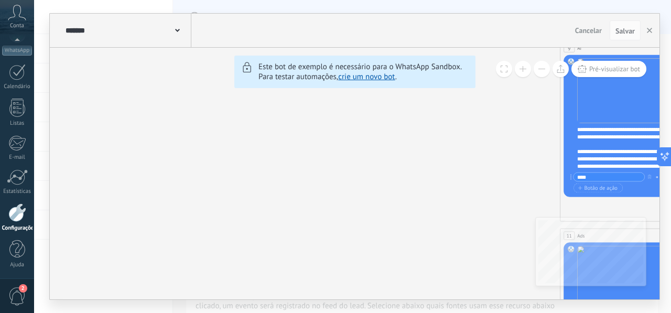
drag, startPoint x: 476, startPoint y: 157, endPoint x: 265, endPoint y: 167, distance: 210.9
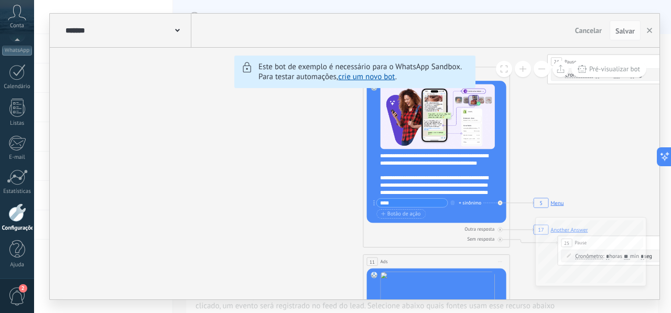
drag, startPoint x: 372, startPoint y: 166, endPoint x: 182, endPoint y: 201, distance: 193.5
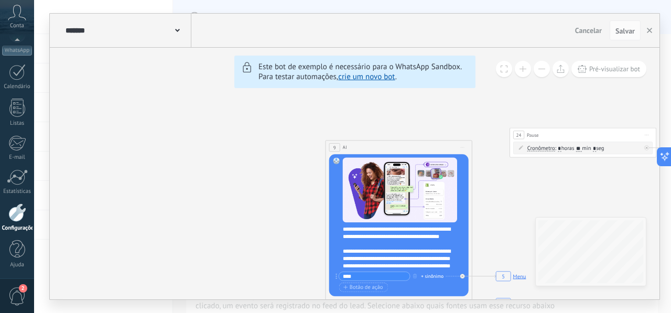
drag, startPoint x: 218, startPoint y: 170, endPoint x: 231, endPoint y: 255, distance: 85.8
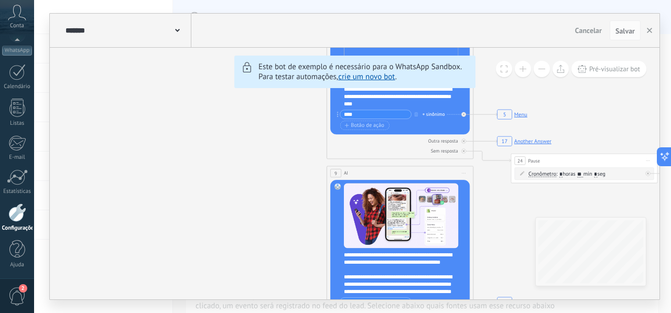
click at [583, 26] on span "Cancelar" at bounding box center [588, 30] width 27 height 9
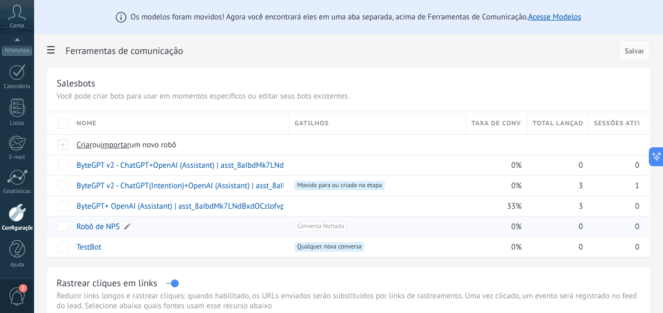
click at [120, 227] on link "Robô de NPS" at bounding box center [97, 227] width 43 height 10
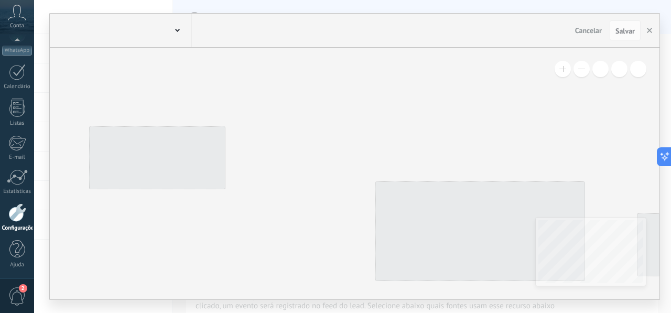
type input "**********"
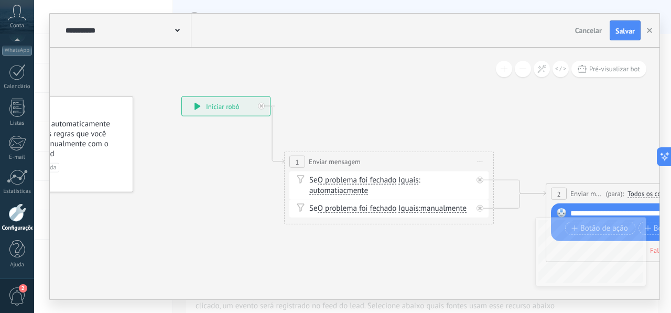
drag, startPoint x: 310, startPoint y: 233, endPoint x: 215, endPoint y: 203, distance: 99.4
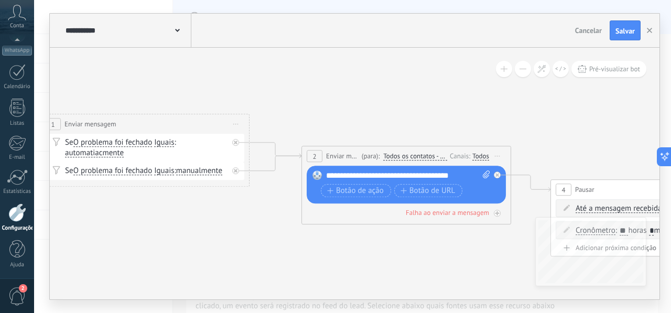
drag, startPoint x: 363, startPoint y: 255, endPoint x: 118, endPoint y: 217, distance: 248.1
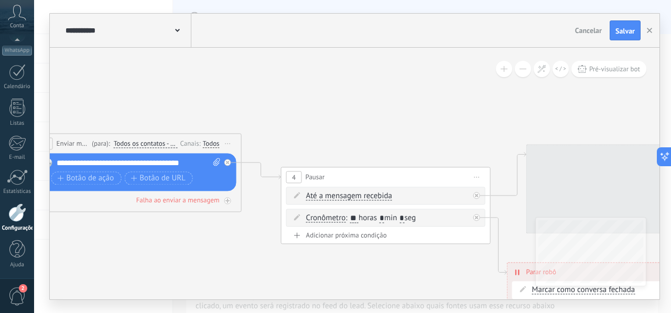
drag, startPoint x: 459, startPoint y: 243, endPoint x: 187, endPoint y: 230, distance: 273.3
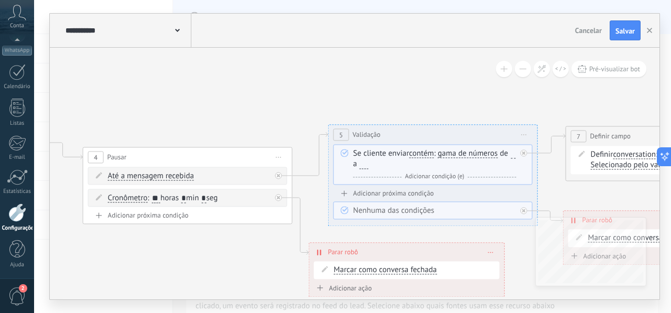
drag, startPoint x: 445, startPoint y: 269, endPoint x: 249, endPoint y: 249, distance: 197.5
click at [250, 249] on icon at bounding box center [595, 166] width 2775 height 804
click at [582, 27] on span "Cancelar" at bounding box center [588, 30] width 27 height 9
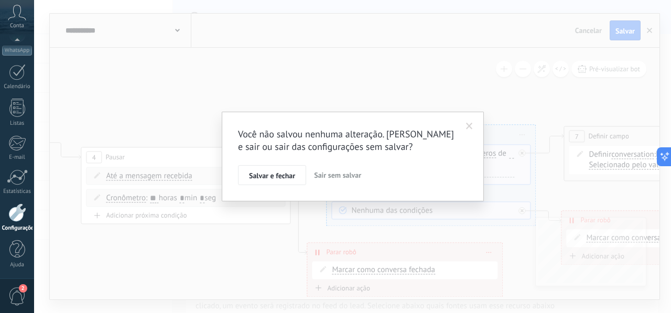
click at [351, 175] on span "Sair sem salvar" at bounding box center [337, 174] width 47 height 9
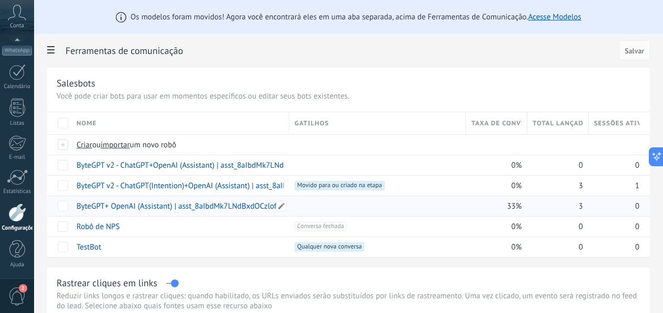
click at [278, 207] on link "ByteGPT+ OpenAI (Assistant) | asst_8aIbdMk7LNdBxdOCzlofvp94" at bounding box center [184, 206] width 216 height 10
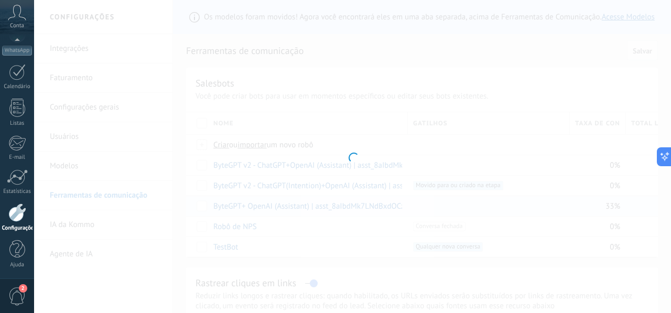
type input "**********"
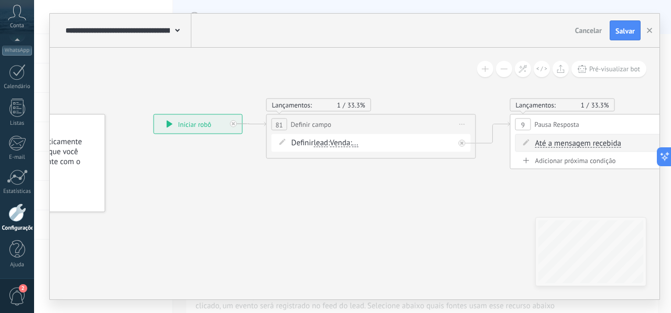
drag, startPoint x: 442, startPoint y: 206, endPoint x: 249, endPoint y: 187, distance: 193.3
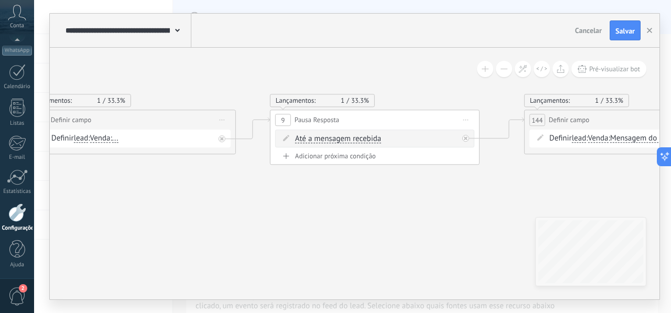
drag, startPoint x: 514, startPoint y: 204, endPoint x: 256, endPoint y: 207, distance: 258.3
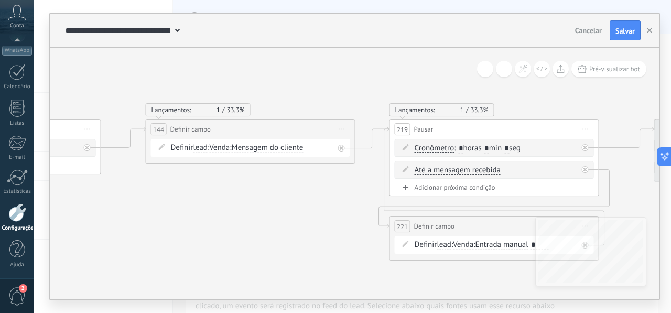
drag, startPoint x: 376, startPoint y: 210, endPoint x: 233, endPoint y: 214, distance: 143.6
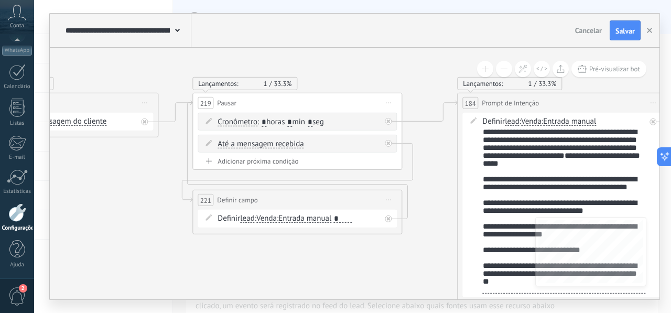
drag, startPoint x: 470, startPoint y: 282, endPoint x: 275, endPoint y: 256, distance: 197.2
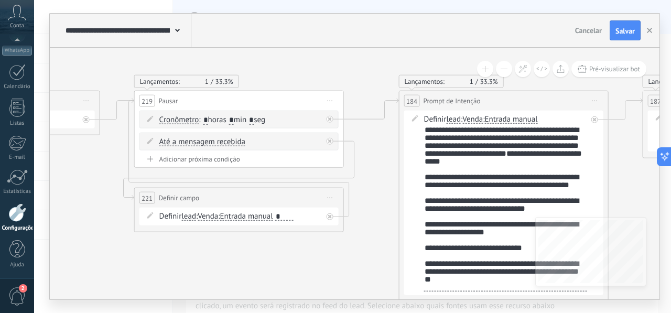
drag, startPoint x: 398, startPoint y: 257, endPoint x: 339, endPoint y: 255, distance: 58.7
click at [627, 35] on span "Salvar" at bounding box center [624, 30] width 19 height 7
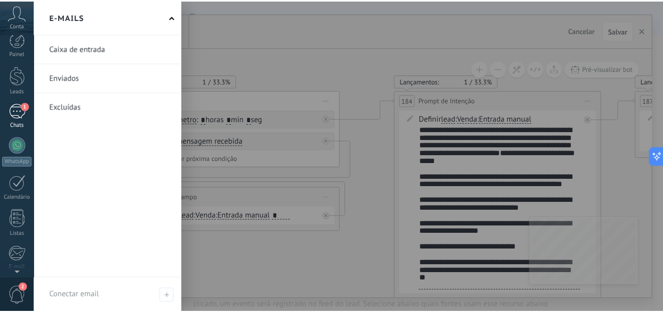
scroll to position [0, 0]
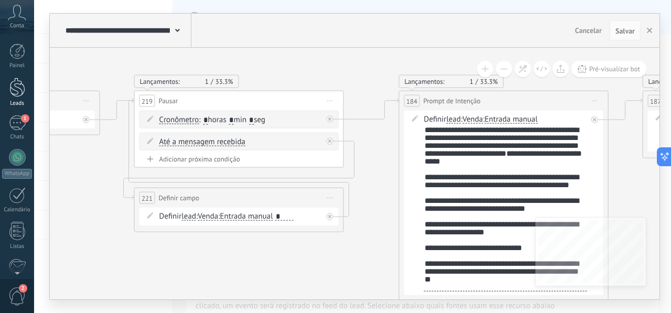
click at [20, 95] on div at bounding box center [17, 87] width 16 height 19
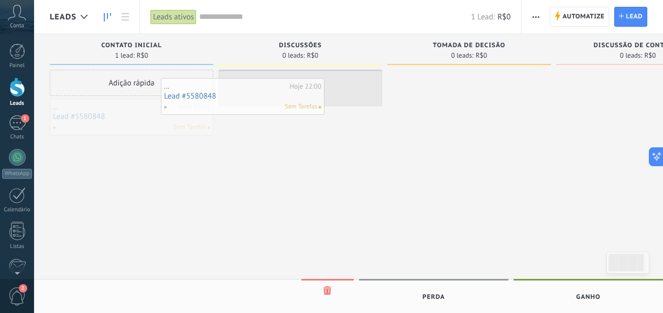
drag, startPoint x: 237, startPoint y: 111, endPoint x: 277, endPoint y: 95, distance: 42.8
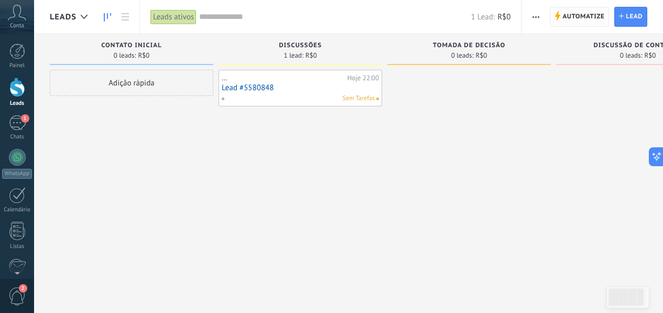
click at [570, 18] on span "Automatize" at bounding box center [583, 16] width 42 height 19
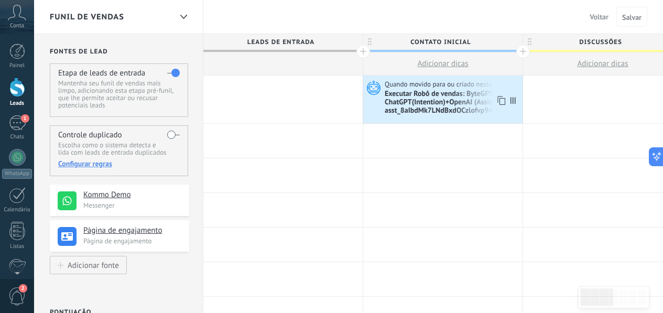
click at [468, 107] on div "Executar Robô de vendas: ByteGPT v2 - ChatGPT(Intention)+OpenAI (Assistant) | a…" at bounding box center [452, 103] width 135 height 26
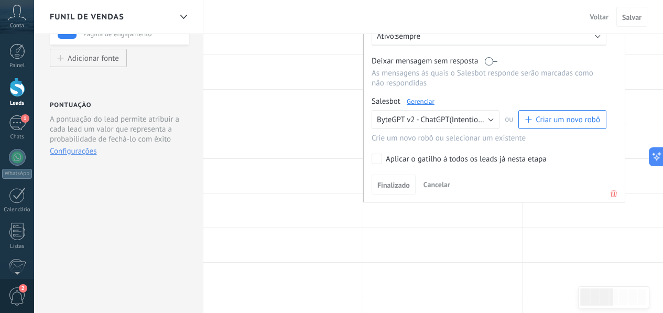
scroll to position [149, 0]
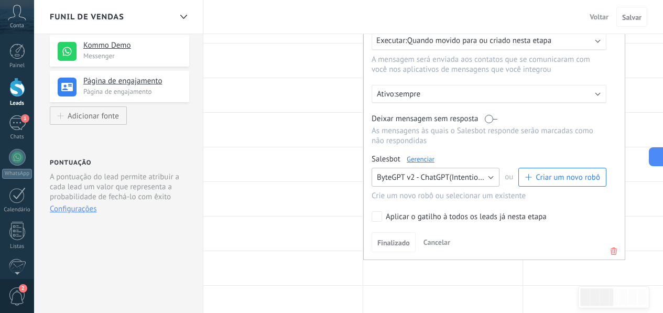
click at [493, 181] on span "ByteGPT v2 - ChatGPT(Intention)+OpenAI (Assistant) | asst_8aIbdMk7LNdBxdOCzlofv…" at bounding box center [524, 177] width 294 height 10
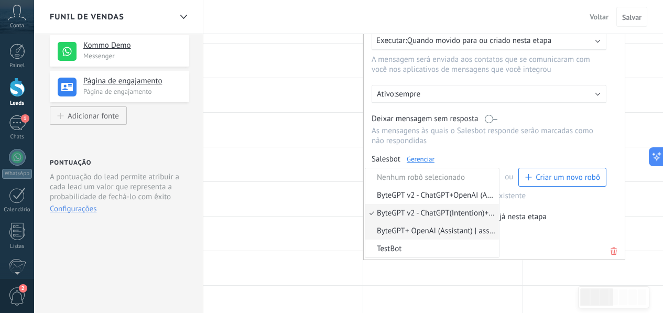
click at [421, 236] on span "ByteGPT+ OpenAI (Assistant) | asst_8aIbdMk7LNdBxdOCzlofvp94" at bounding box center [430, 231] width 130 height 10
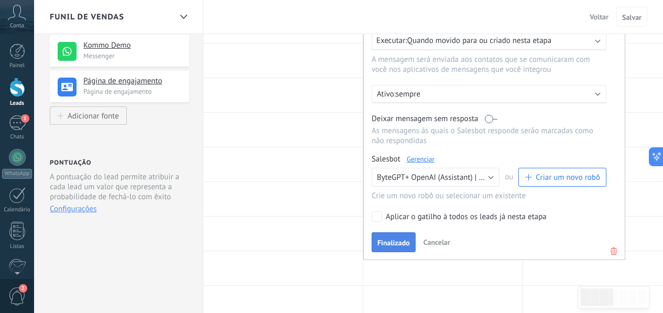
click at [395, 245] on span "Finalizado" at bounding box center [393, 242] width 32 height 7
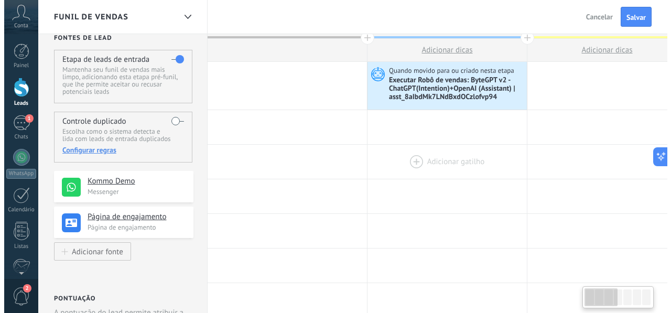
scroll to position [0, 0]
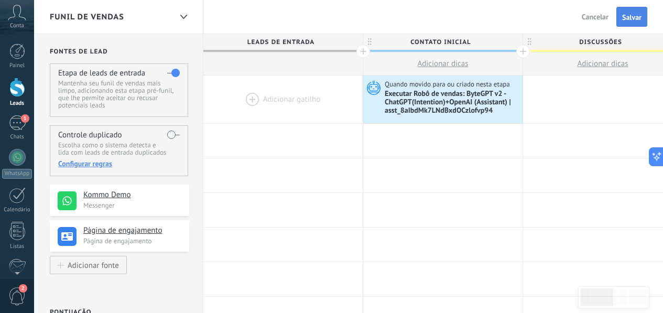
click at [627, 16] on span "Salvar" at bounding box center [631, 17] width 19 height 7
click at [606, 15] on span "Sair" at bounding box center [602, 16] width 12 height 9
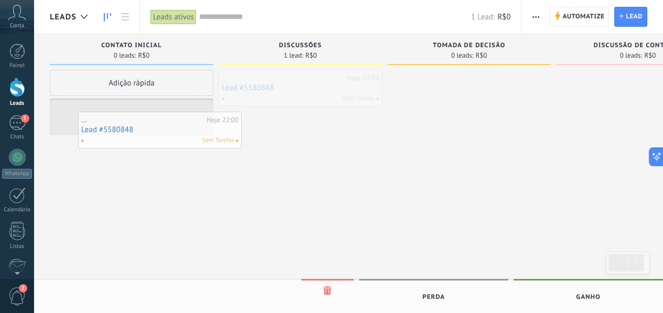
drag, startPoint x: 299, startPoint y: 84, endPoint x: 159, endPoint y: 126, distance: 146.5
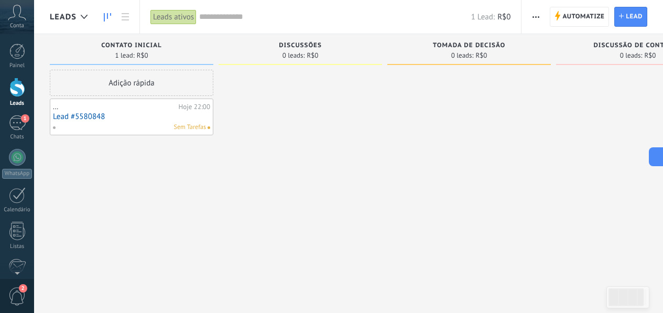
click at [130, 111] on div "... Hoje 22:00 Lead #5580848 Sem Tarefas" at bounding box center [131, 117] width 157 height 30
click at [136, 117] on link "Lead #5580848" at bounding box center [131, 116] width 157 height 9
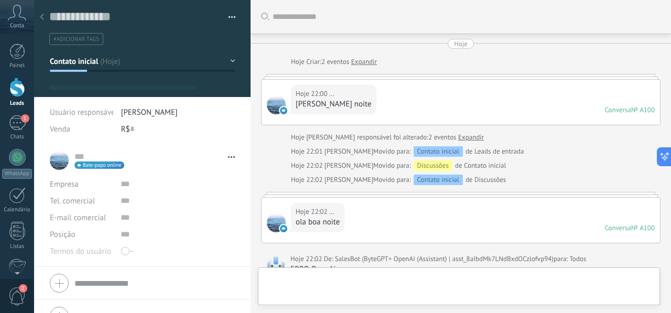
type textarea "**********"
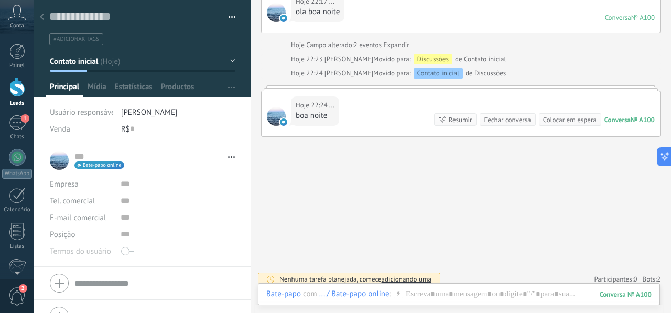
scroll to position [692, 0]
